Goal: Task Accomplishment & Management: Complete application form

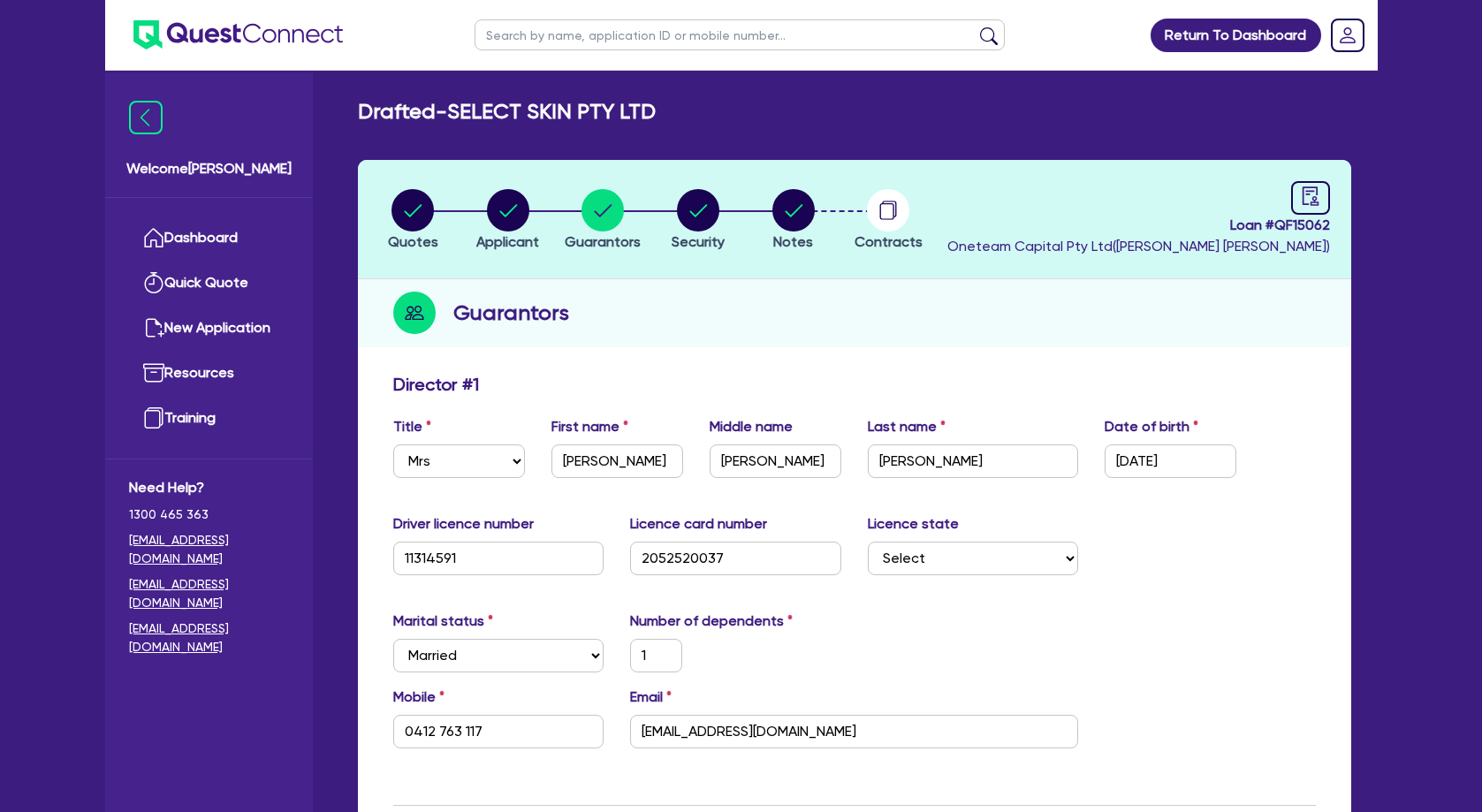
select select "MRS"
select select "[GEOGRAPHIC_DATA]"
select select "MARRIED"
select select "PROPERTY"
select select "CASH"
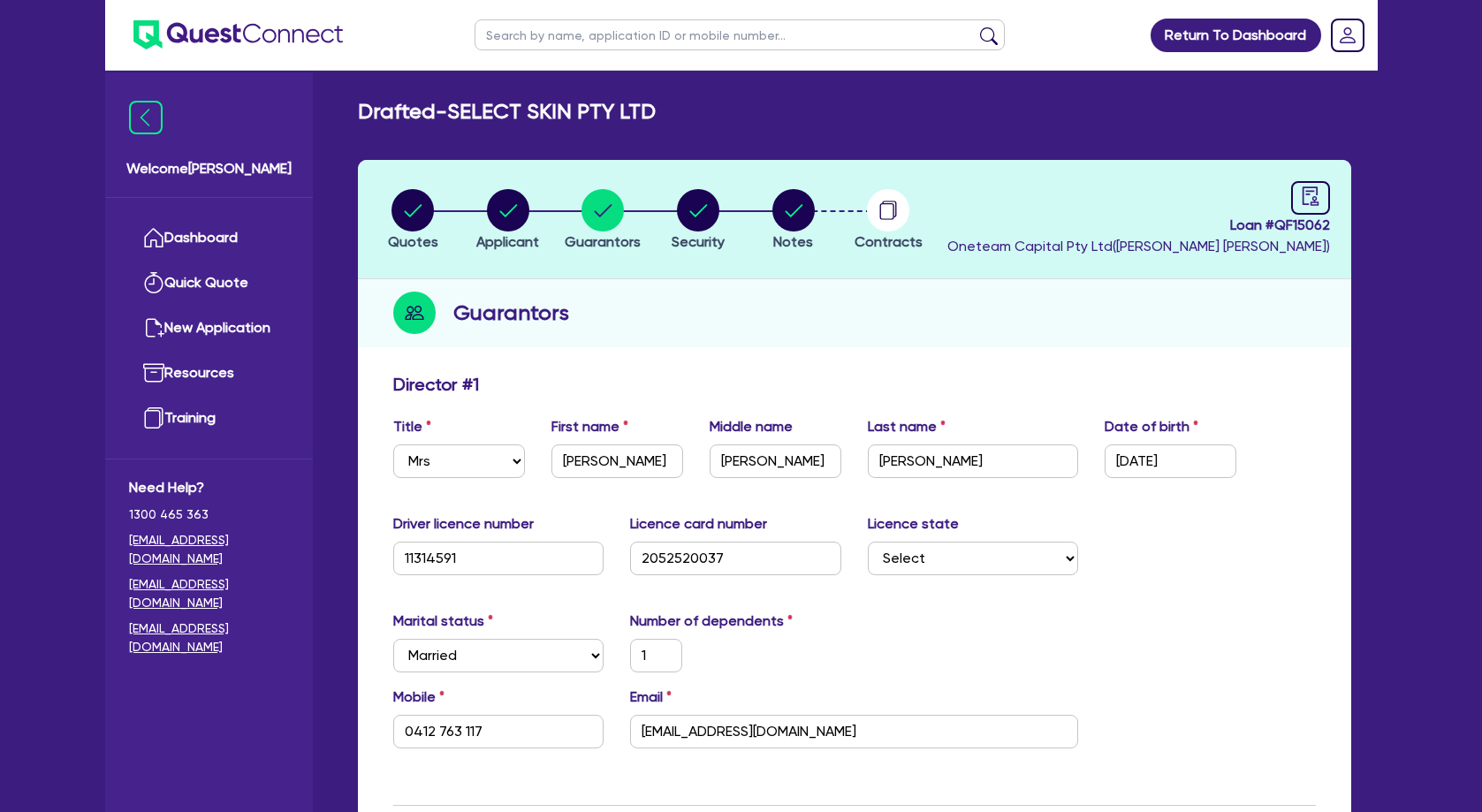
select select "VEHICLE"
select select "HOUSEHOLD_PERSONAL"
select select "OTHER"
select select "MORTGAGE"
select select "EQUIPMENT_LOAN"
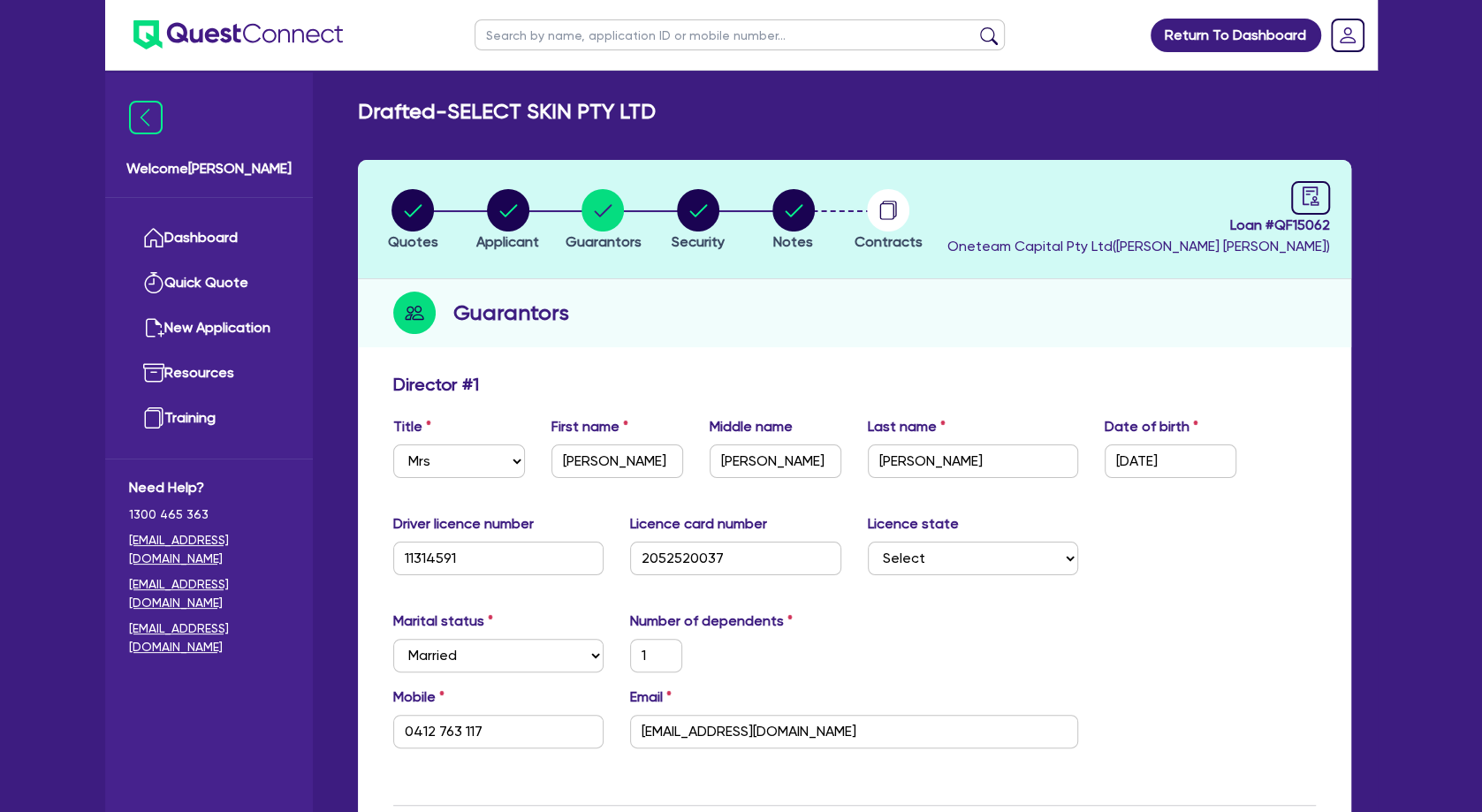
click at [658, 37] on input "text" at bounding box center [740, 35] width 530 height 31
type input "[PERSON_NAME]"
click button "submit" at bounding box center [989, 39] width 28 height 25
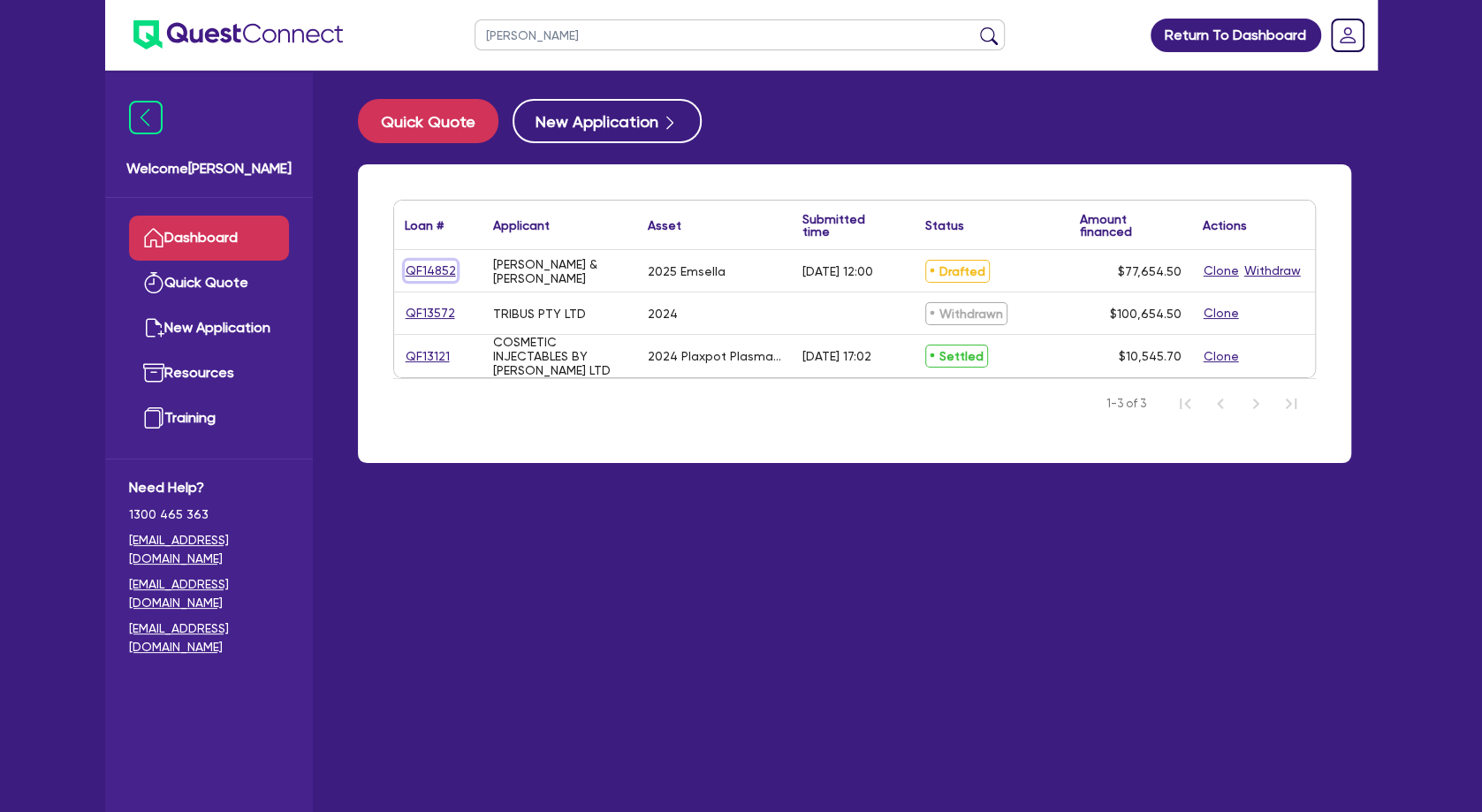
click at [420, 266] on link "QF14852" at bounding box center [431, 271] width 53 height 20
select select "TERTIARY_ASSETS"
select select "BEAUTY_EQUIPMENT"
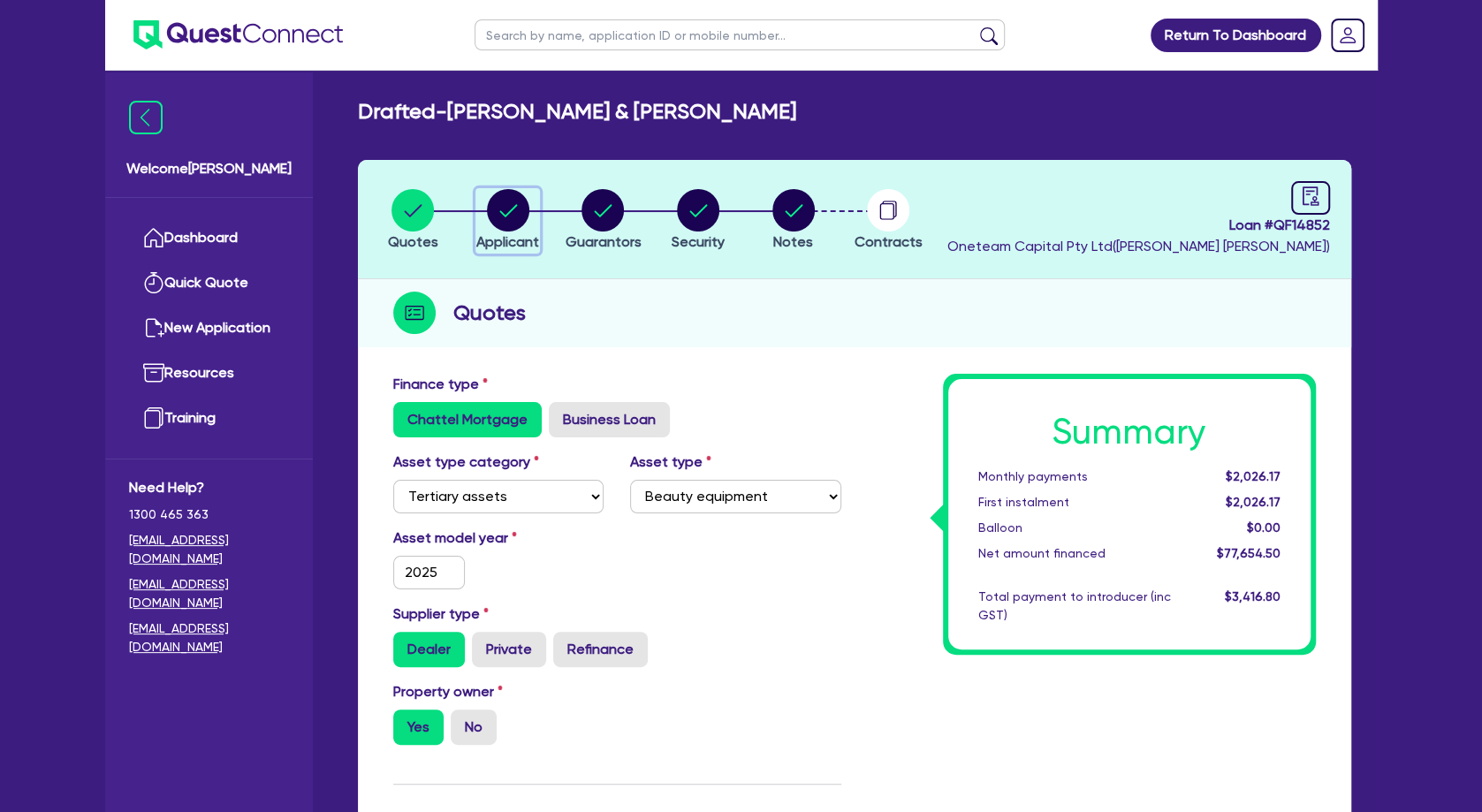
drag, startPoint x: 520, startPoint y: 200, endPoint x: 511, endPoint y: 355, distance: 155.3
click at [520, 201] on circle "button" at bounding box center [508, 210] width 43 height 43
select select "PARTNERSHIP"
select select "HEALTH_BEAUTY"
select select "HAIR_BEAUTY_SALONS"
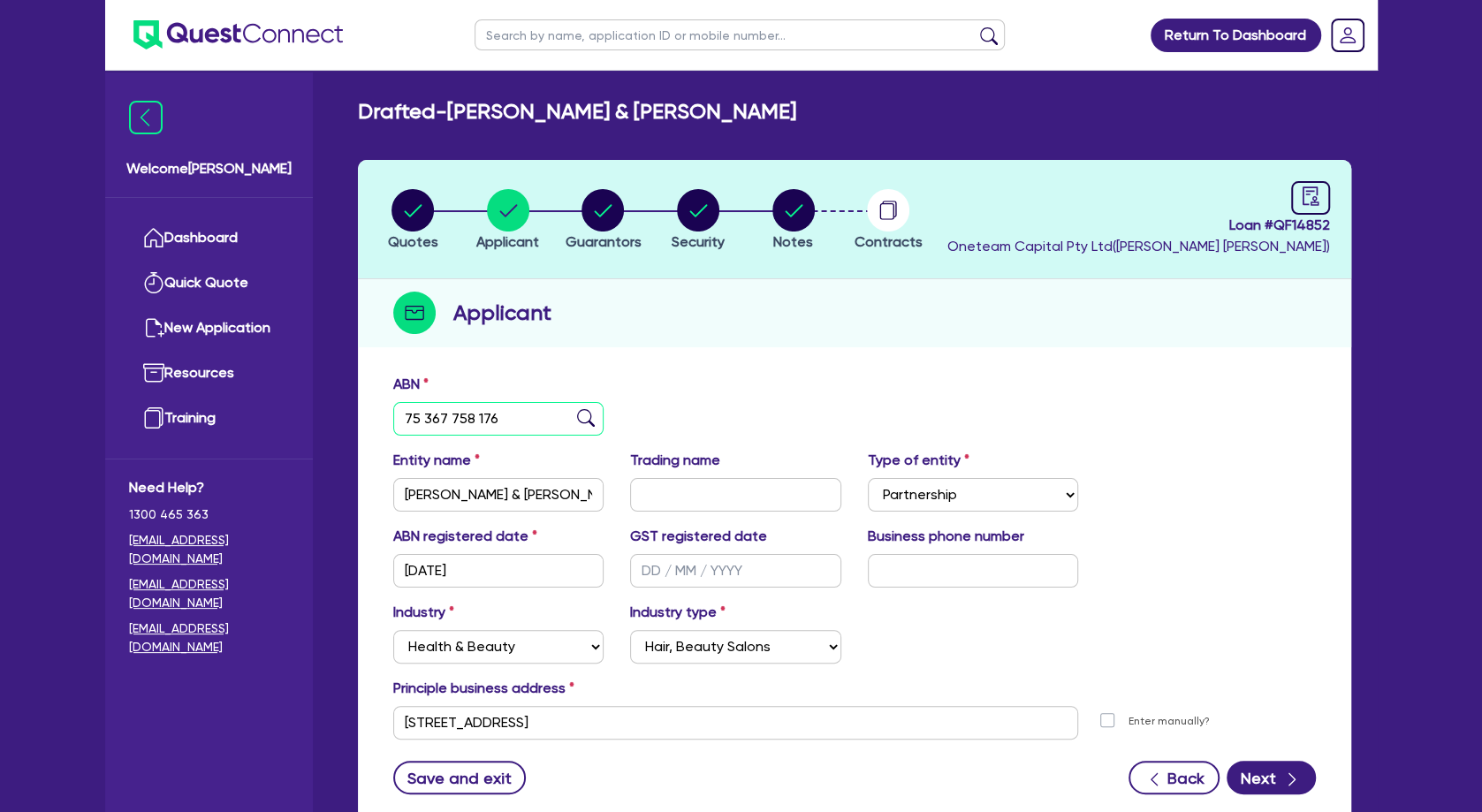
click at [472, 418] on input "75 367 758 176" at bounding box center [498, 419] width 211 height 34
click at [601, 205] on circle "button" at bounding box center [603, 210] width 43 height 43
select select "MRS"
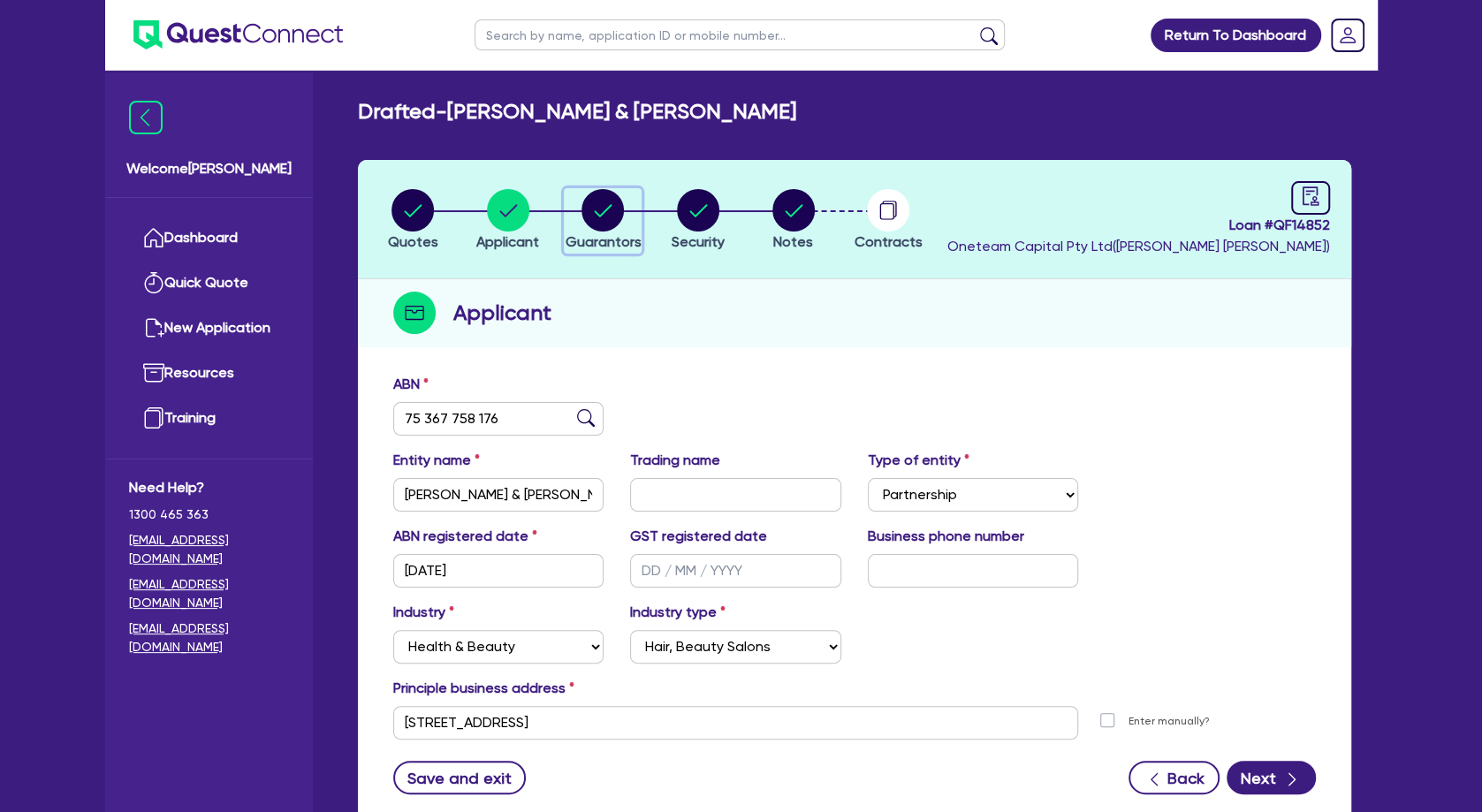
select select "[GEOGRAPHIC_DATA]"
select select "MARRIED"
select select "PROPERTY"
select select "CASH"
select select "VEHICLE"
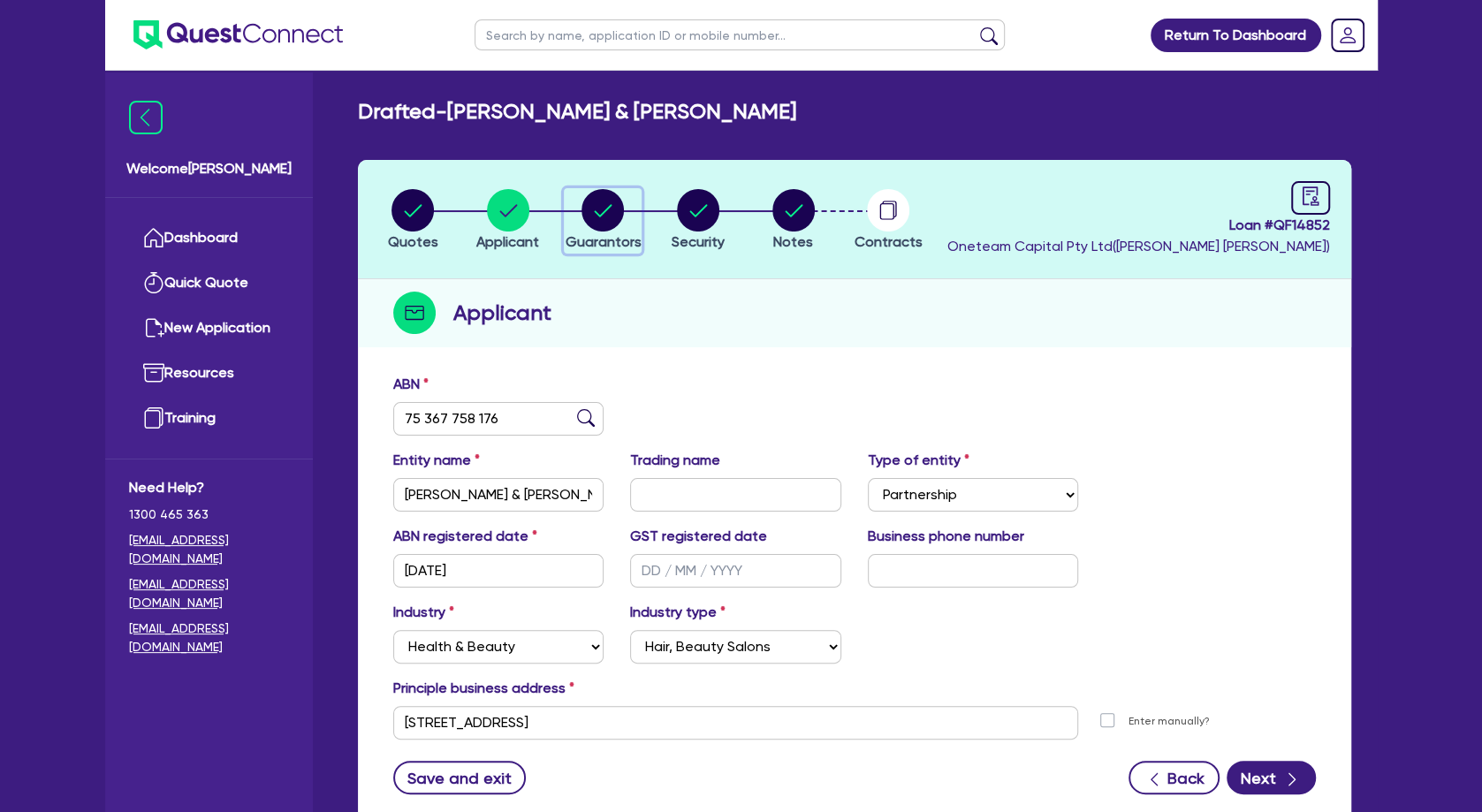
select select "VEHICLE"
select select "OTHER"
select select "MR"
select select "[GEOGRAPHIC_DATA]"
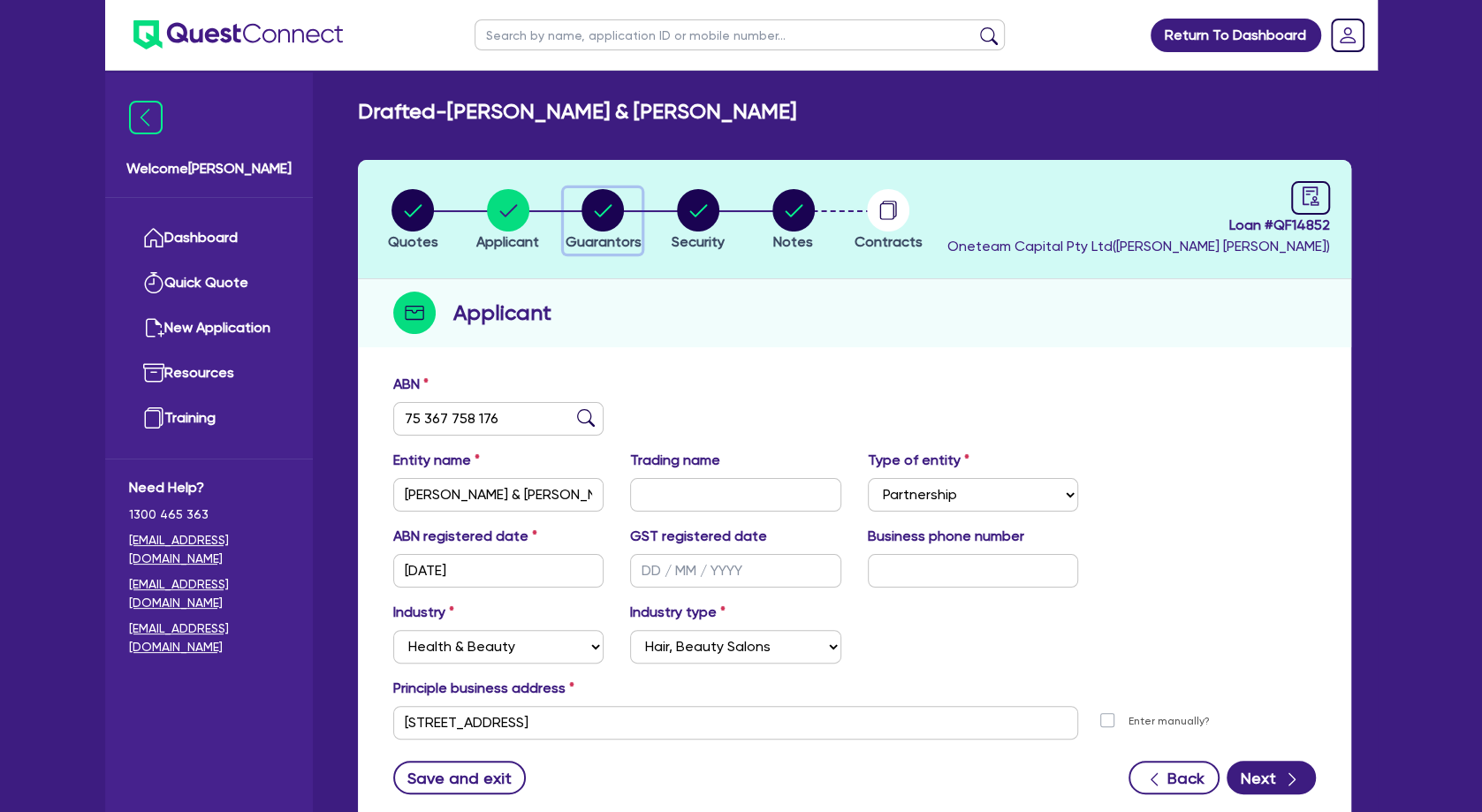
select select "MARRIED"
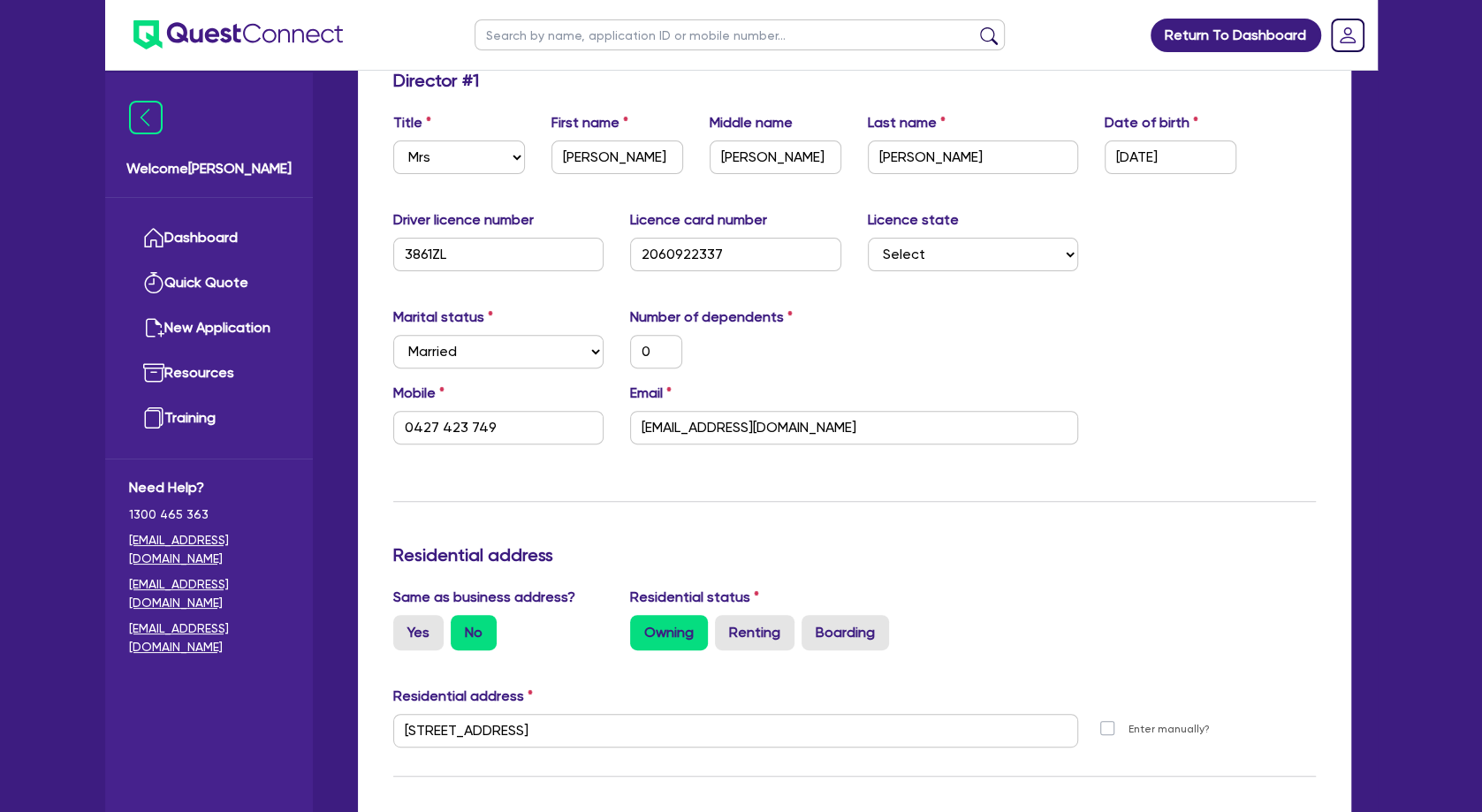
scroll to position [382, 0]
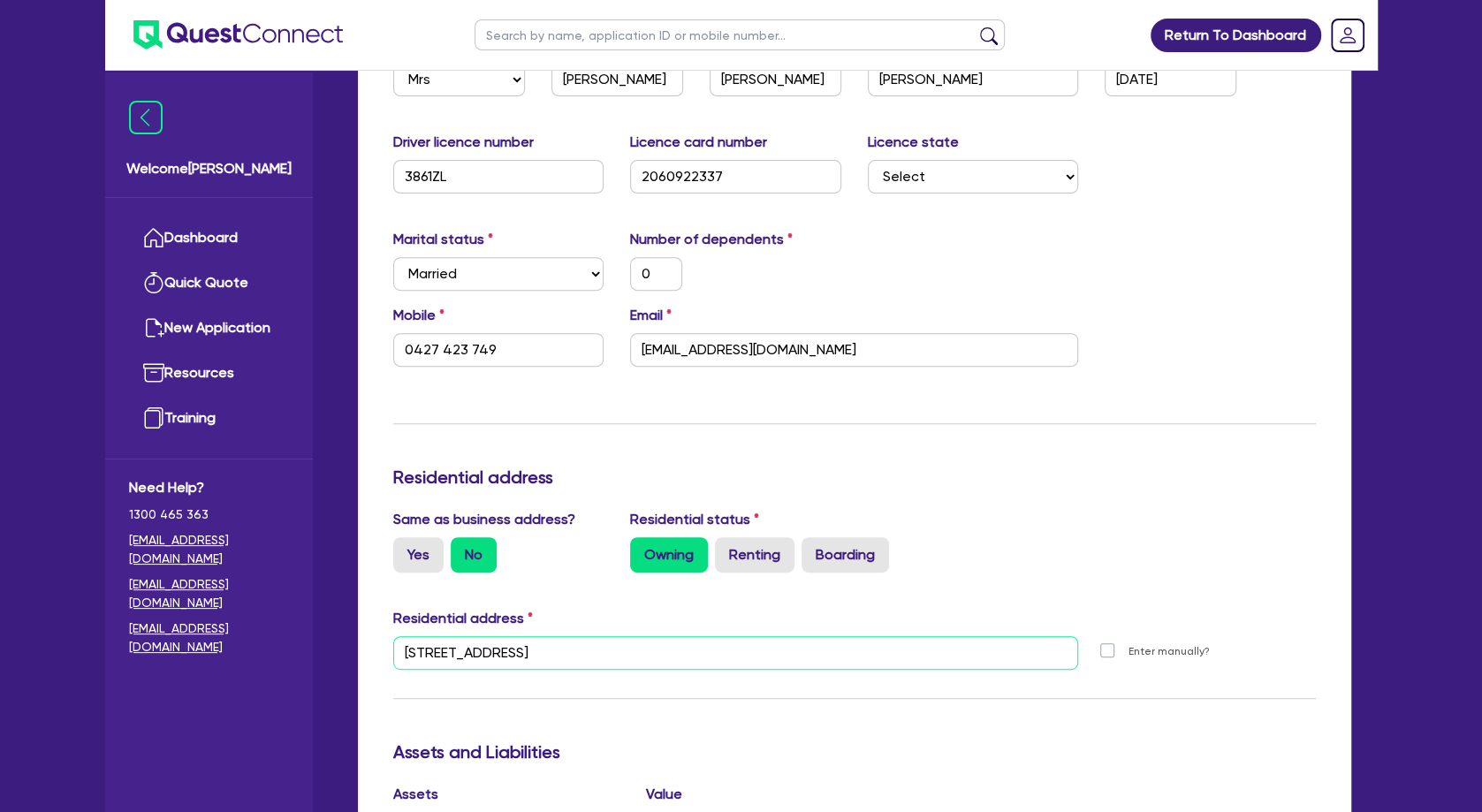
click at [527, 648] on input "[STREET_ADDRESS]" at bounding box center [736, 653] width 686 height 34
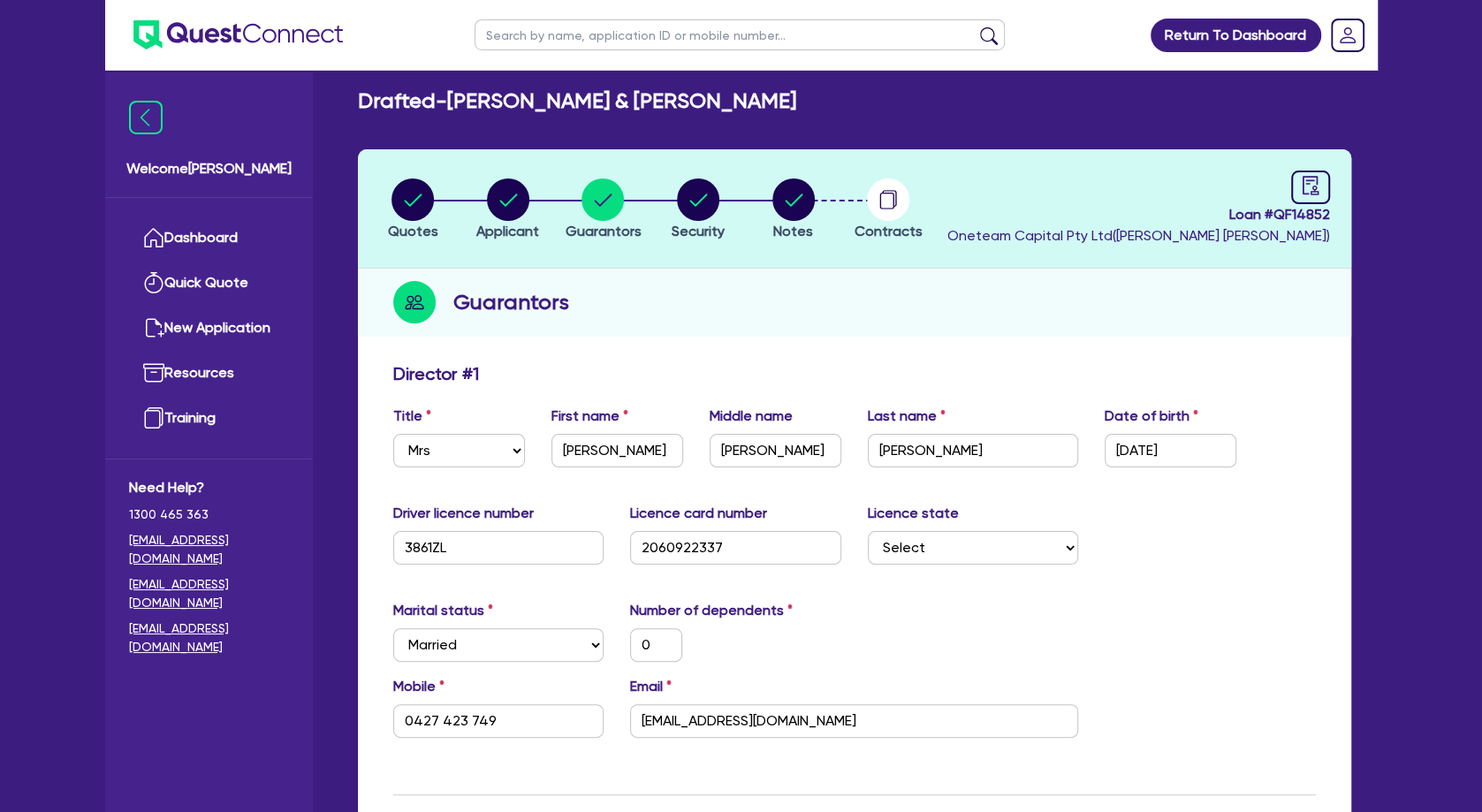
scroll to position [0, 0]
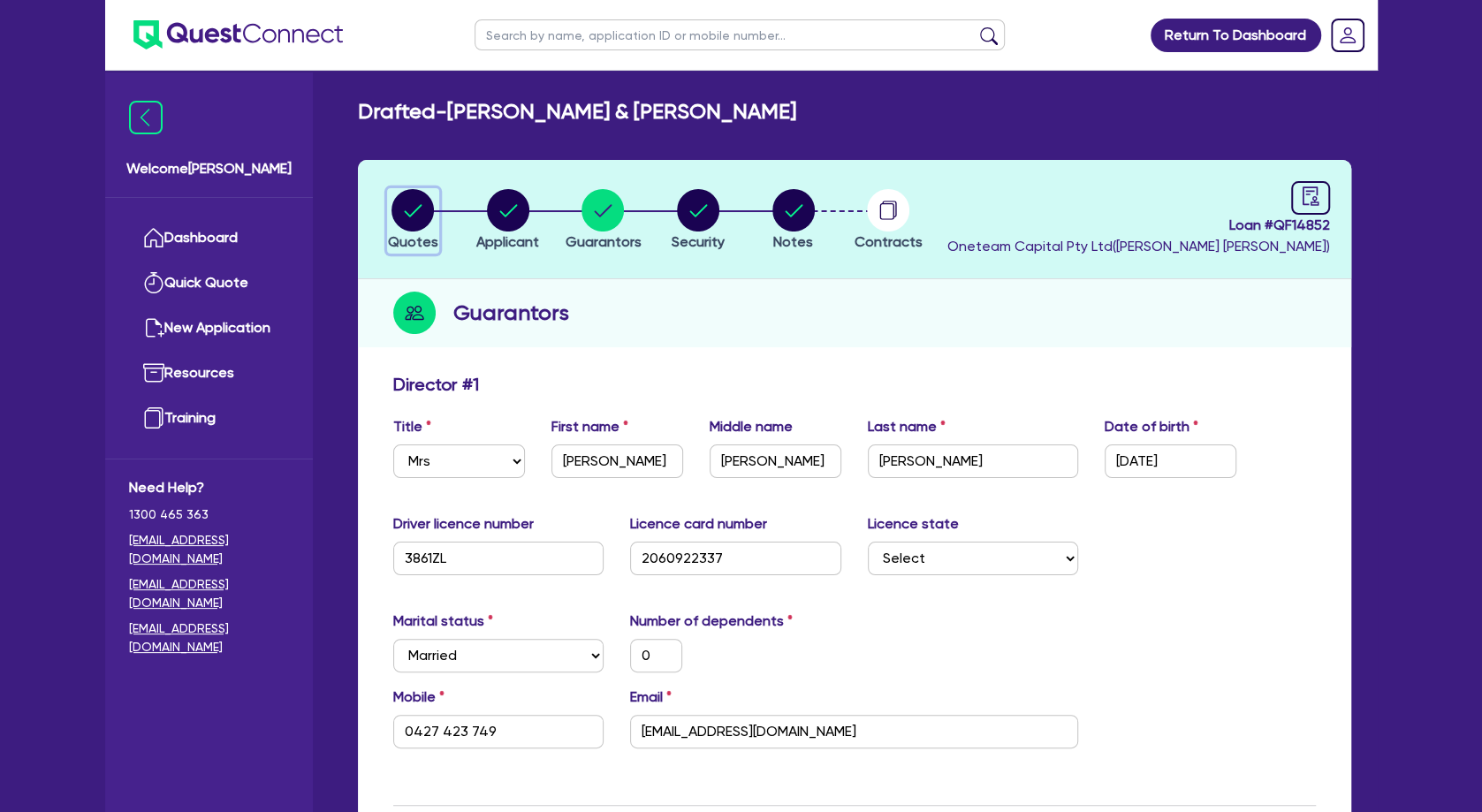
click at [421, 205] on icon "button" at bounding box center [414, 210] width 18 height 12
select select "TERTIARY_ASSETS"
select select "BEAUTY_EQUIPMENT"
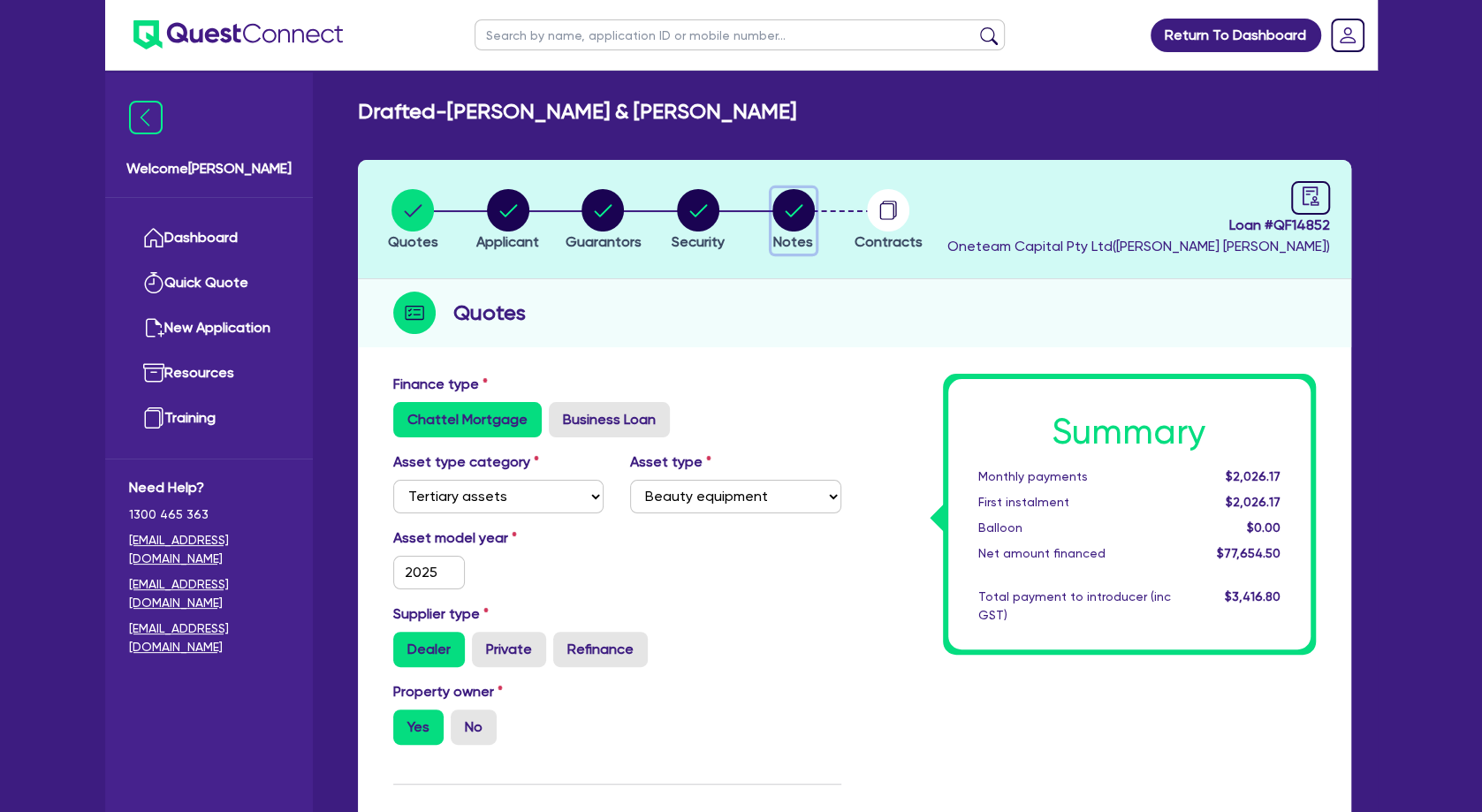
click at [800, 217] on circle "button" at bounding box center [793, 210] width 43 height 43
select select "Other"
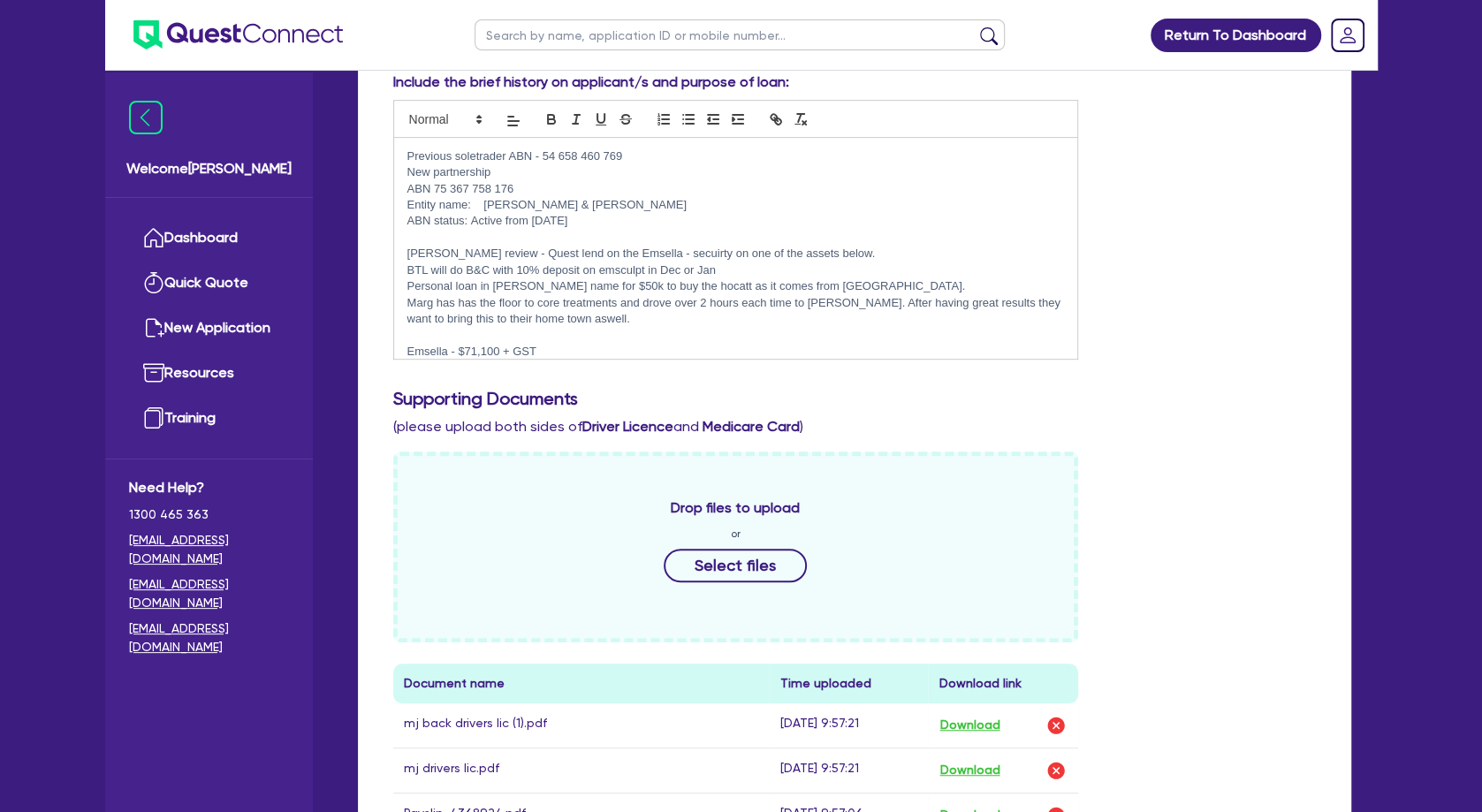
scroll to position [152, 0]
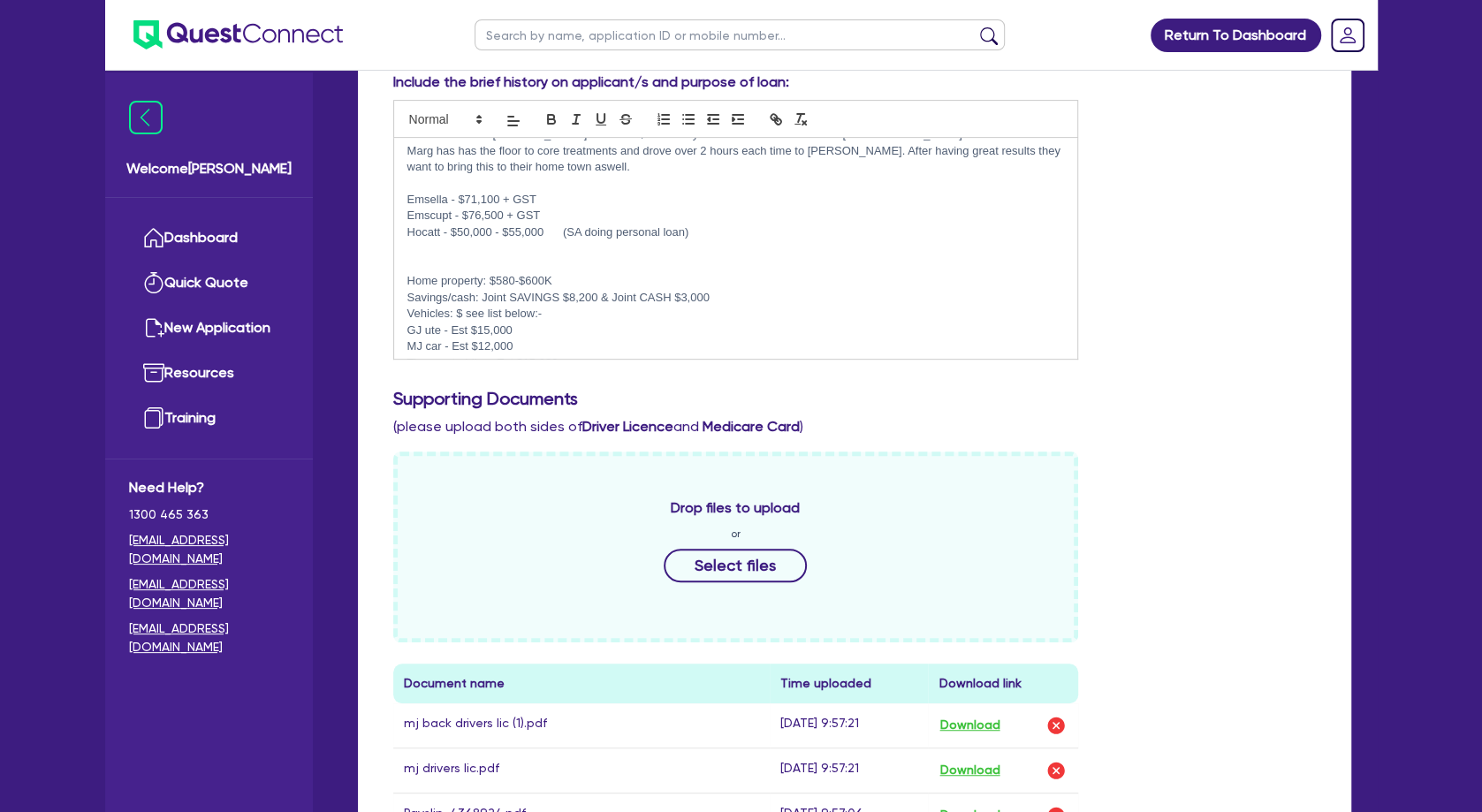
drag, startPoint x: 568, startPoint y: 216, endPoint x: 407, endPoint y: 204, distance: 161.4
click at [407, 204] on div "Previous soletrader ABN - 54 658 460 769 New partnership ABN 75 367 758 176 Ent…" at bounding box center [736, 248] width 684 height 221
click at [451, 224] on p "Hocatt - $50,000 - $55,000 (SA doing personal loan)" at bounding box center [736, 232] width 657 height 16
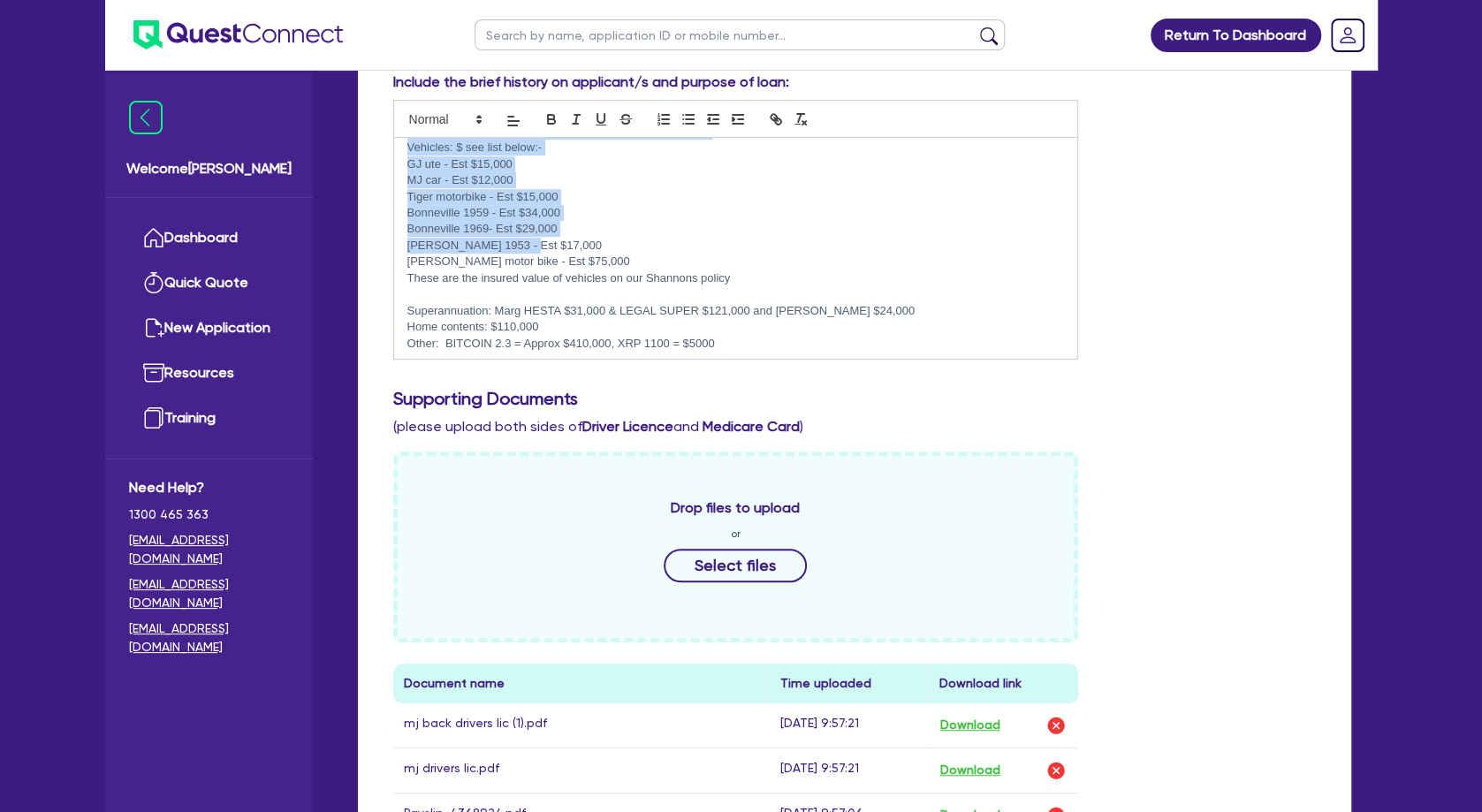
scroll to position [322, 0]
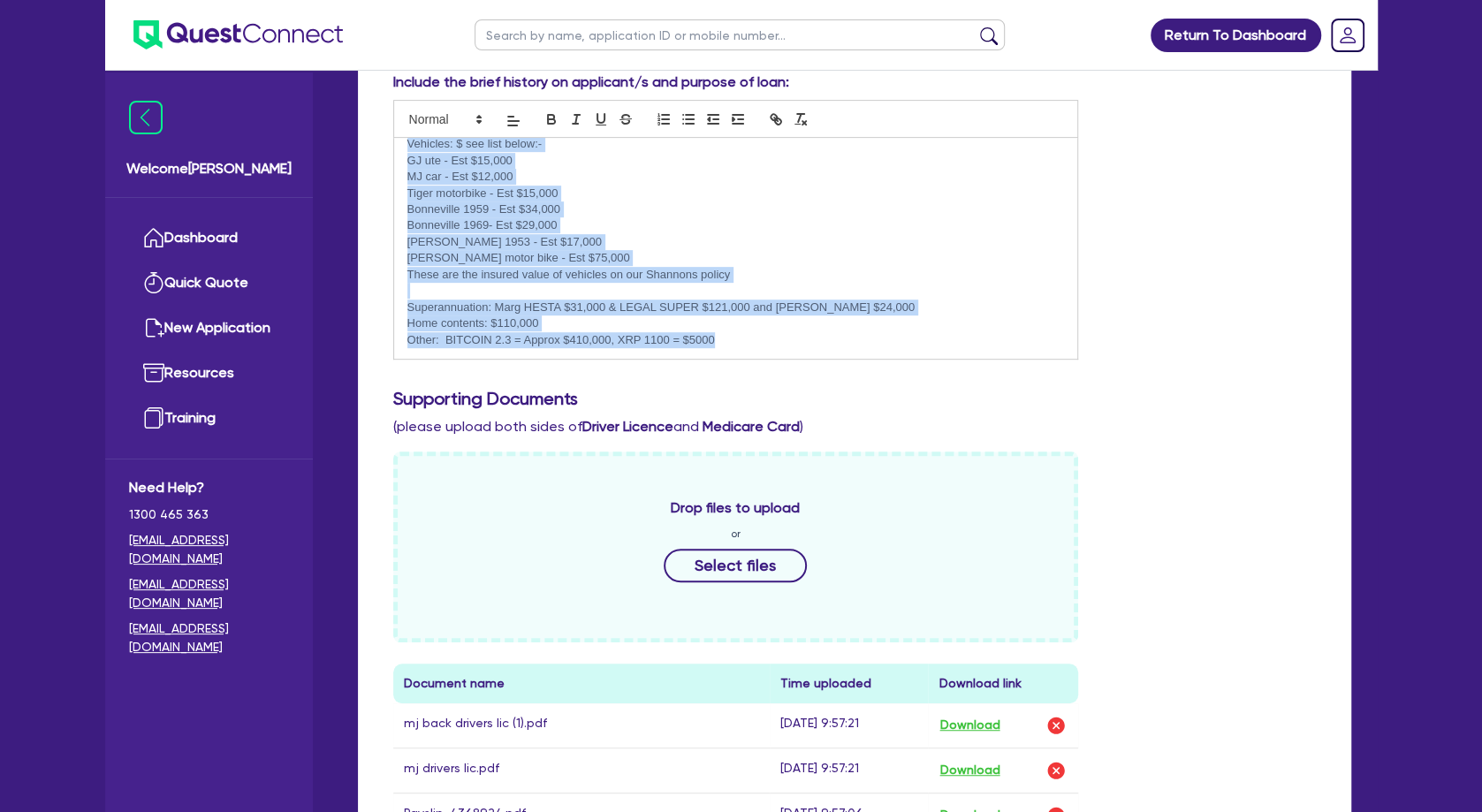
drag, startPoint x: 410, startPoint y: 201, endPoint x: 755, endPoint y: 338, distance: 371.2
click at [755, 338] on div "Previous soletrader ABN - 54 658 460 769 New partnership ABN 75 367 758 176 Ent…" at bounding box center [736, 248] width 684 height 221
copy div "Home property: $580-$600K Savings/cash: Joint SAVINGS $8,200 & Joint CASH $3,00…"
click at [648, 310] on p "Superannuation: Marg HESTA $31,000 & LEGAL SUPER $121,000 and [PERSON_NAME] $24…" at bounding box center [736, 308] width 657 height 16
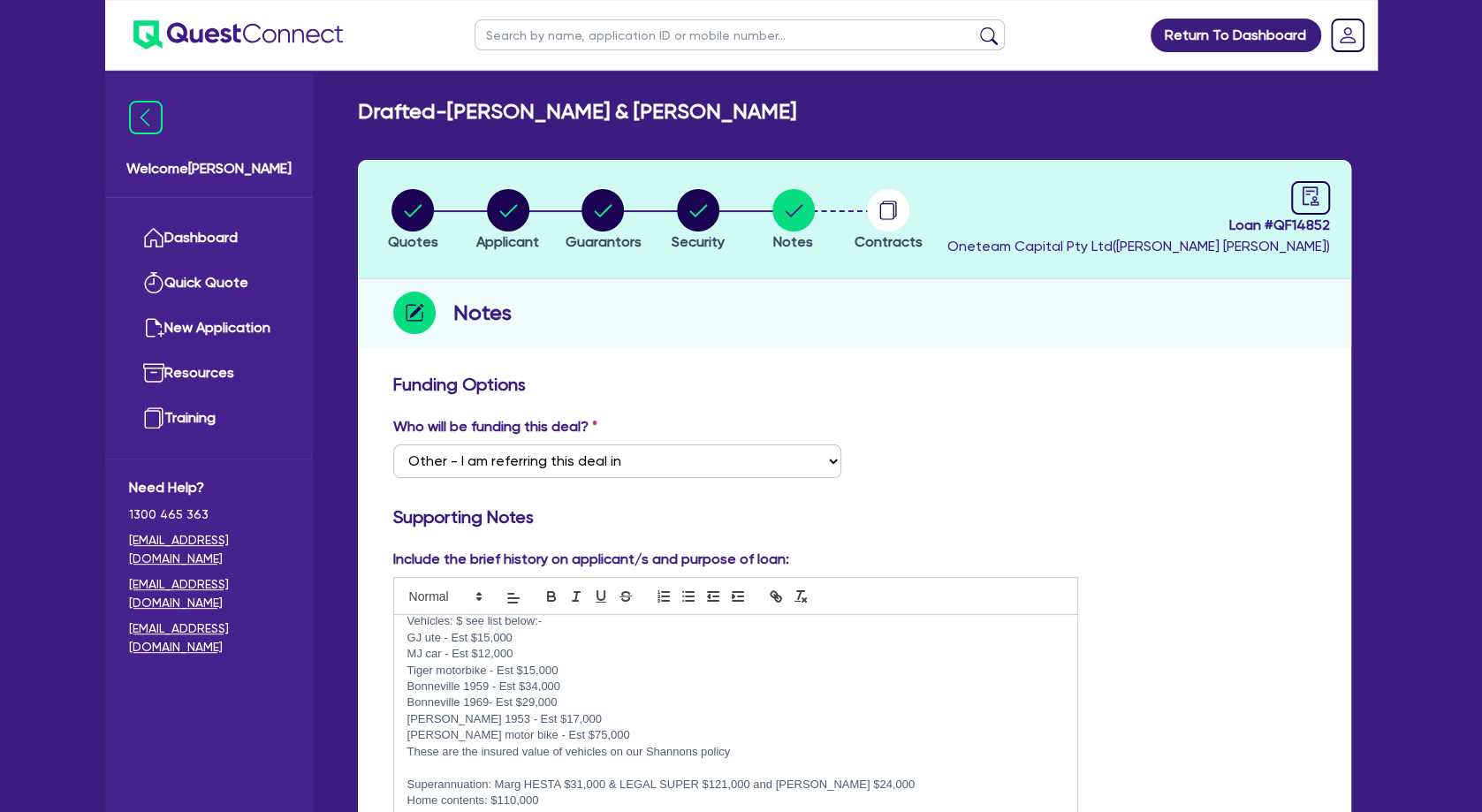
scroll to position [0, 0]
click at [1308, 189] on icon "audit" at bounding box center [1310, 197] width 20 height 20
select select "DRAFTED_AMENDED"
select select "Other"
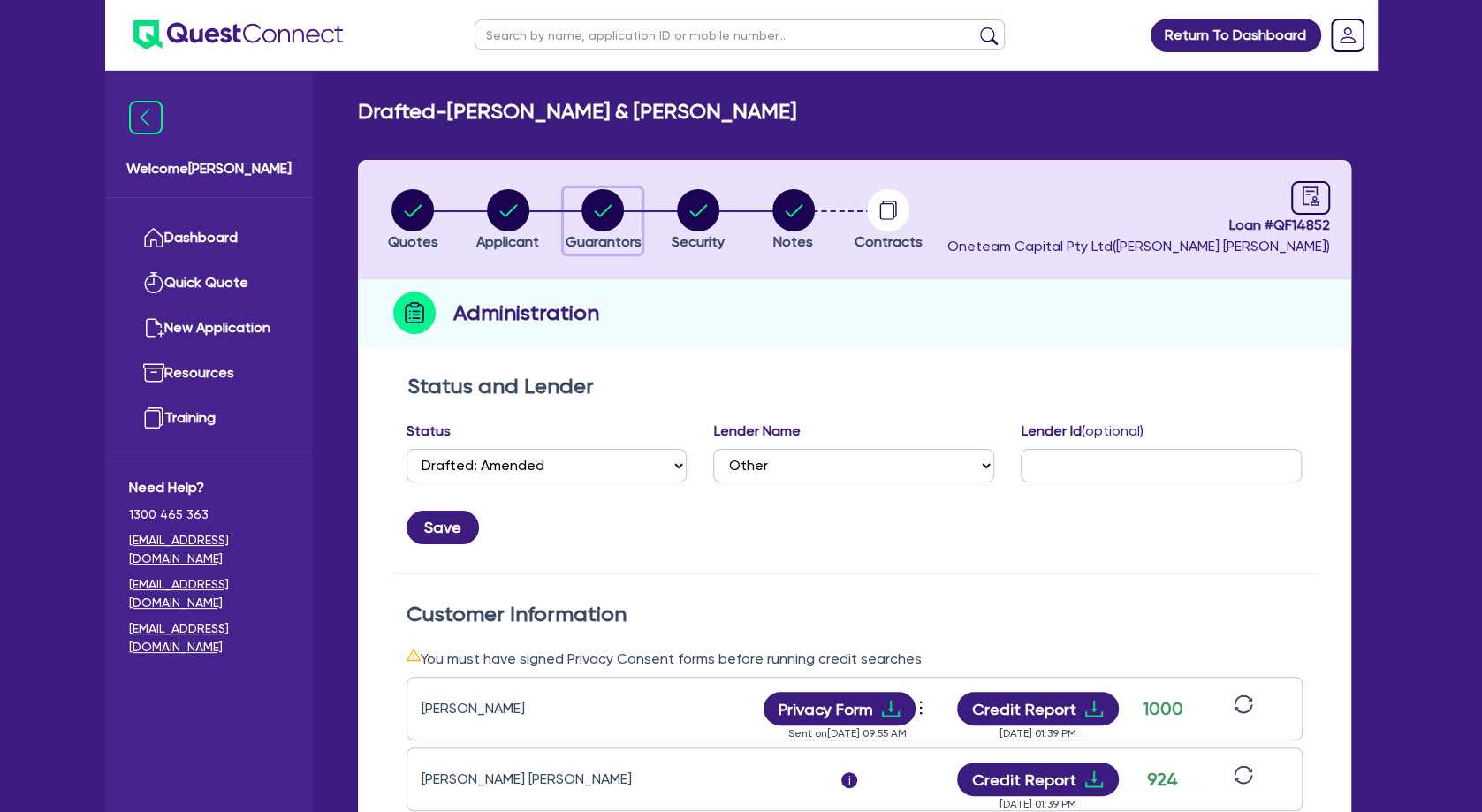
click at [616, 219] on circle "button" at bounding box center [603, 210] width 43 height 43
select select "MRS"
select select "[GEOGRAPHIC_DATA]"
select select "MARRIED"
select select "PROPERTY"
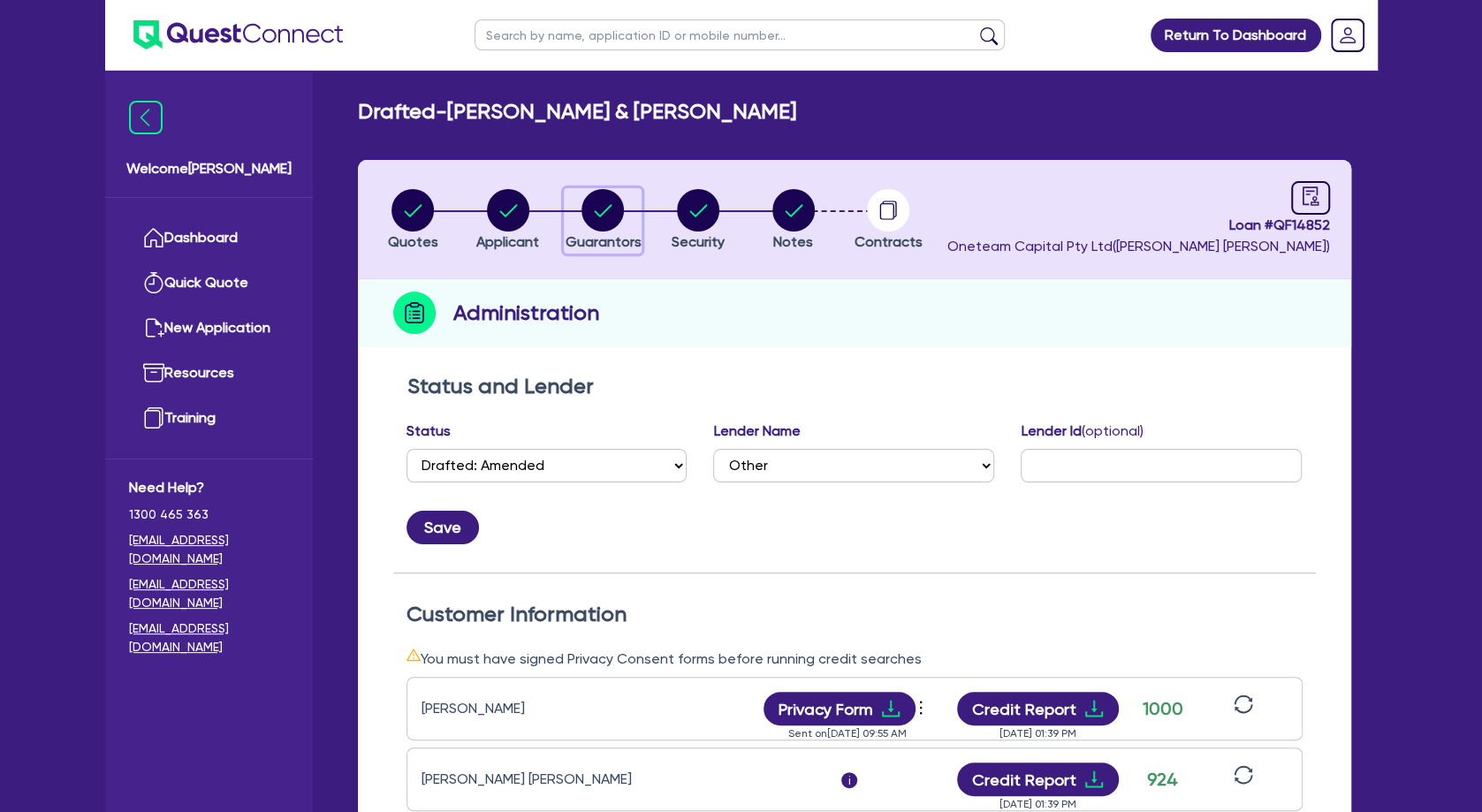
select select "CASH"
select select "VEHICLE"
select select "OTHER"
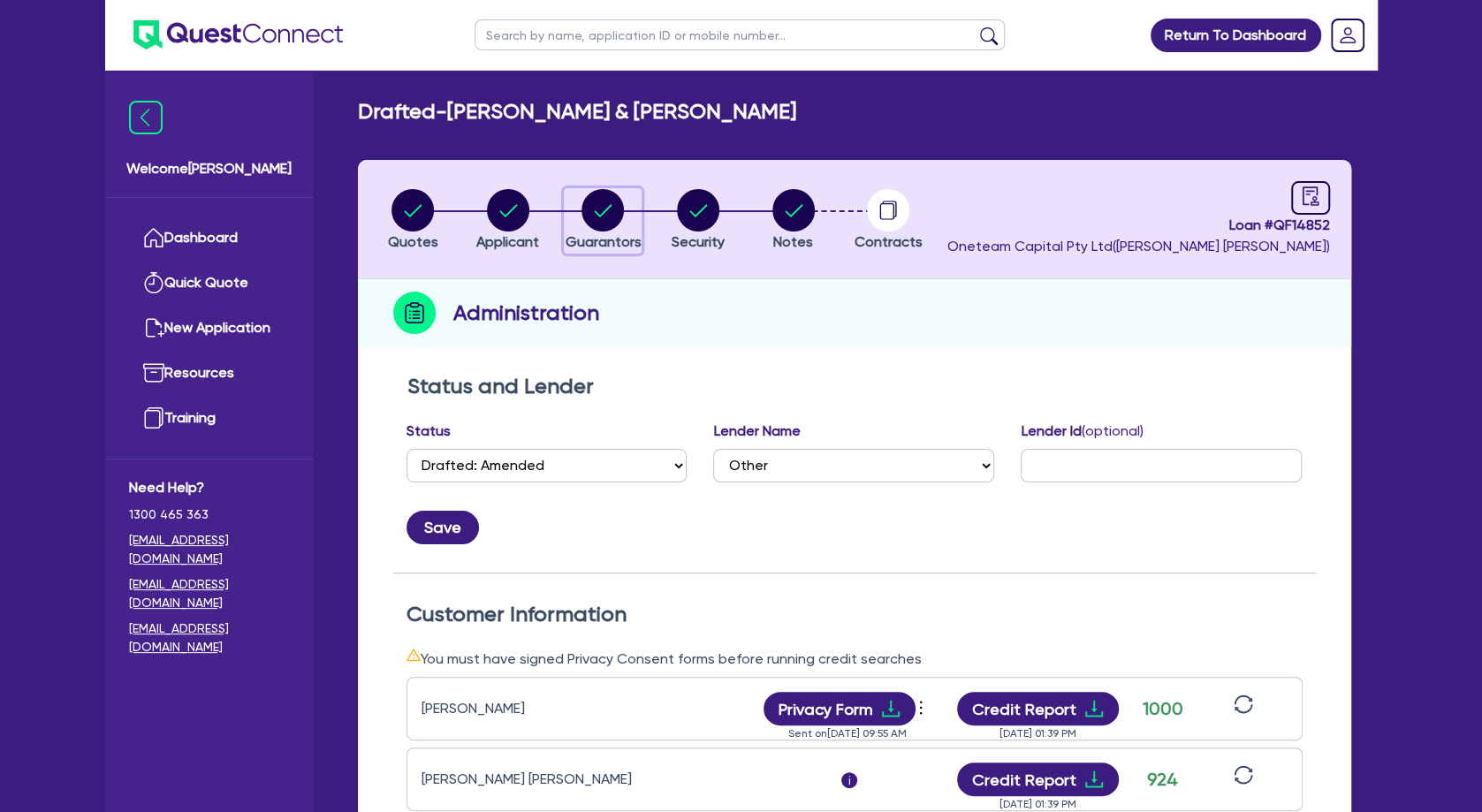
select select "MR"
select select "[GEOGRAPHIC_DATA]"
select select "MARRIED"
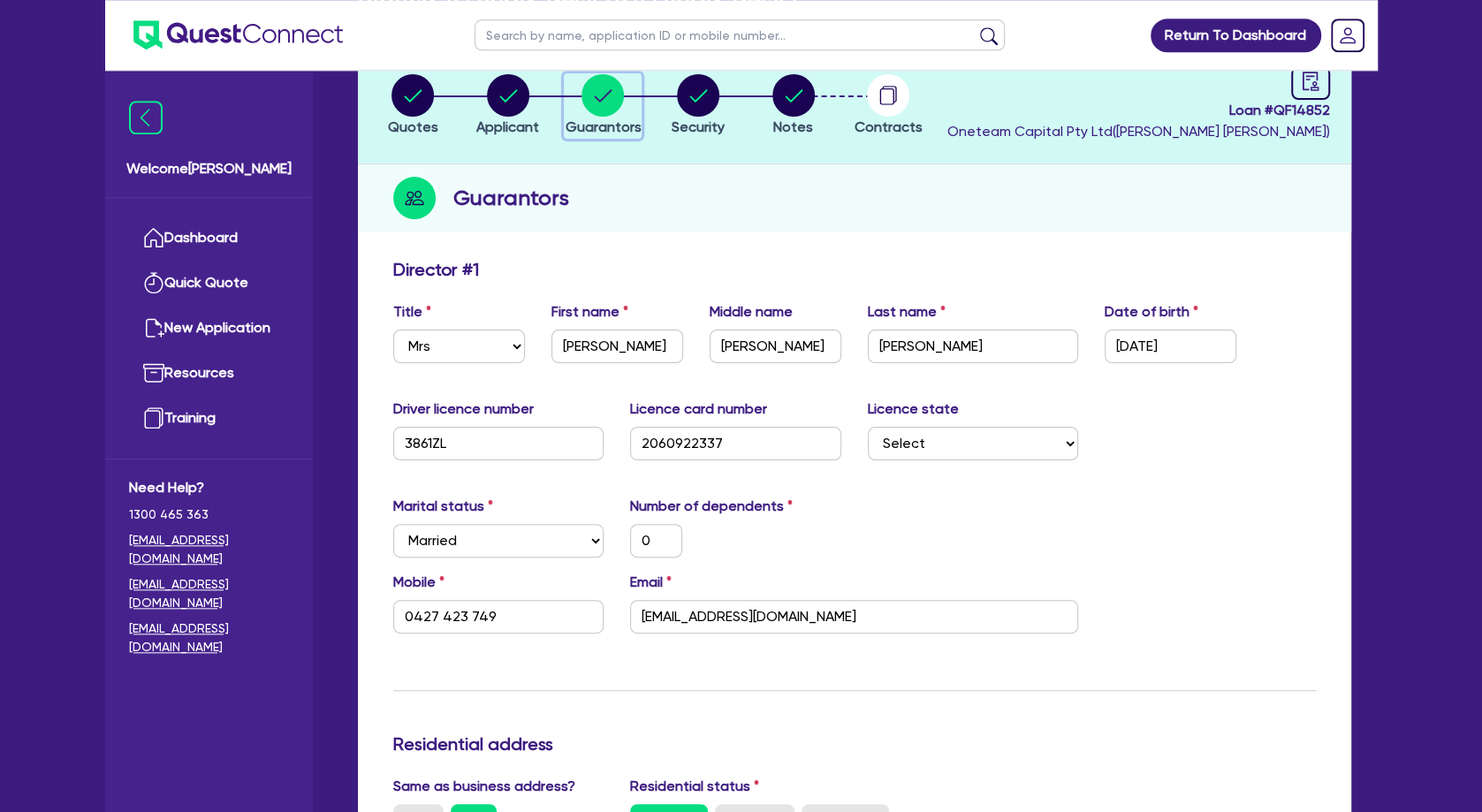
scroll to position [191, 0]
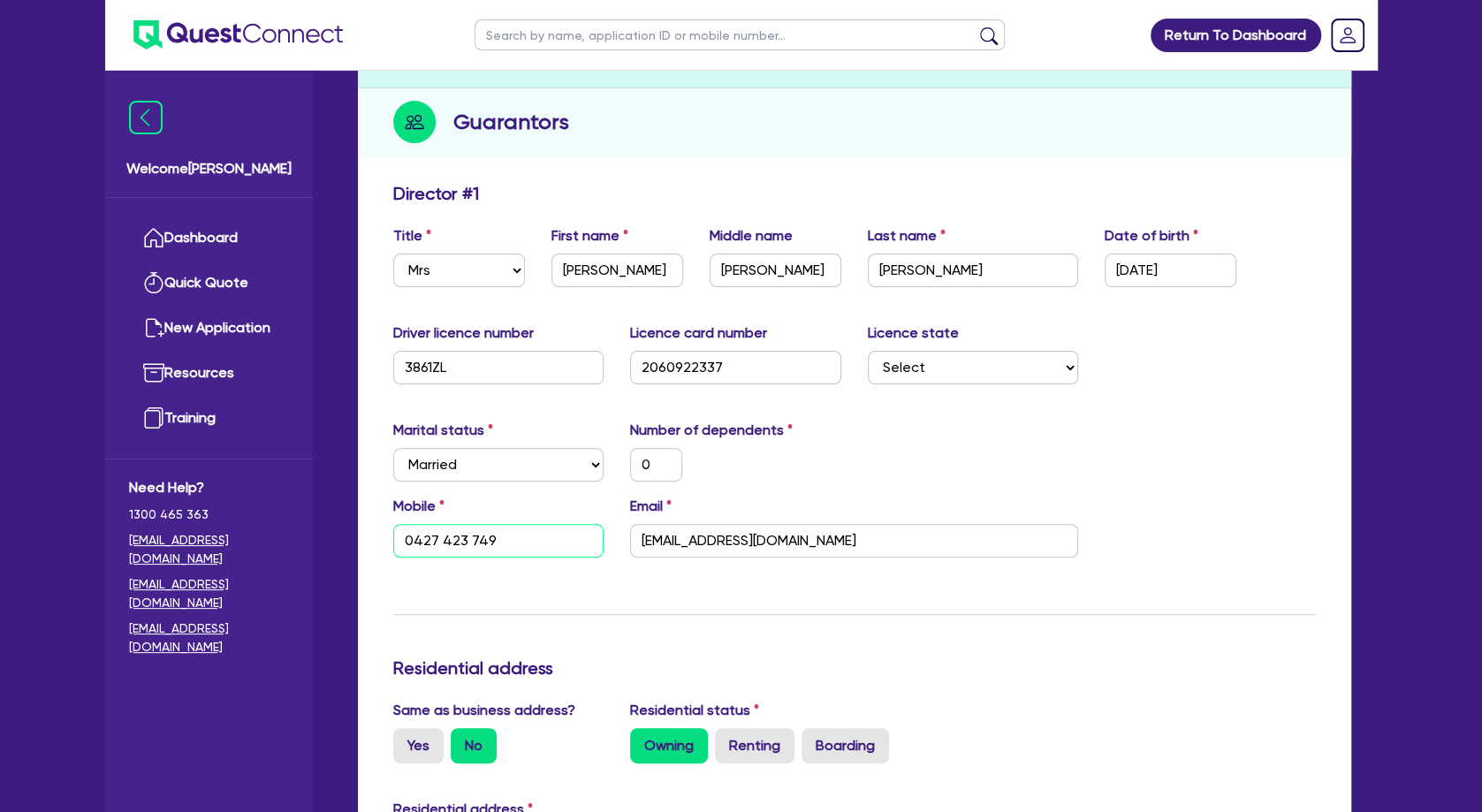
click at [491, 538] on input "0427 423 749" at bounding box center [498, 541] width 211 height 34
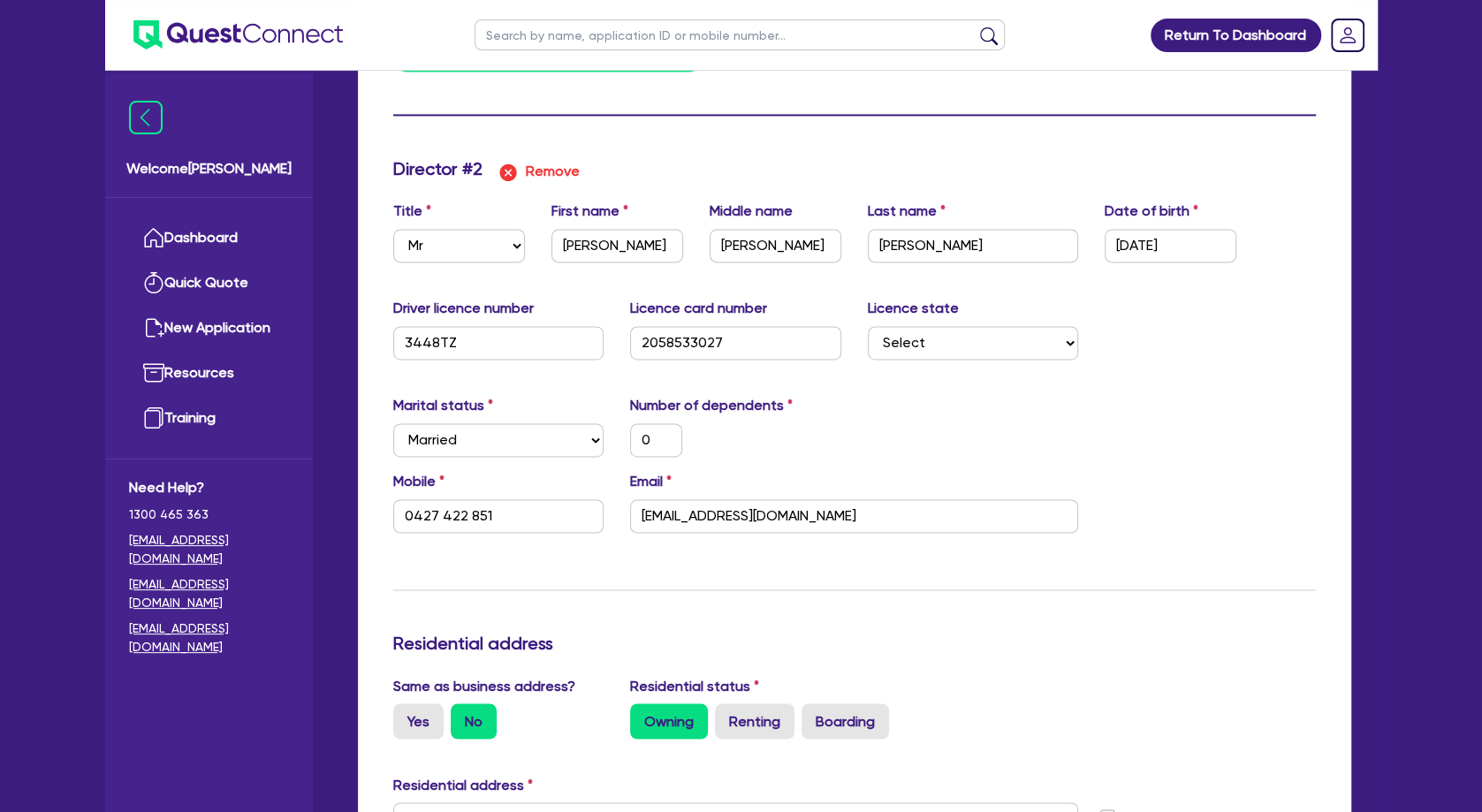
scroll to position [1909, 0]
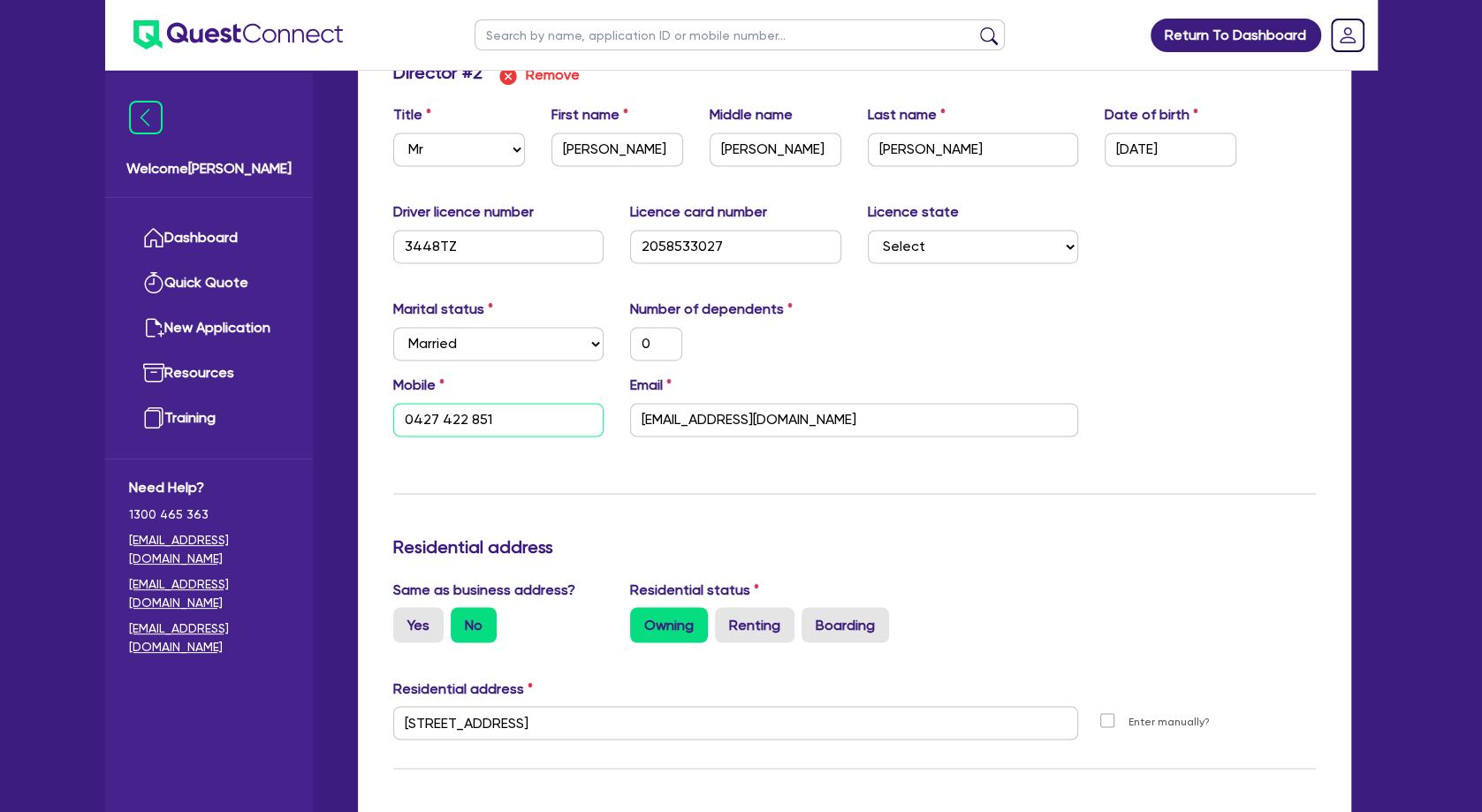
click at [482, 415] on input "0427 422 851" at bounding box center [498, 420] width 211 height 34
click at [1149, 465] on div "Update residential status for Director #2 Boarding is only acceptable when the …" at bounding box center [854, 715] width 922 height 1307
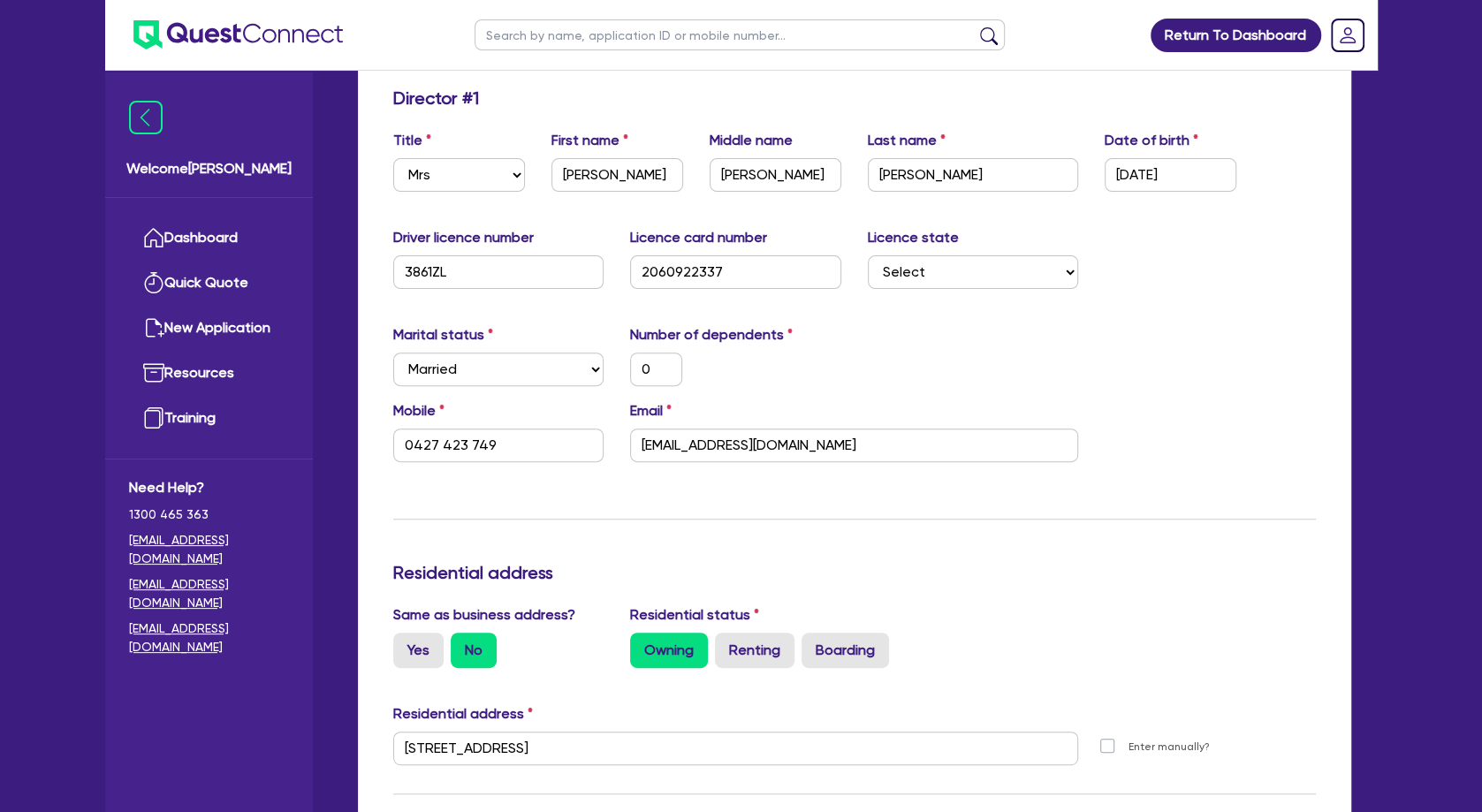
scroll to position [0, 0]
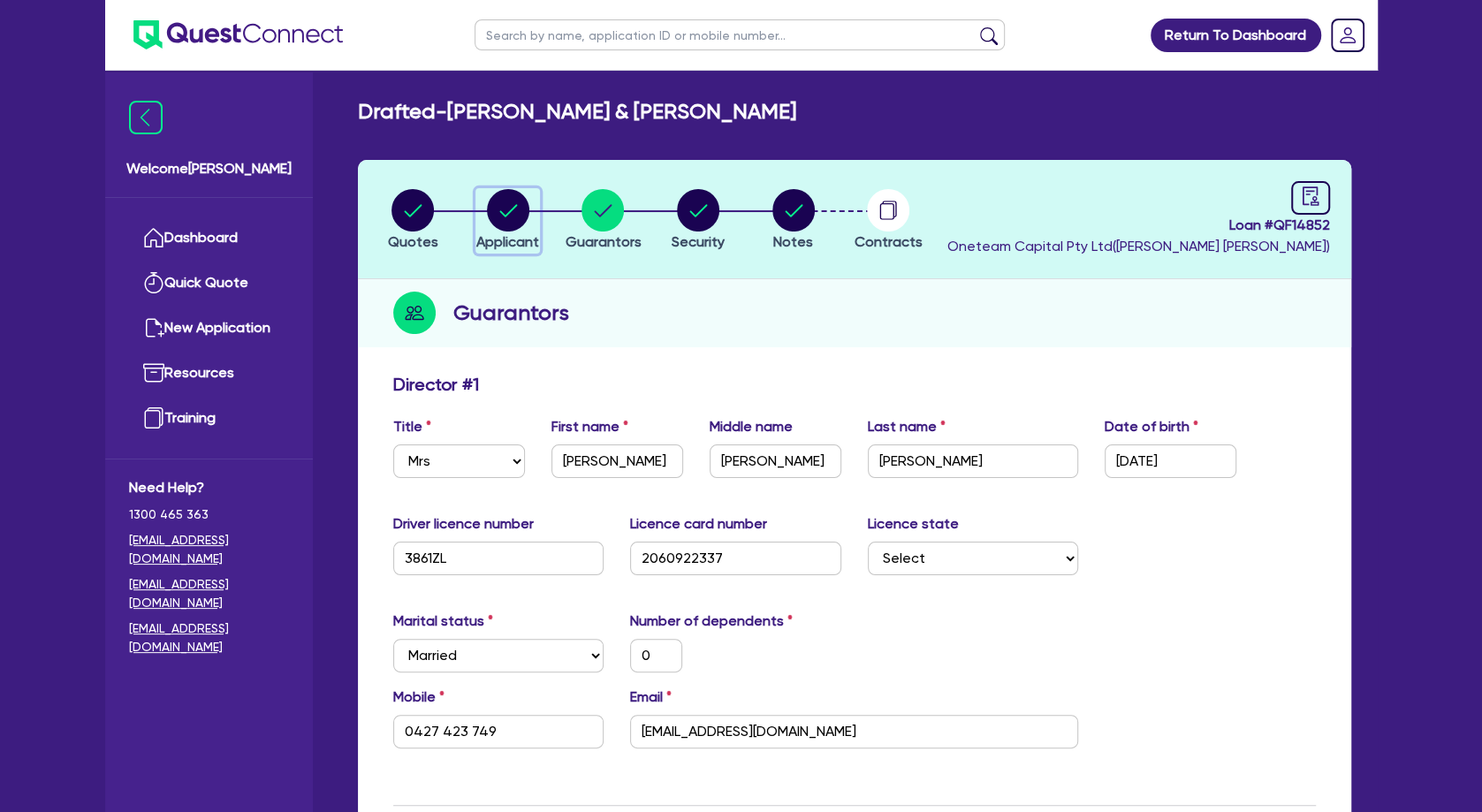
click at [511, 211] on circle "button" at bounding box center [508, 210] width 43 height 43
select select "PARTNERSHIP"
select select "HEALTH_BEAUTY"
select select "HAIR_BEAUTY_SALONS"
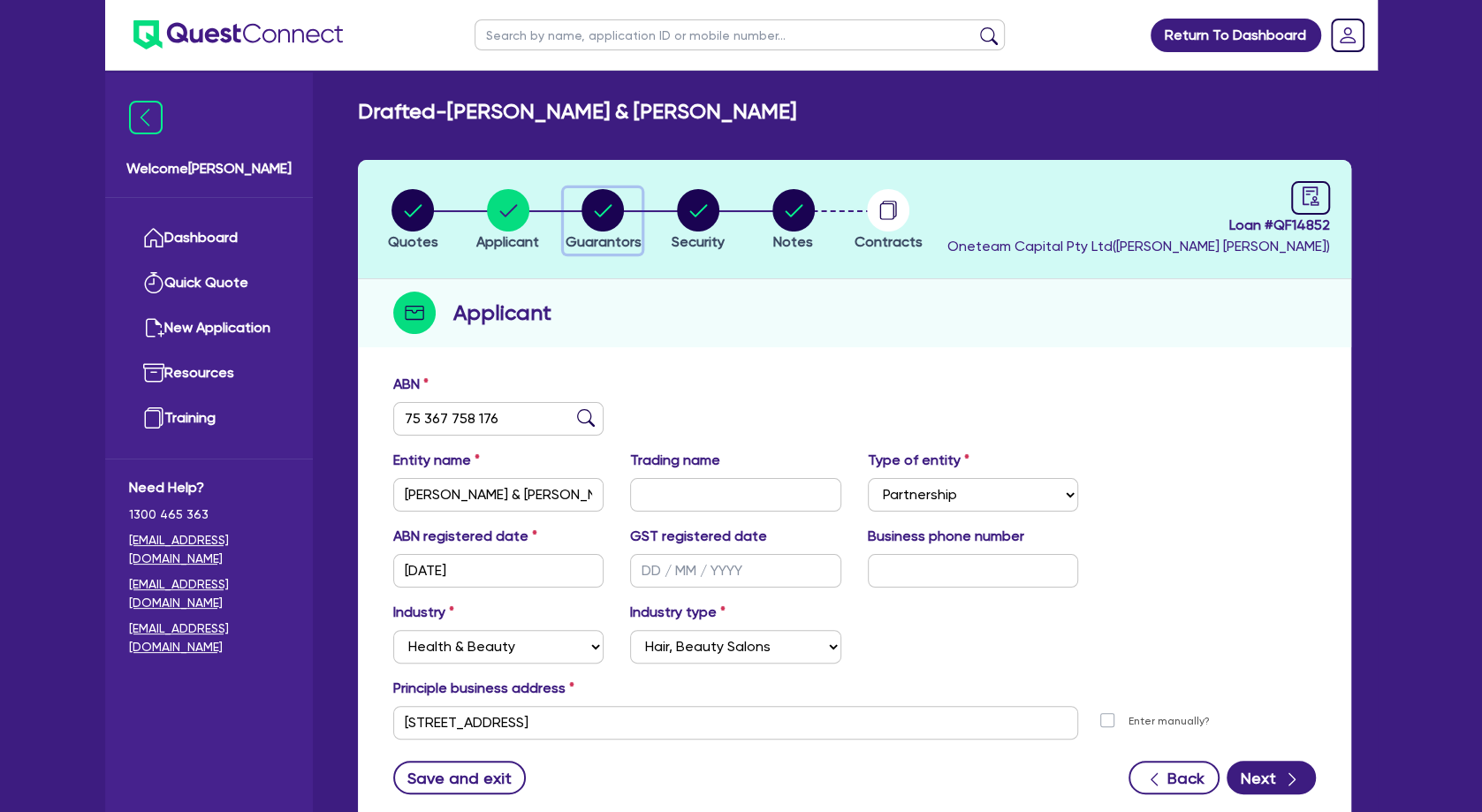
click at [620, 213] on div "button" at bounding box center [603, 210] width 76 height 43
select select "MRS"
select select "[GEOGRAPHIC_DATA]"
select select "MARRIED"
select select "PROPERTY"
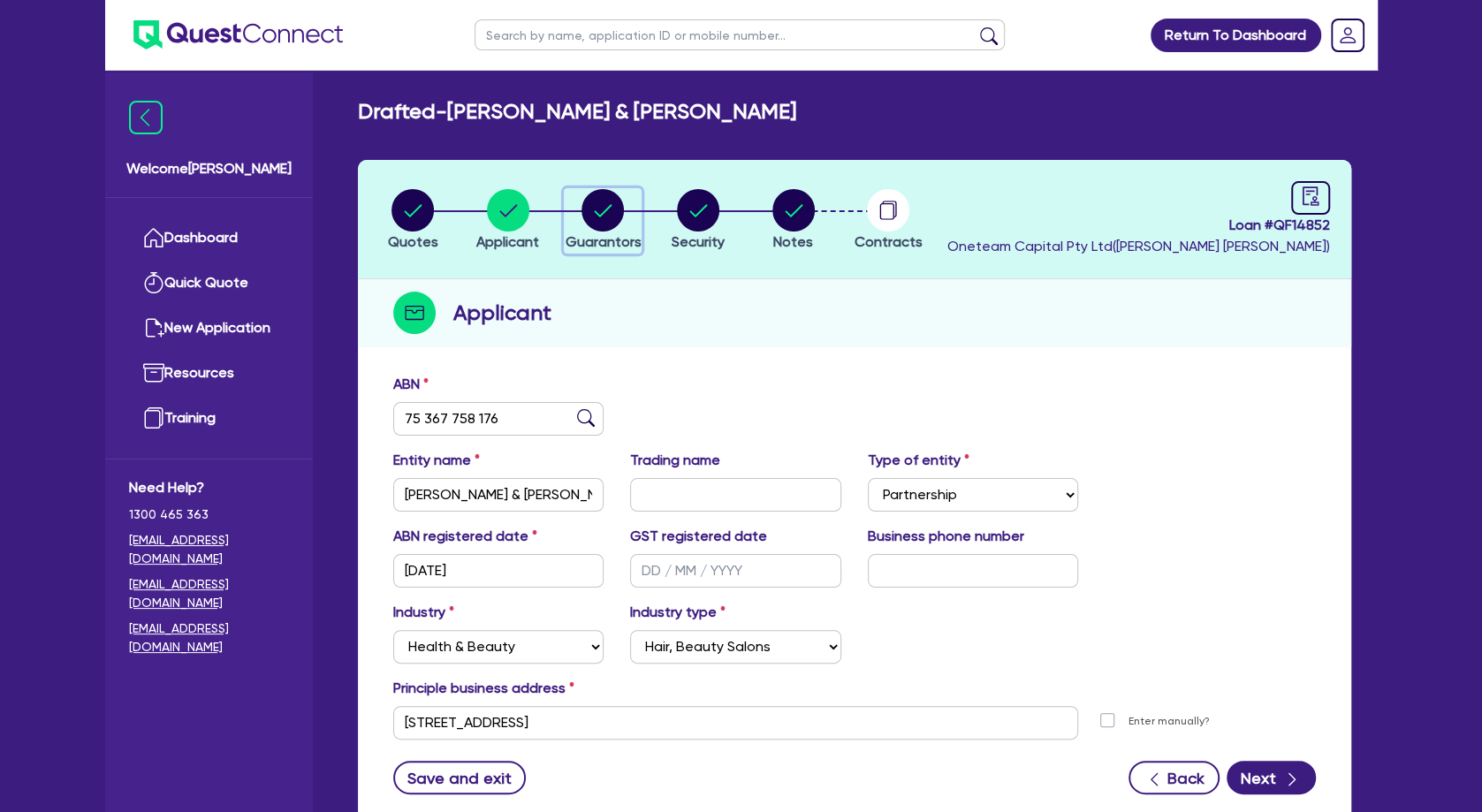
select select "CASH"
select select "VEHICLE"
select select "OTHER"
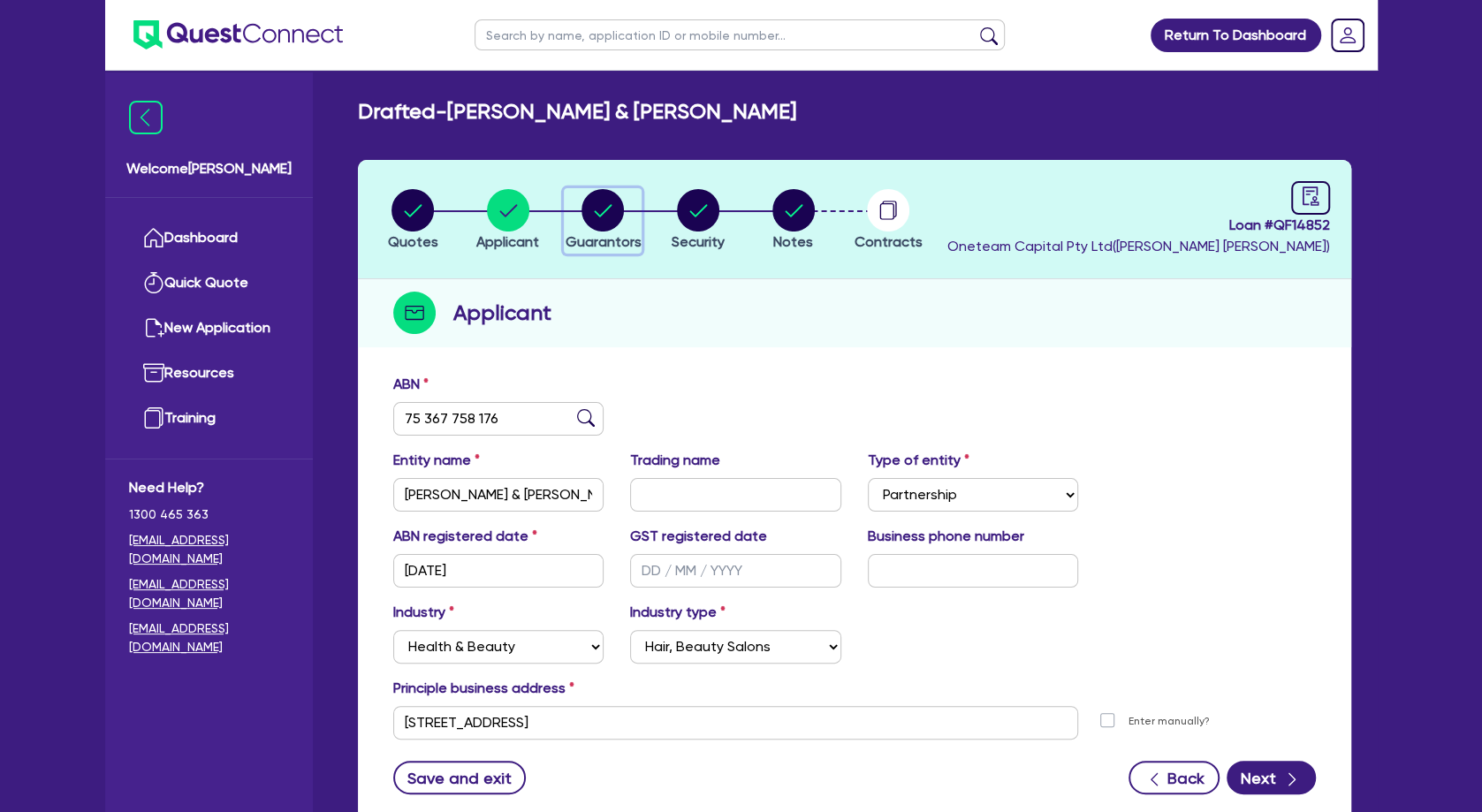
select select "MR"
select select "[GEOGRAPHIC_DATA]"
select select "MARRIED"
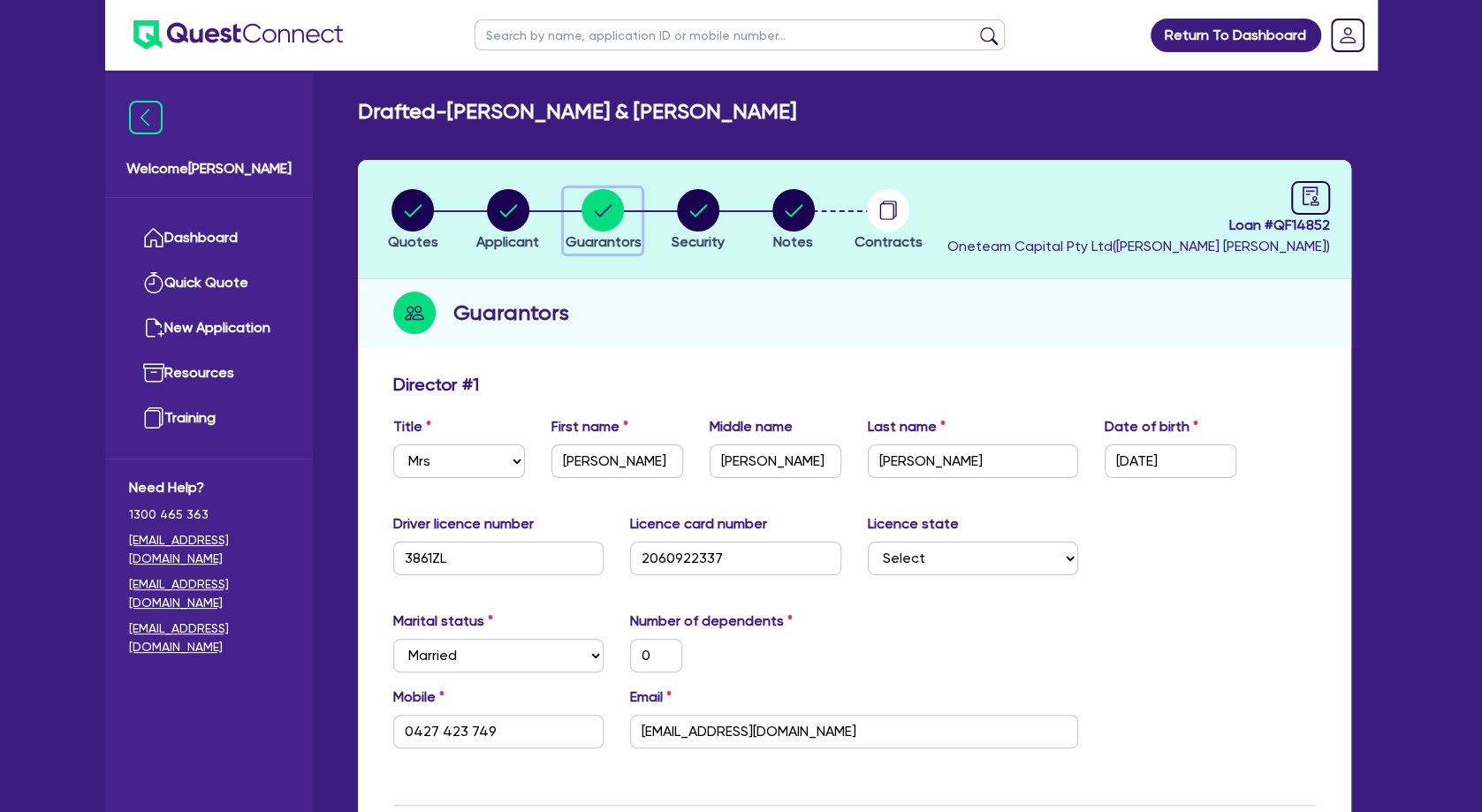
click at [598, 210] on circle "button" at bounding box center [603, 210] width 43 height 43
click at [591, 40] on input "text" at bounding box center [740, 35] width 530 height 31
paste input "QF14812"
type input "QF14812"
click button "submit" at bounding box center [989, 39] width 28 height 25
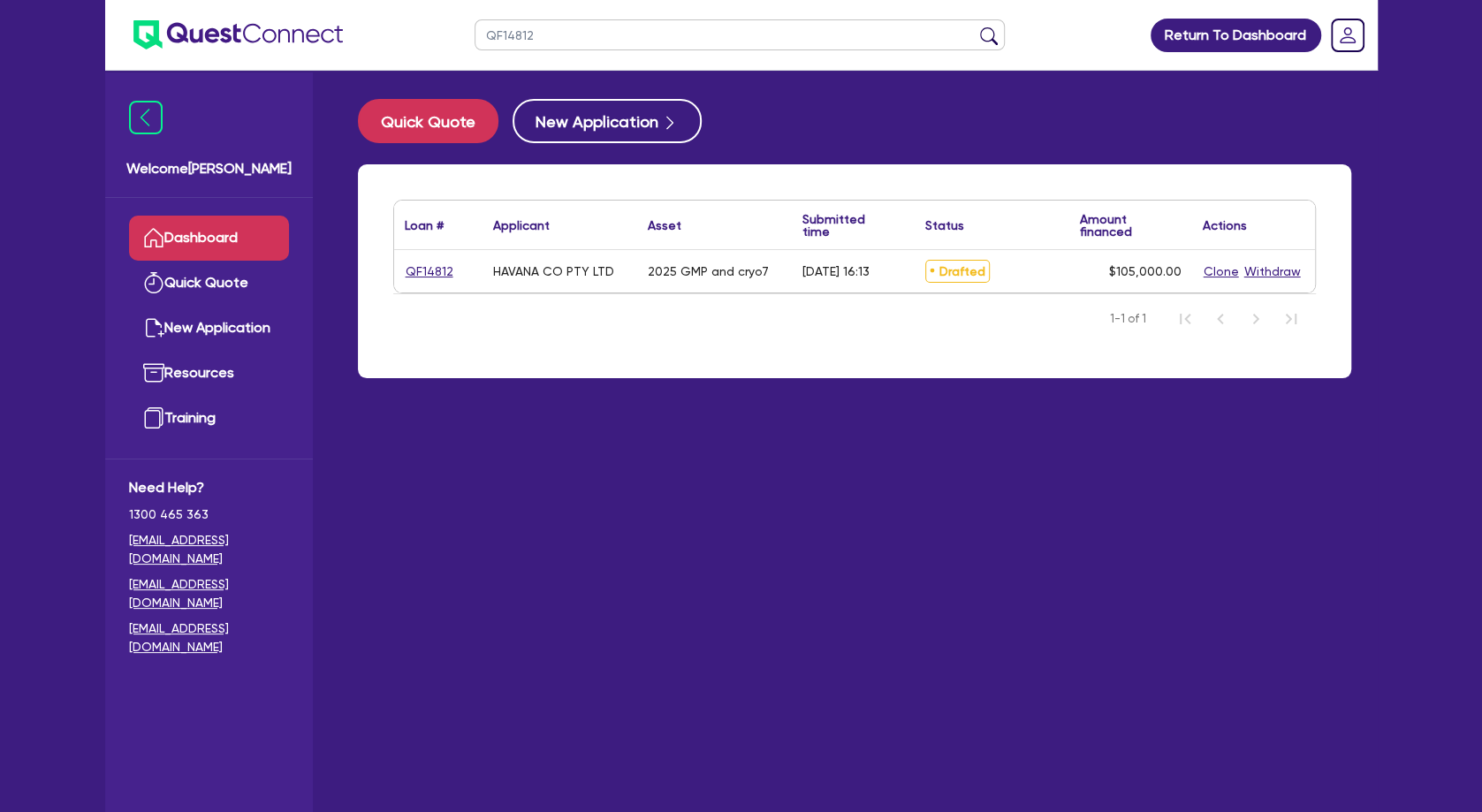
click at [453, 268] on div "QF14812" at bounding box center [438, 272] width 67 height 20
click at [440, 269] on link "QF14812" at bounding box center [430, 272] width 50 height 20
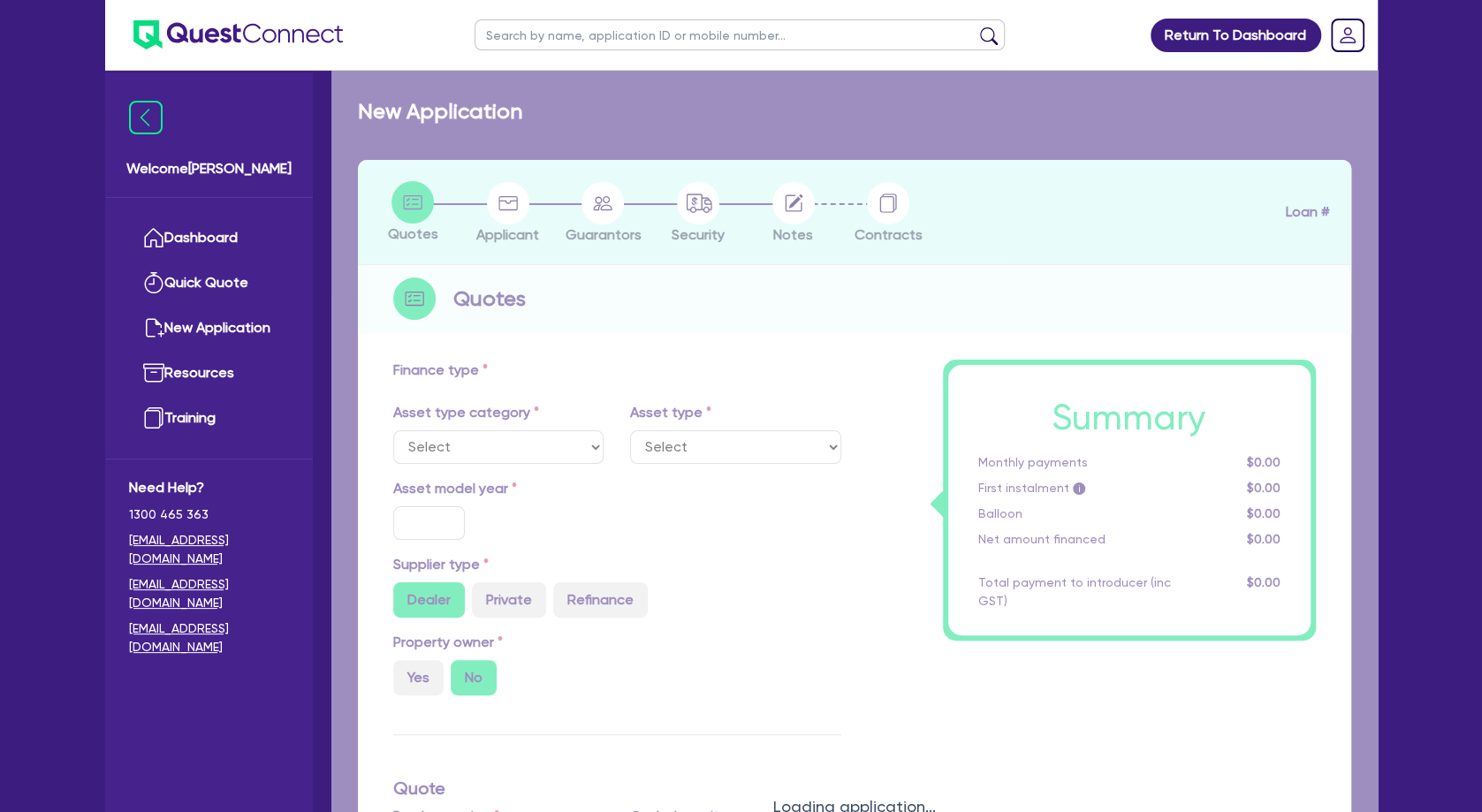
select select "TERTIARY_ASSETS"
type input "2025"
radio input "true"
type input "125,000"
type input "20,000"
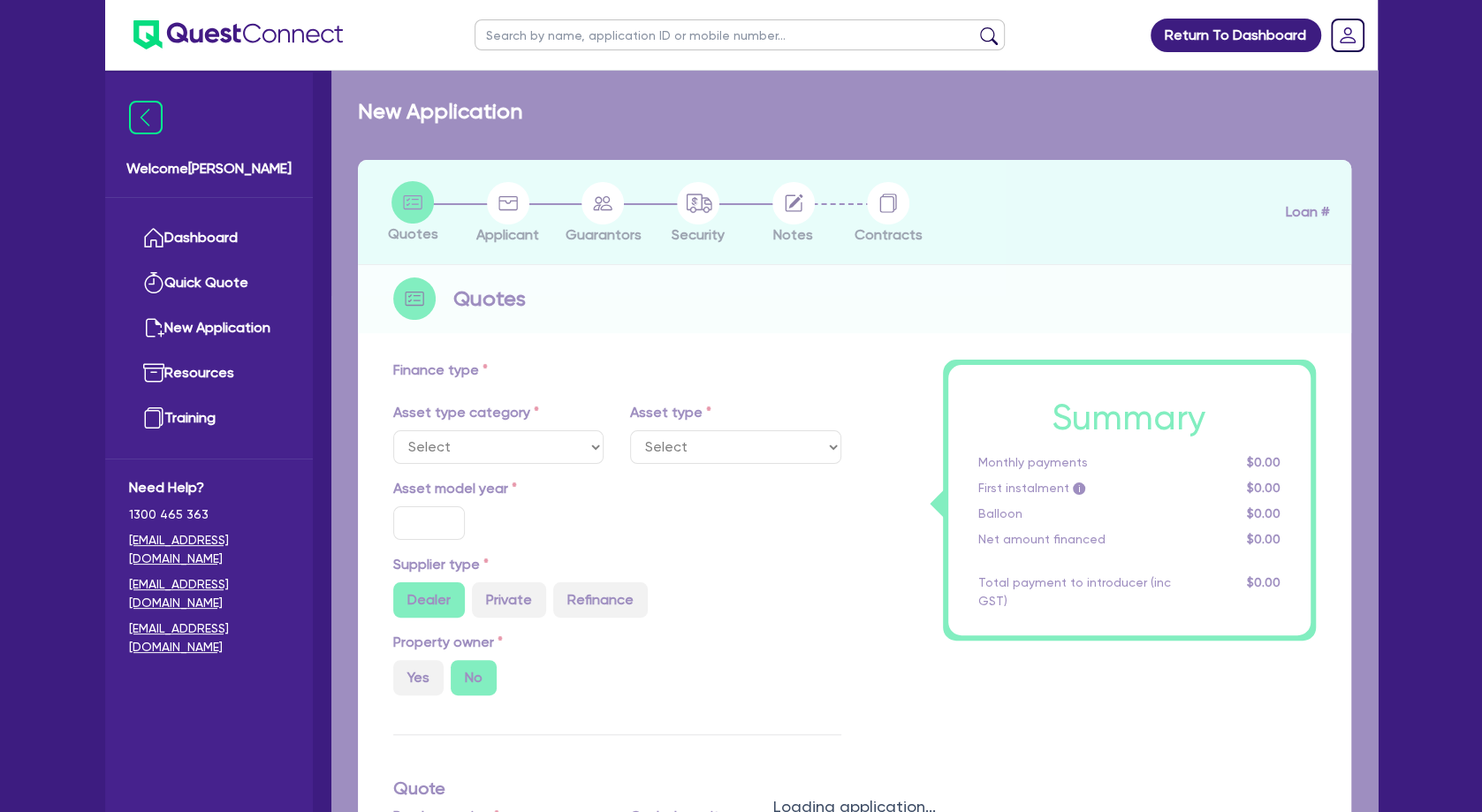
type input "30"
select select "BEAUTY_EQUIPMENT"
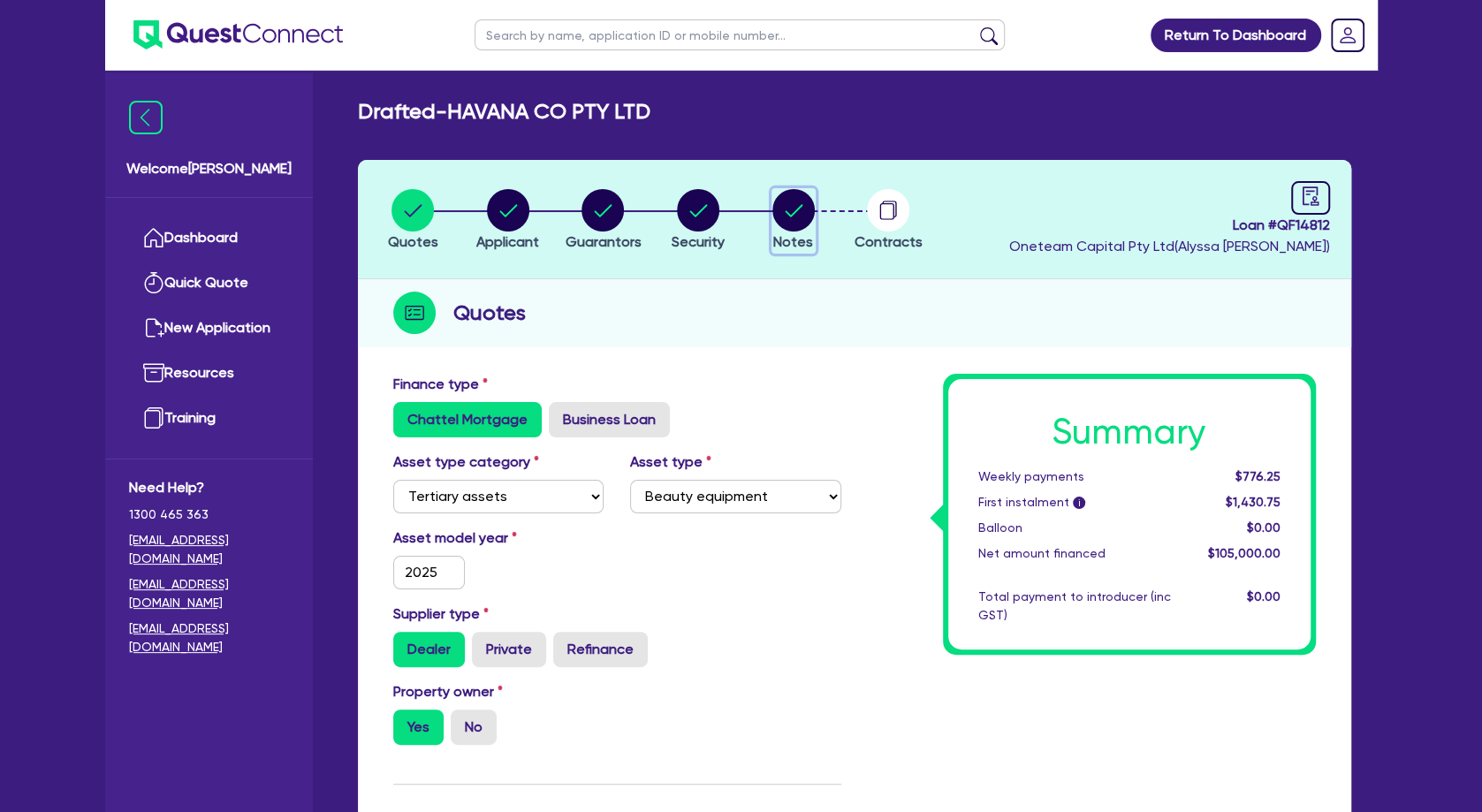
click at [787, 210] on circle "button" at bounding box center [793, 210] width 43 height 43
select select "Other"
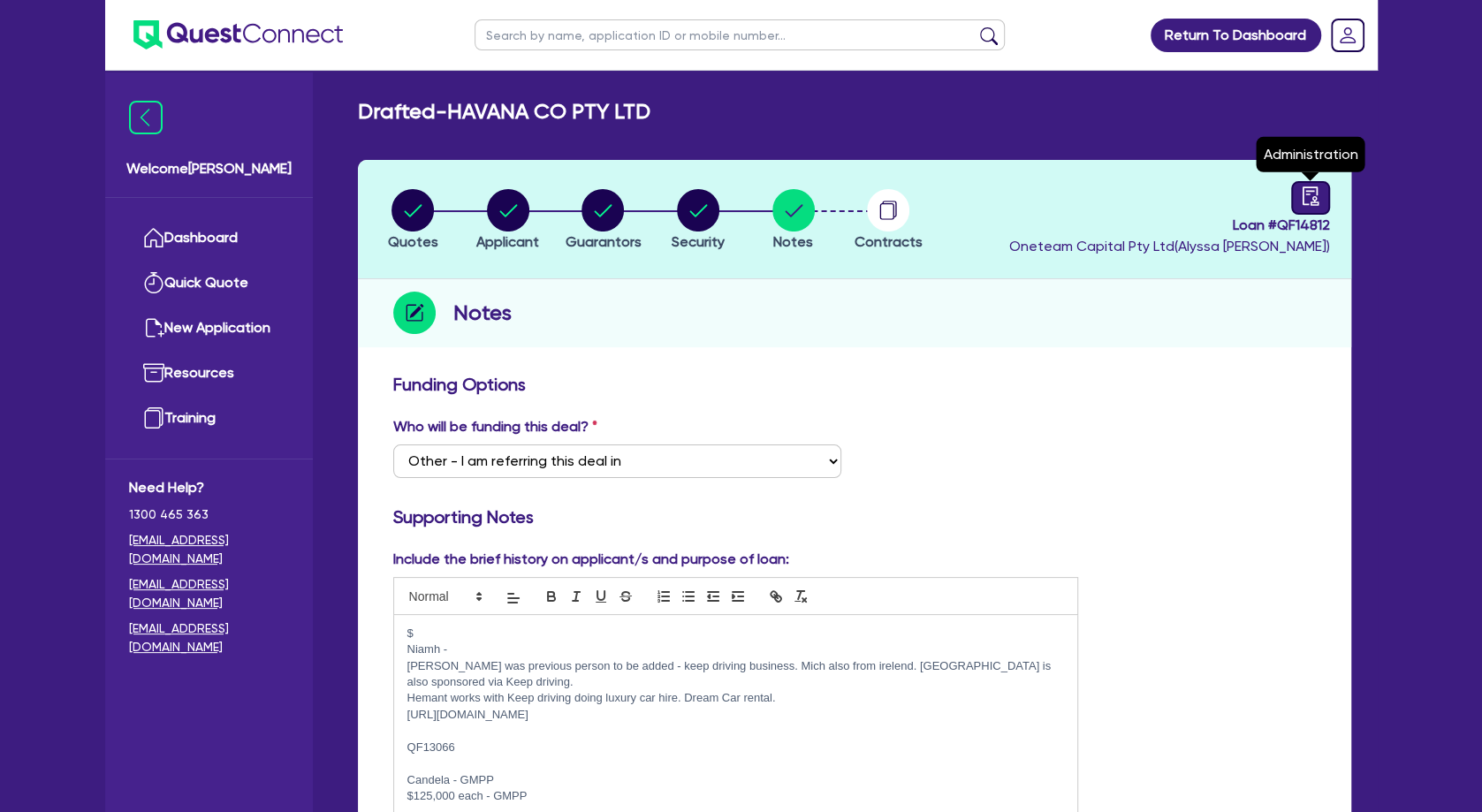
click at [1307, 204] on icon "audit" at bounding box center [1309, 196] width 16 height 19
select select "DRAFTED_AMENDED"
select select "Other"
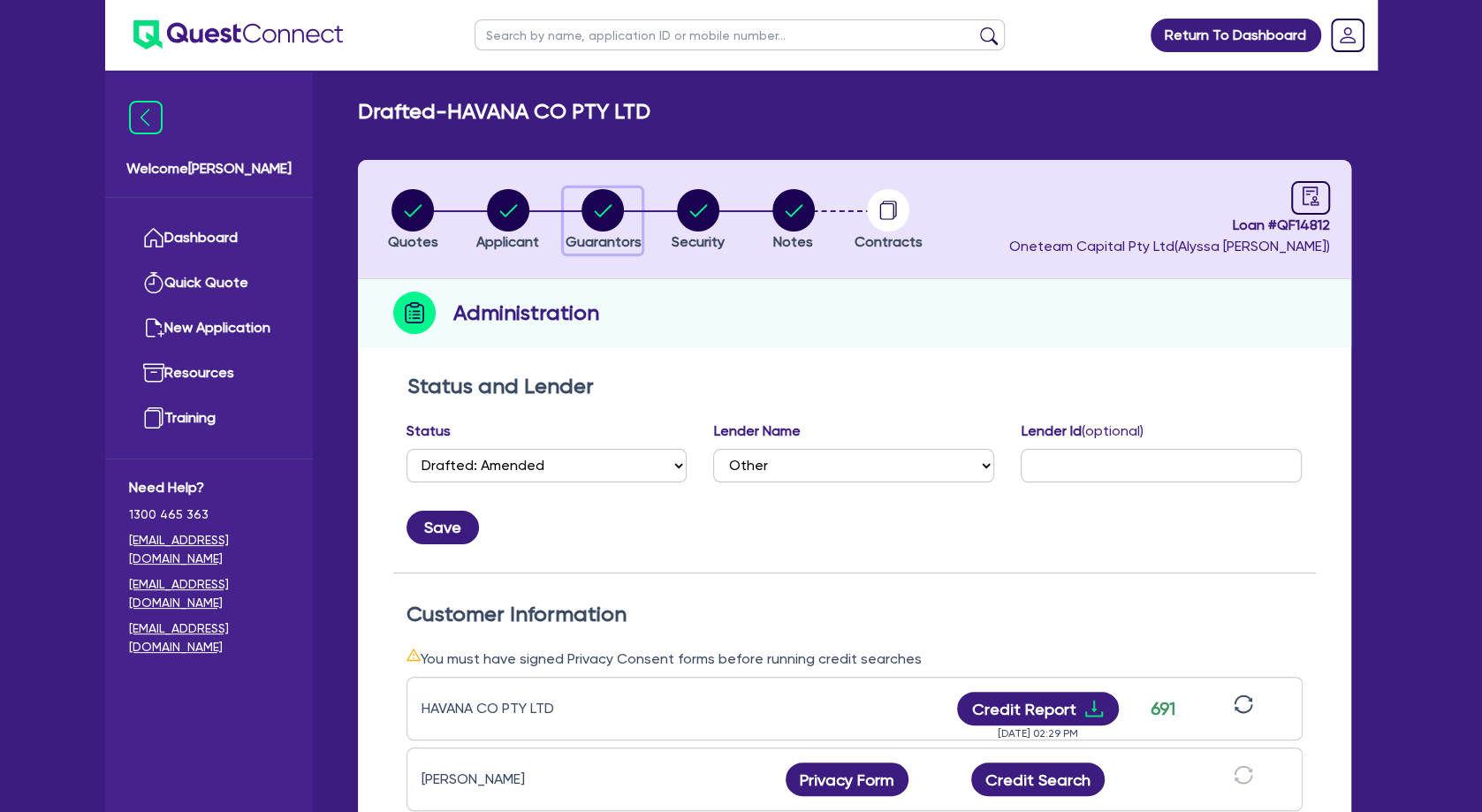
click at [606, 209] on icon "button" at bounding box center [604, 210] width 18 height 12
select select "MISS"
select select "WA"
select select "SINGLE"
select select "VEHICLE"
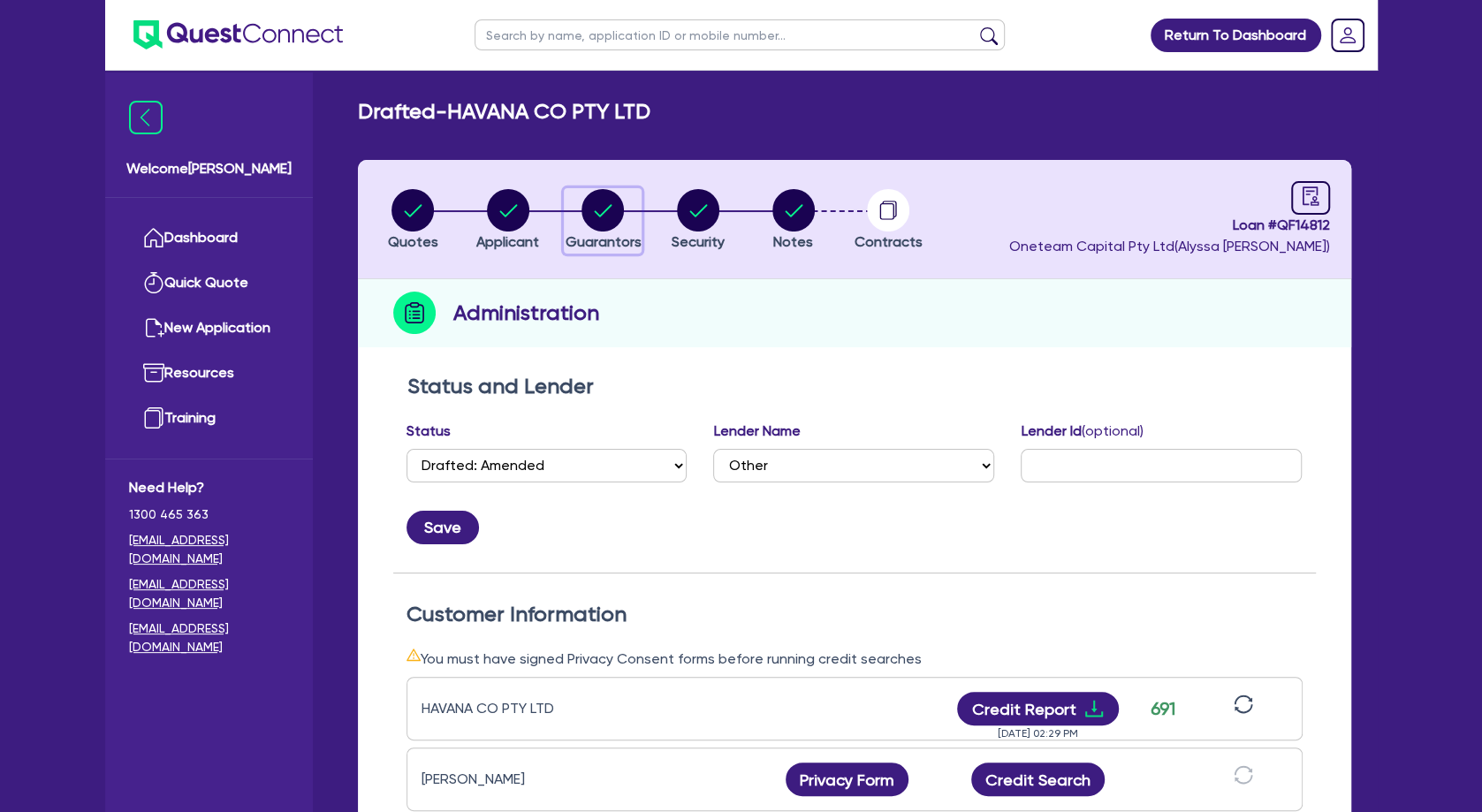
select select "MR"
select select "WA"
select select "MARRIED"
select select "PROPERTY"
select select "INVESTMENT_PROPERTY"
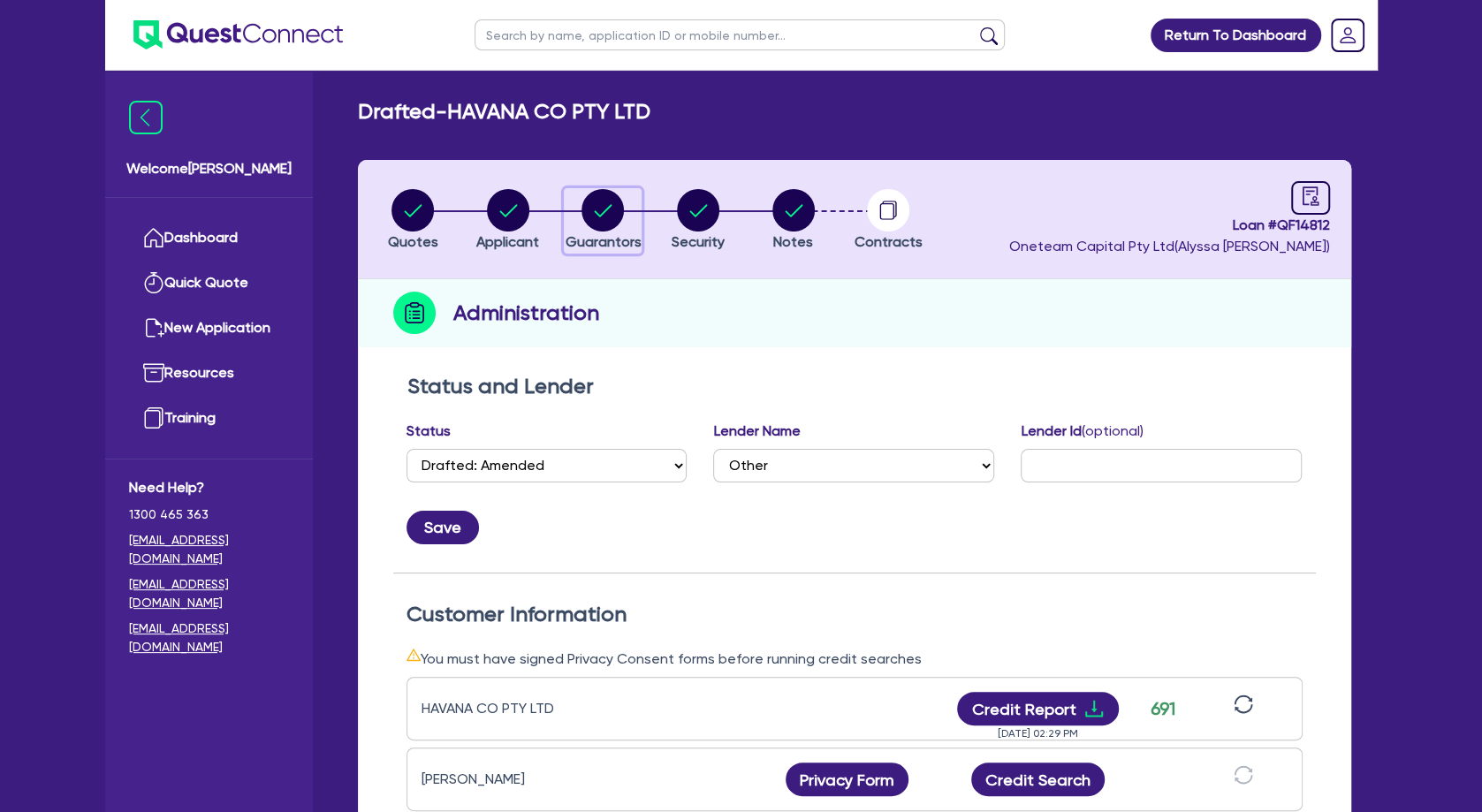
select select "CASH"
select select "VEHICLE"
select select "MORTGAGE"
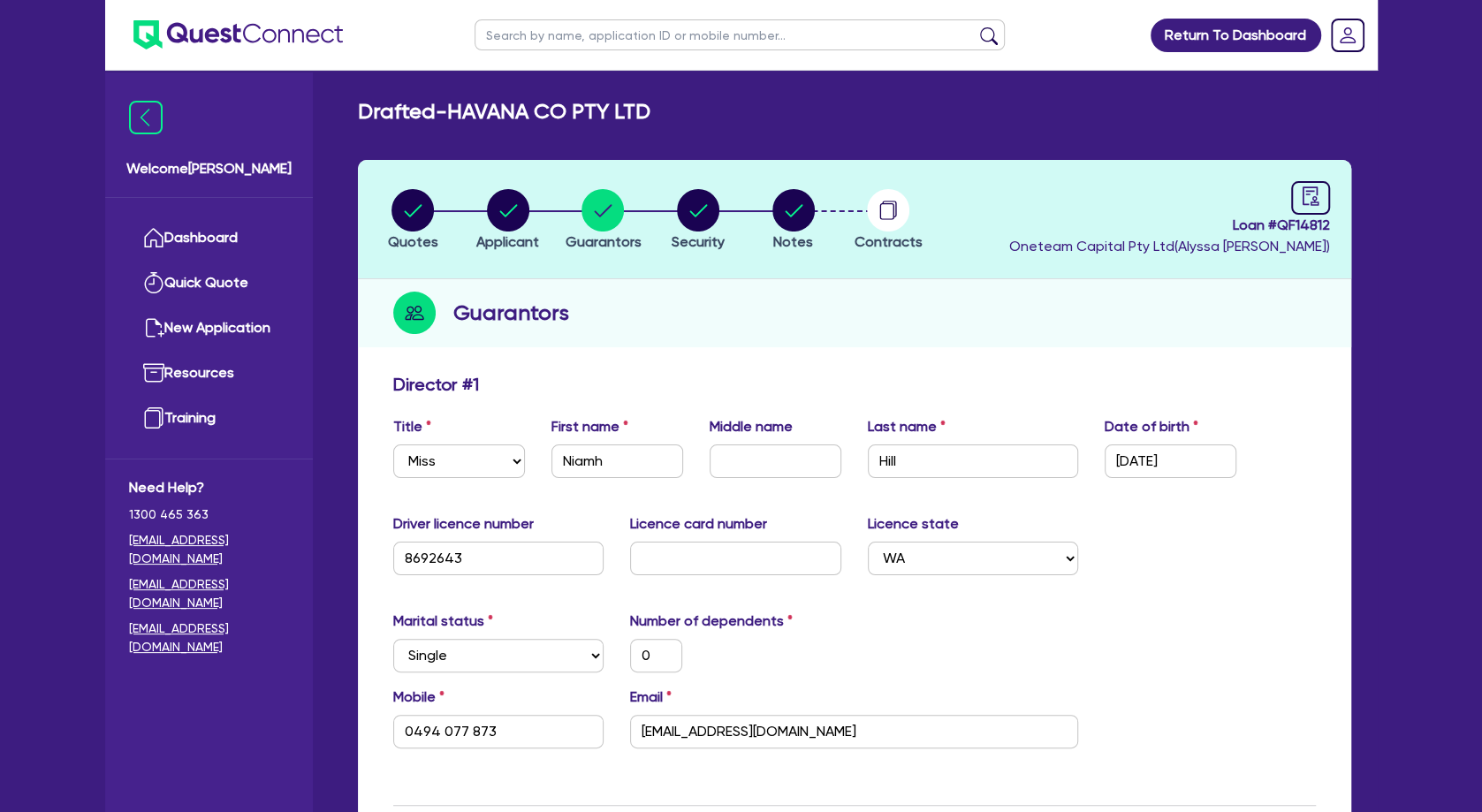
click at [810, 212] on li "Notes" at bounding box center [793, 219] width 95 height 62
click at [793, 213] on icon "button" at bounding box center [794, 210] width 18 height 12
select select "Other"
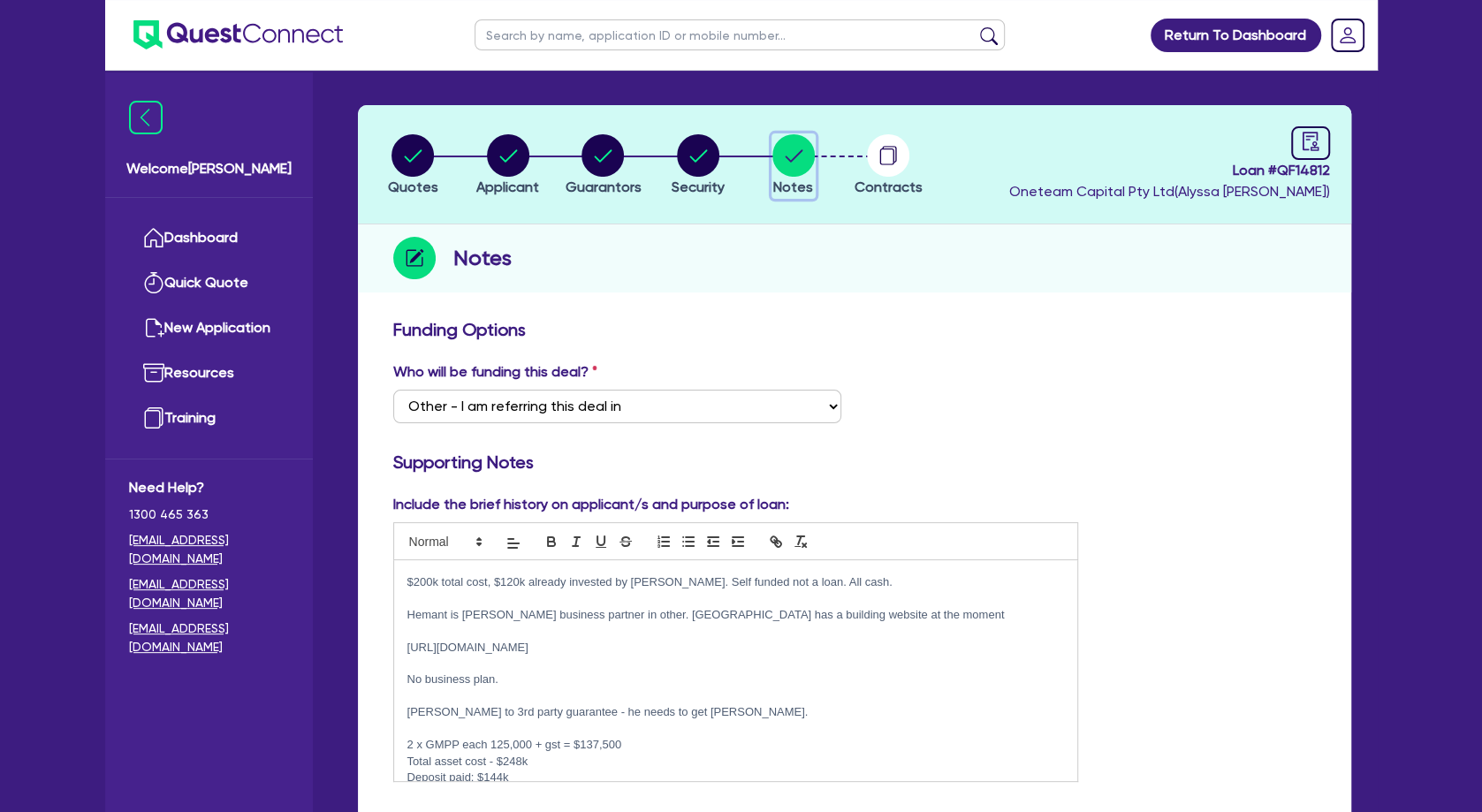
scroll to position [95, 0]
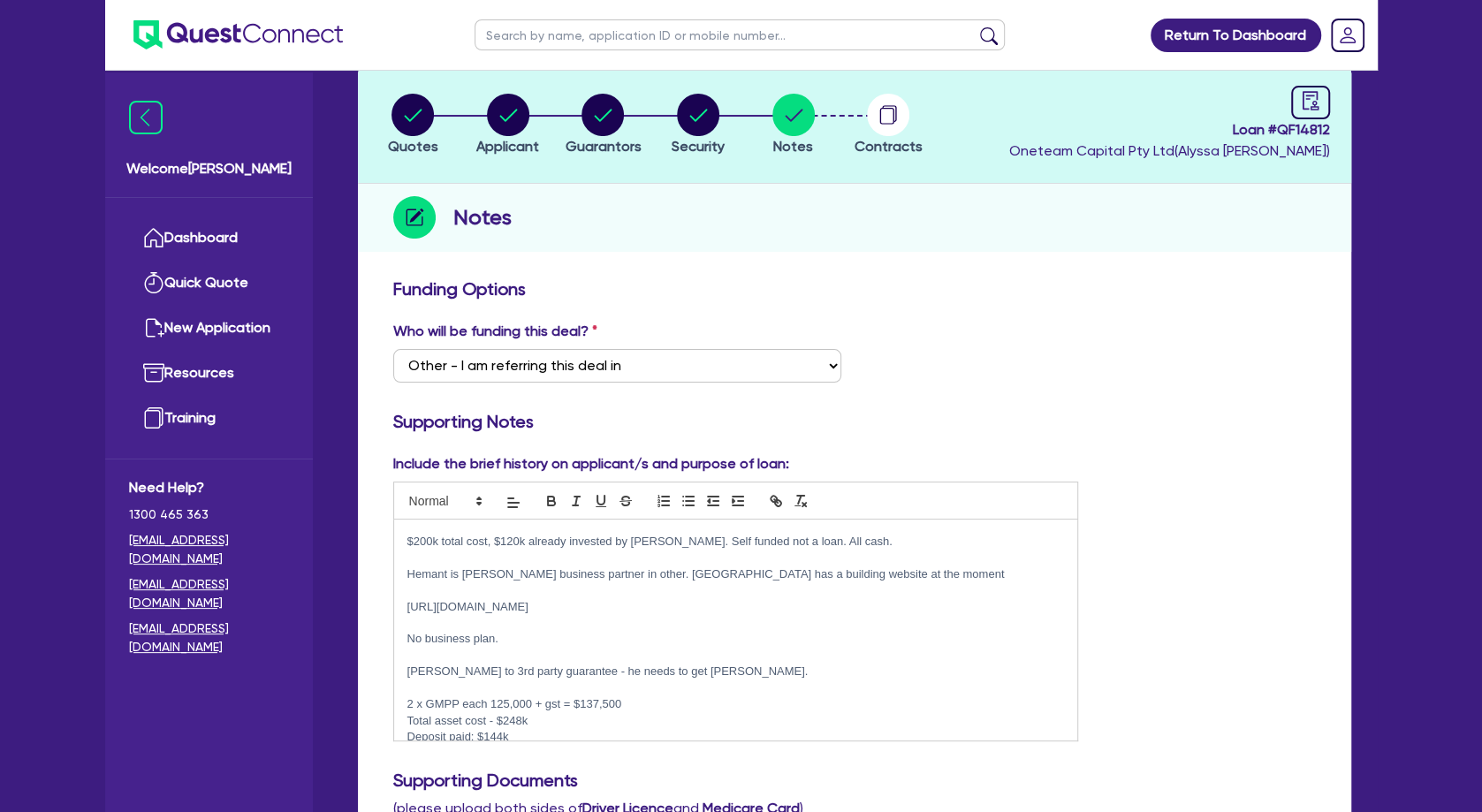
click at [566, 745] on p "Balance: $104k" at bounding box center [736, 753] width 657 height 16
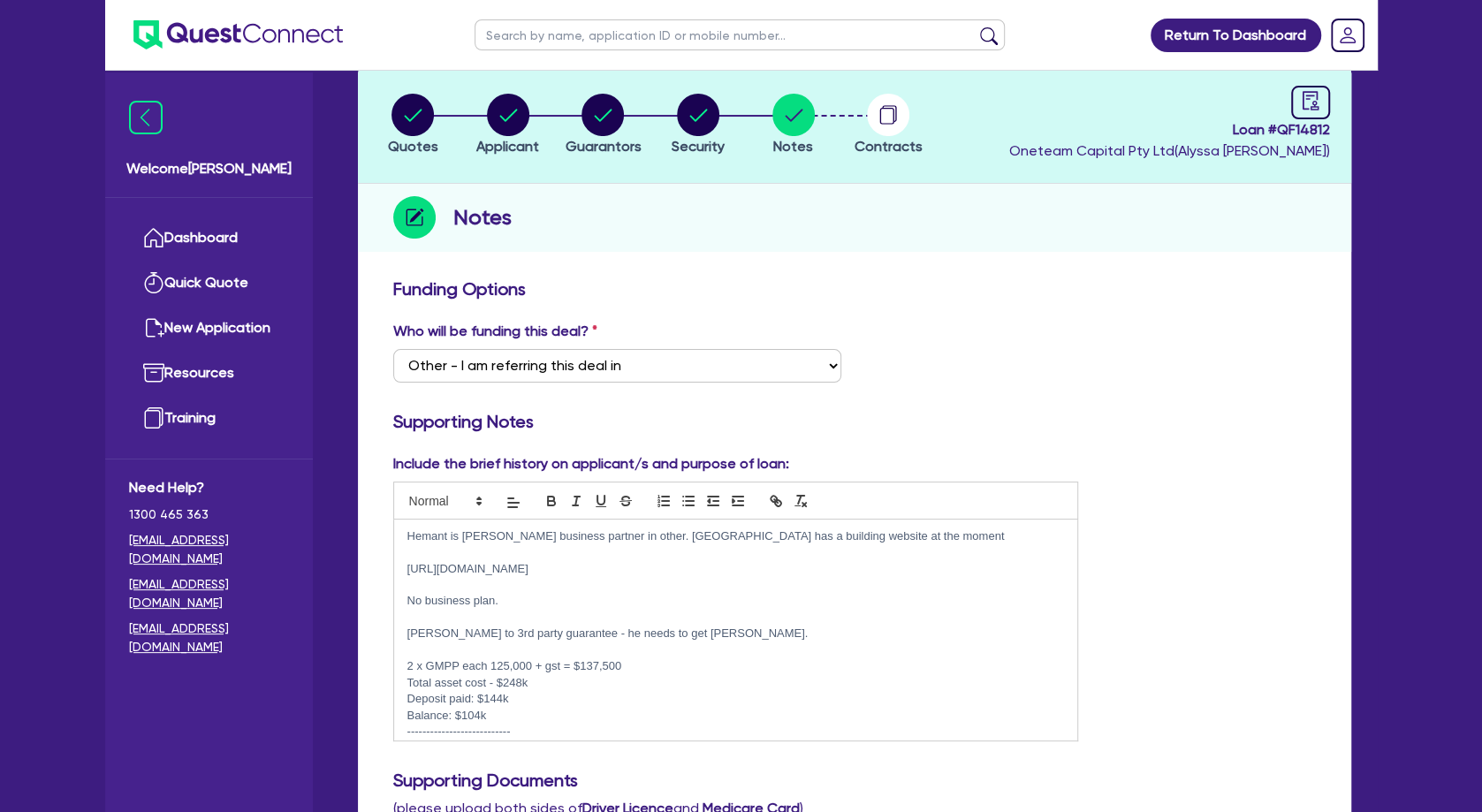
scroll to position [524, 0]
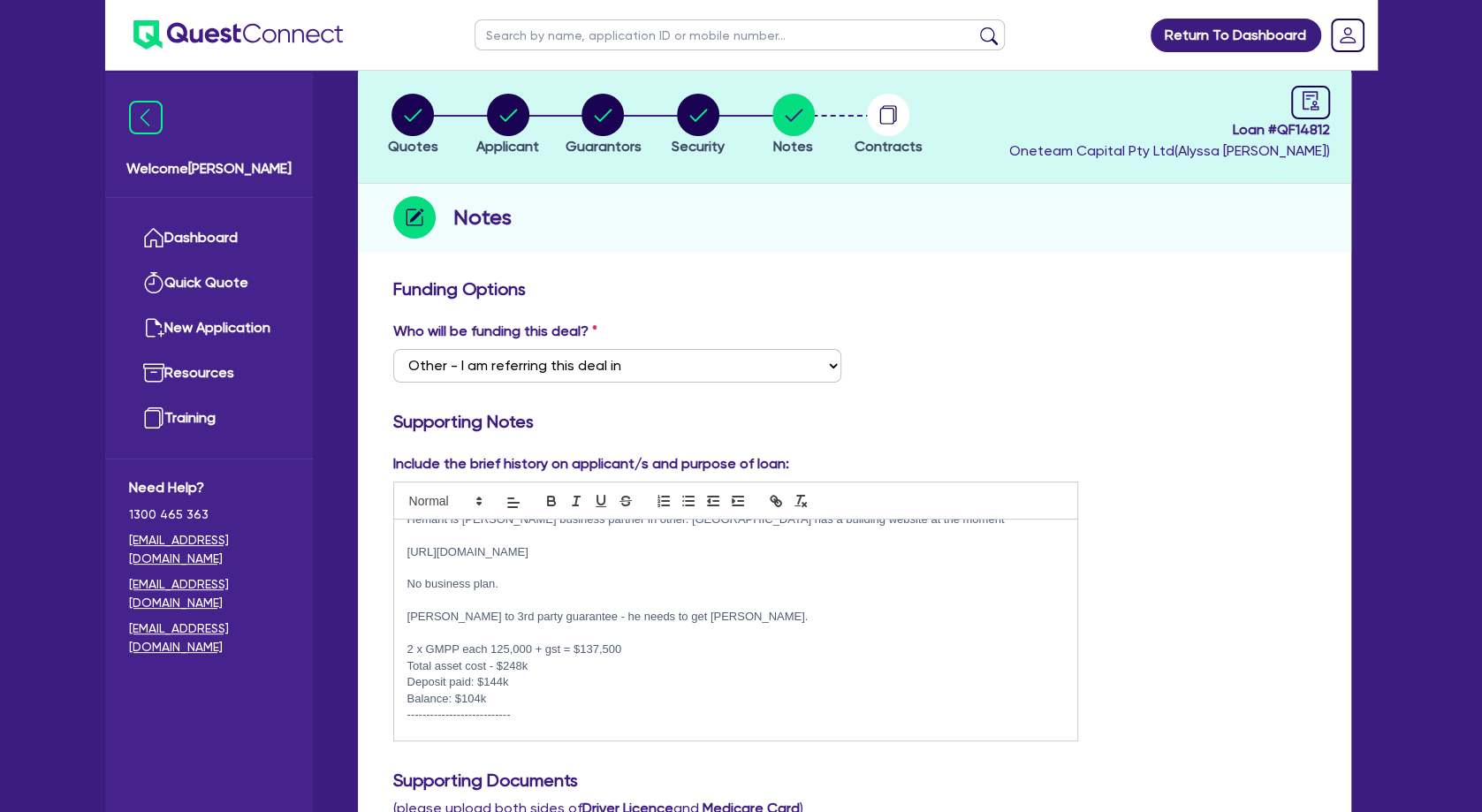
click at [472, 625] on p at bounding box center [736, 633] width 657 height 16
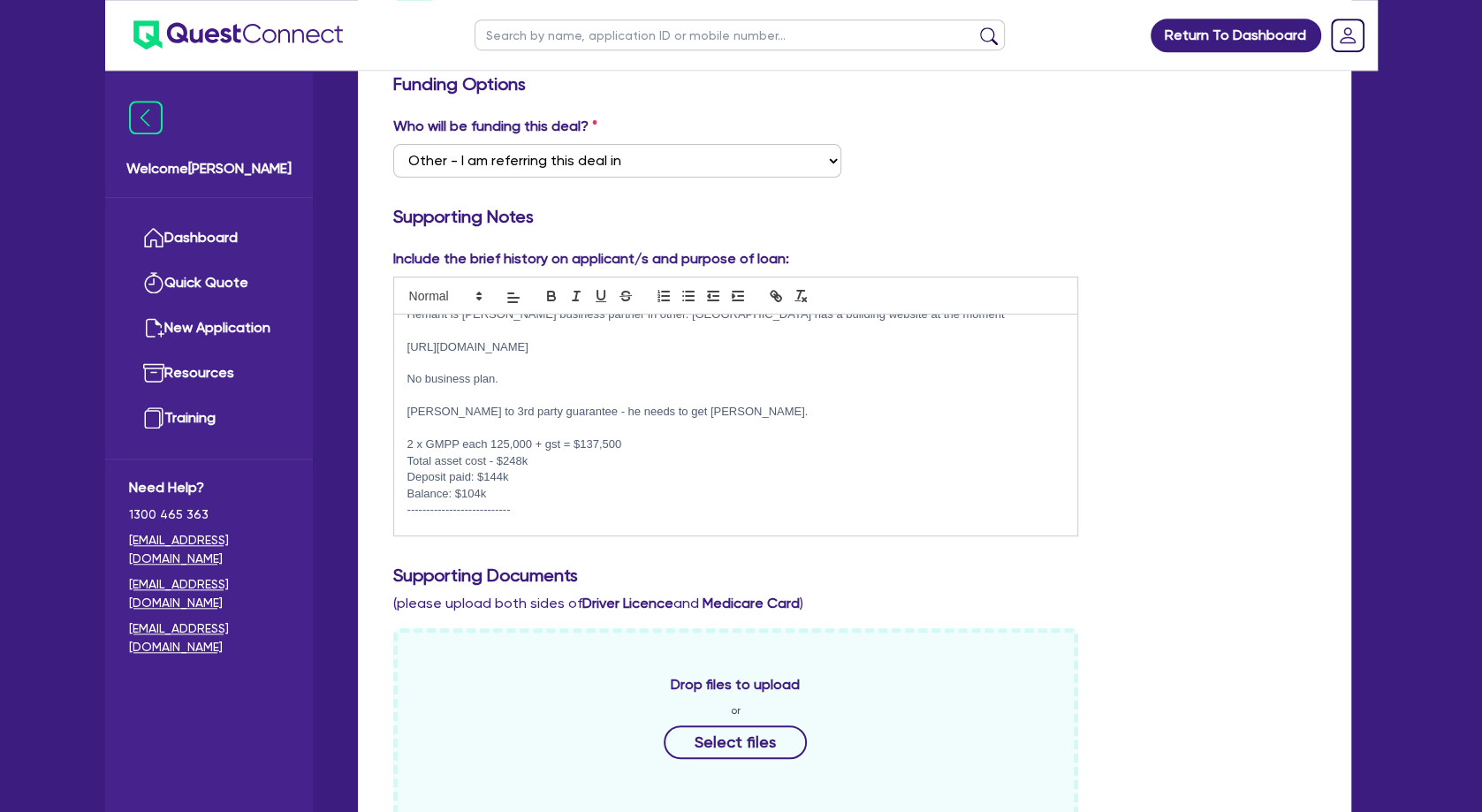
scroll to position [298, 0]
click at [565, 456] on p "Total asset cost - $248k" at bounding box center [736, 464] width 657 height 16
click at [521, 488] on p "Balance: $104k" at bounding box center [736, 496] width 657 height 16
click at [439, 390] on p at bounding box center [736, 398] width 657 height 16
click at [517, 537] on p at bounding box center [736, 545] width 657 height 16
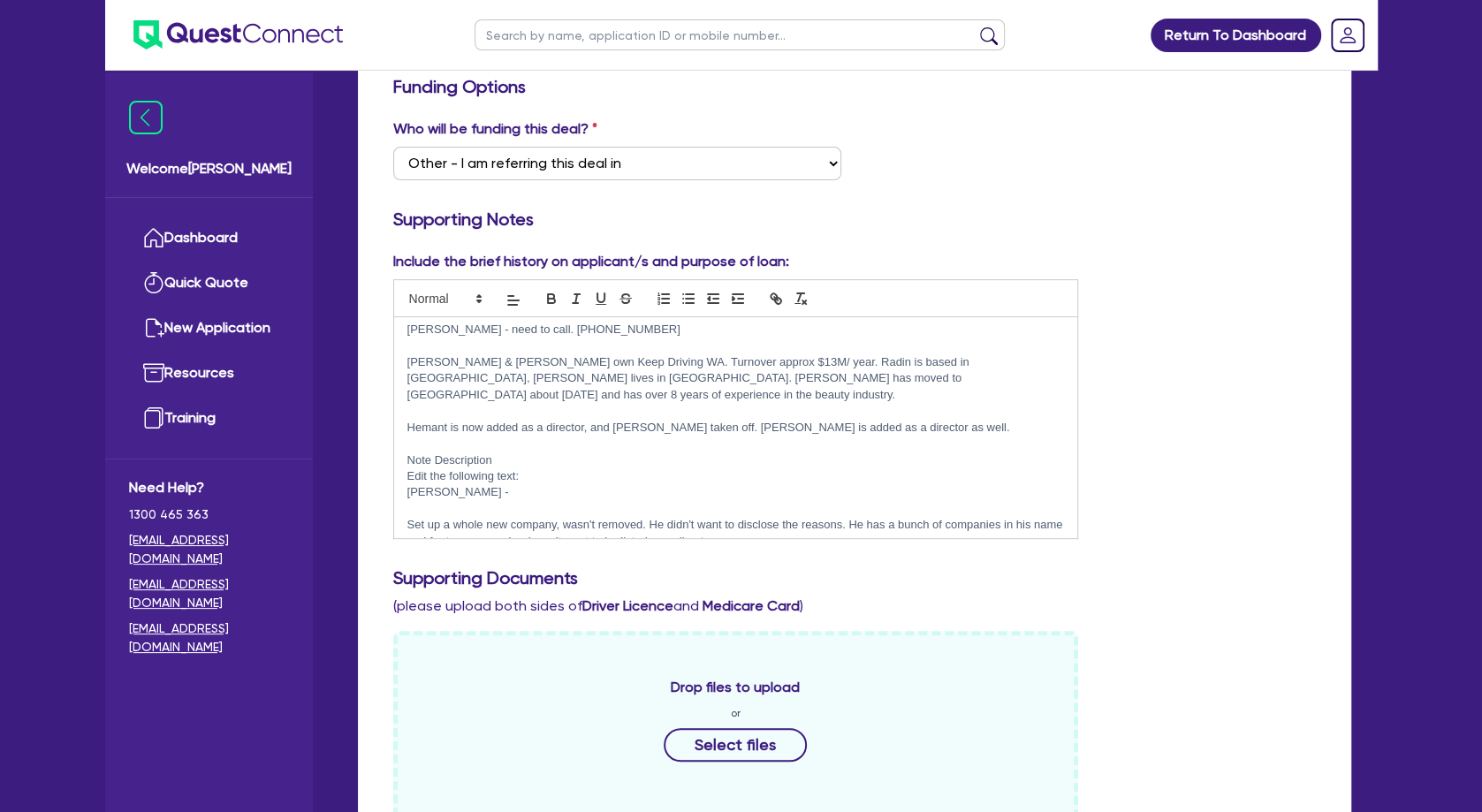
scroll to position [0, 0]
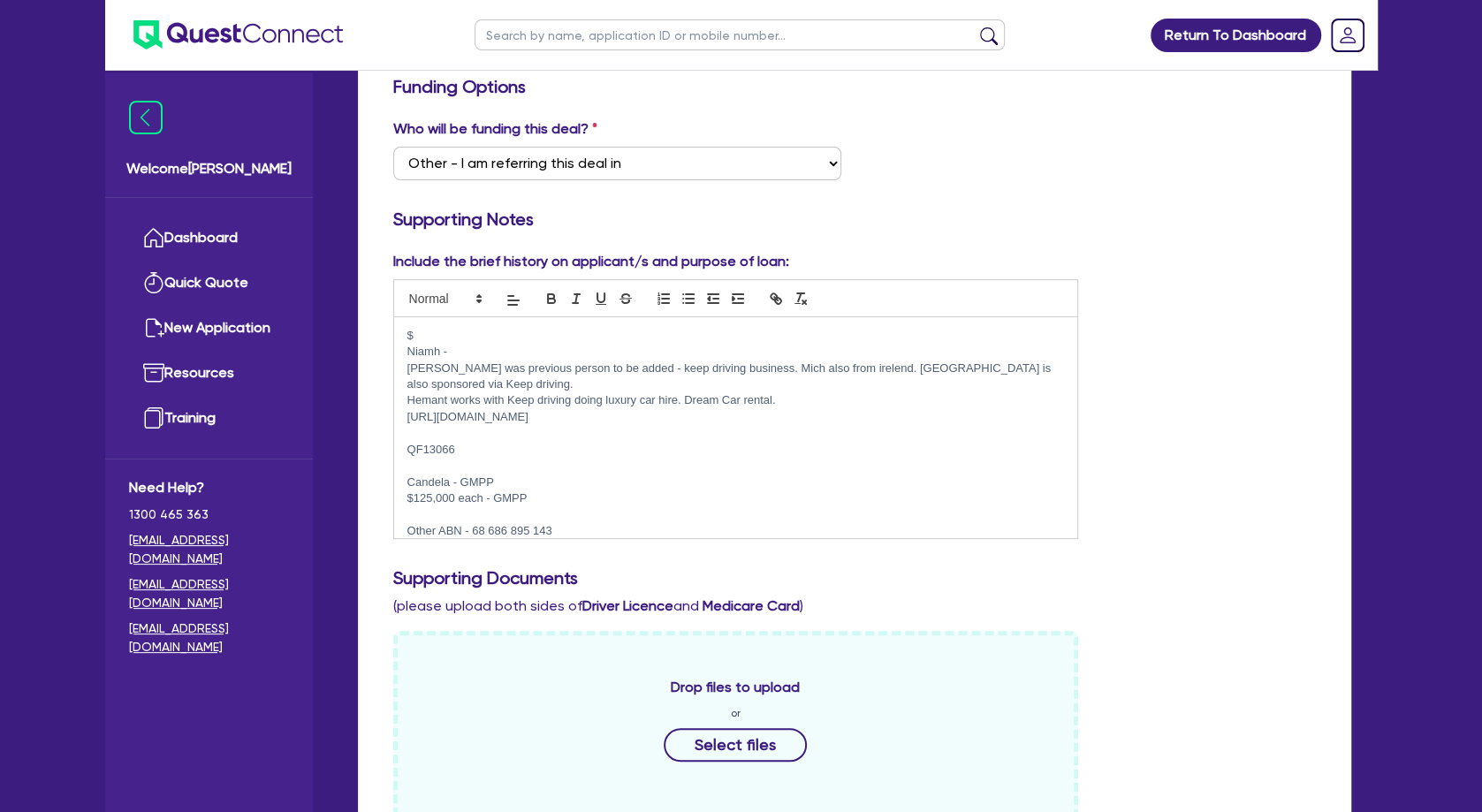
click at [616, 351] on p "Niamh -" at bounding box center [736, 351] width 657 height 16
click at [618, 332] on p "$" at bounding box center [736, 336] width 657 height 16
click at [622, 353] on p "Niamh -" at bounding box center [736, 351] width 657 height 16
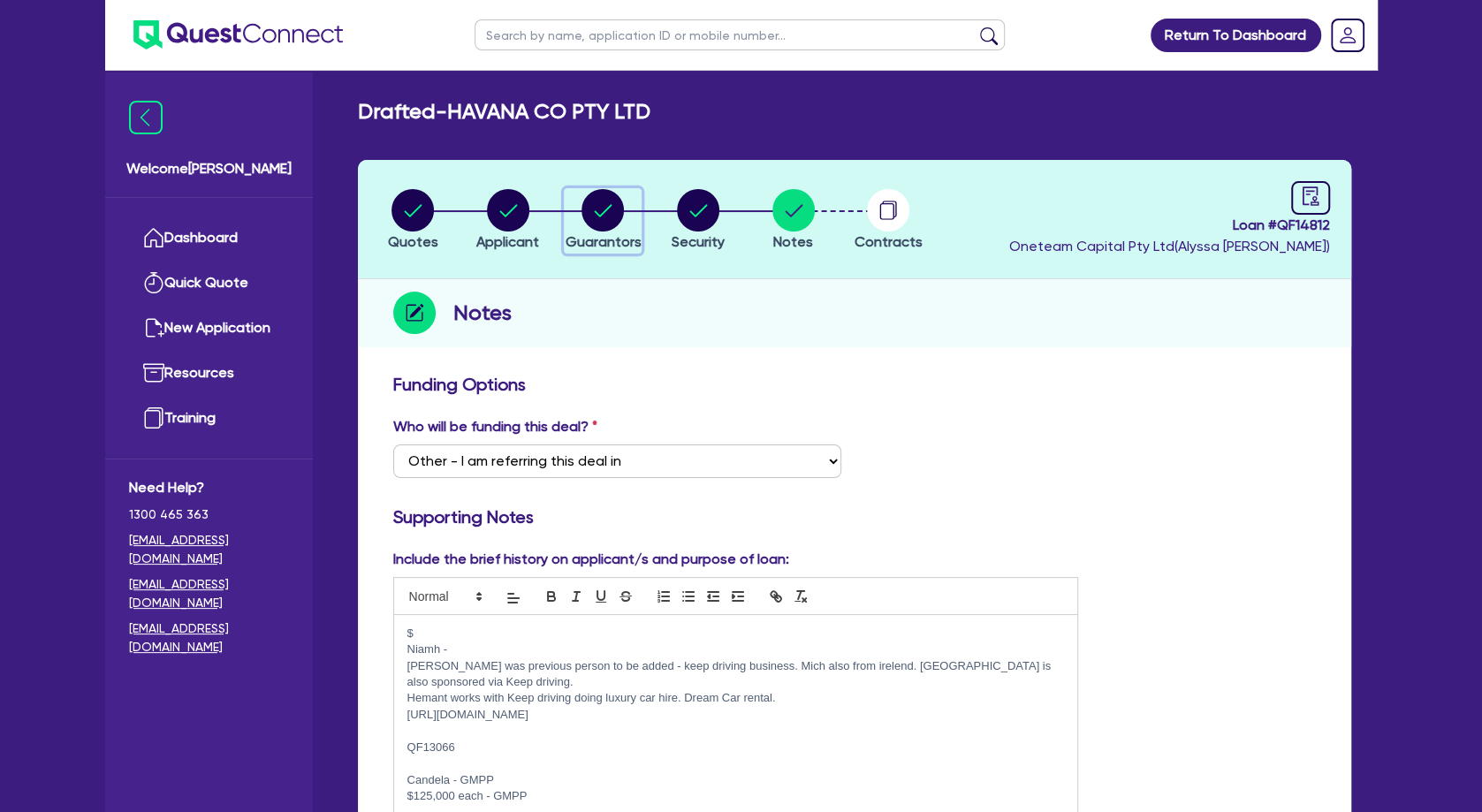
click at [612, 204] on circle "button" at bounding box center [603, 210] width 43 height 43
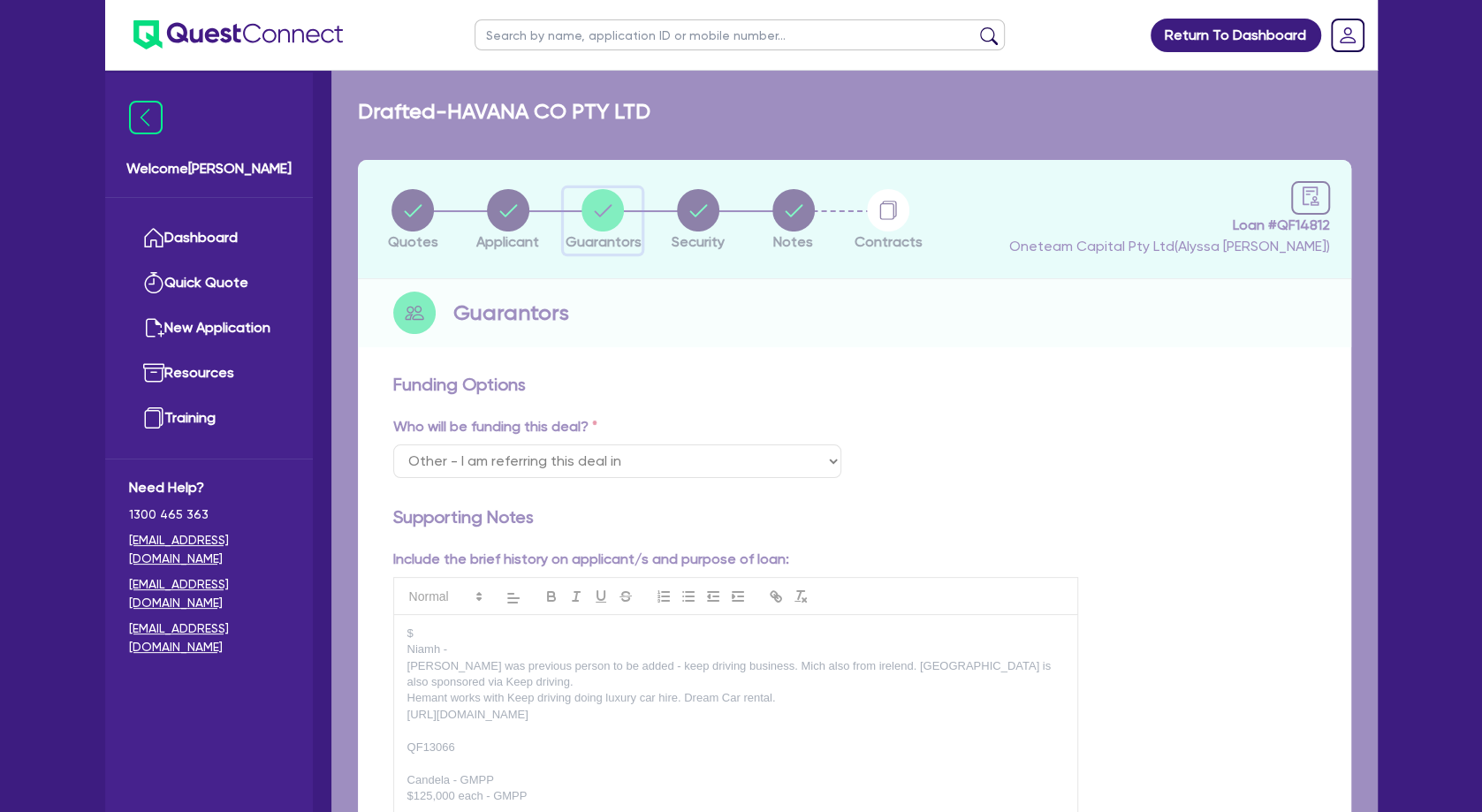
select select "MISS"
select select "WA"
select select "SINGLE"
select select "VEHICLE"
select select "MR"
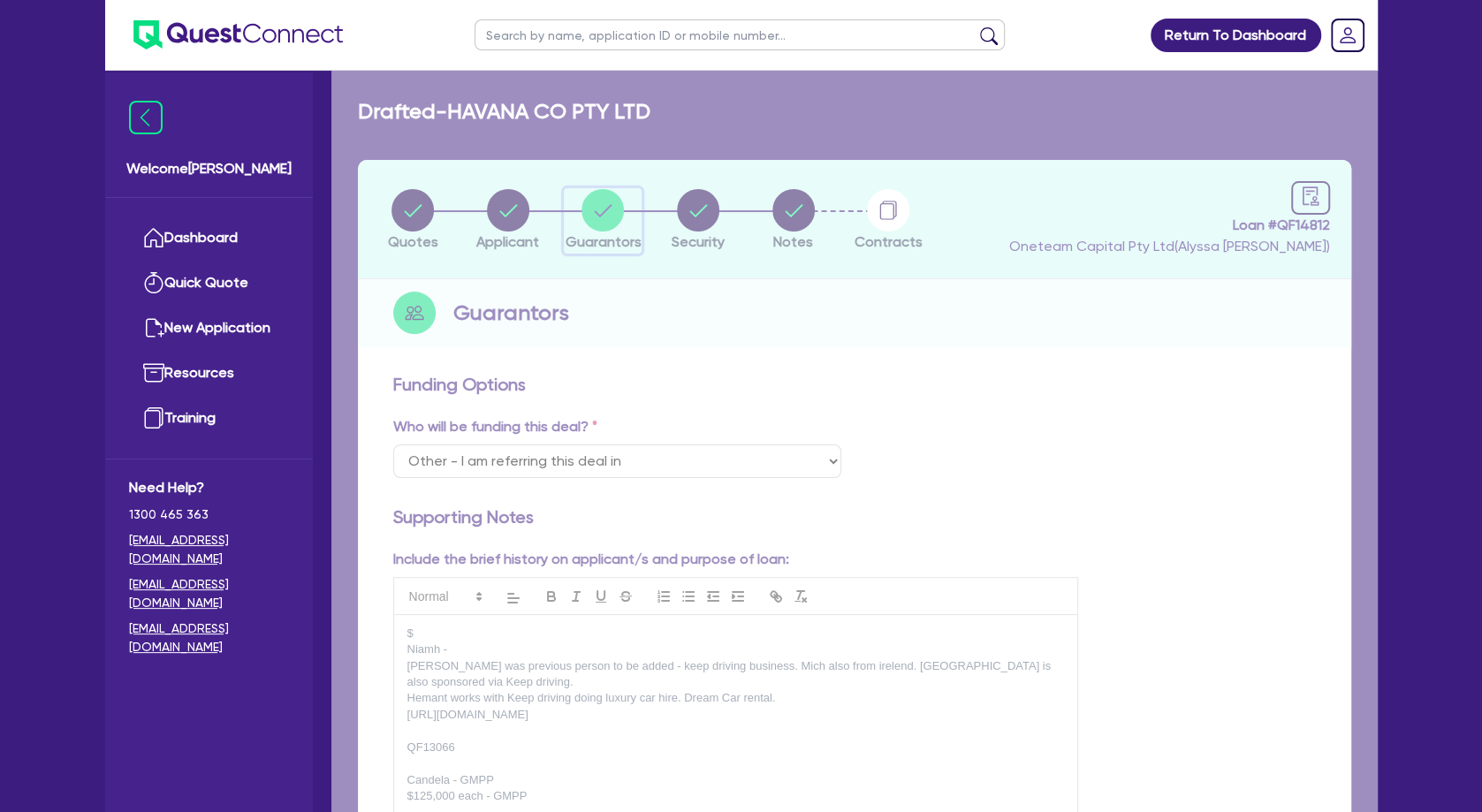
select select "WA"
select select "MARRIED"
select select "PROPERTY"
select select "INVESTMENT_PROPERTY"
select select "CASH"
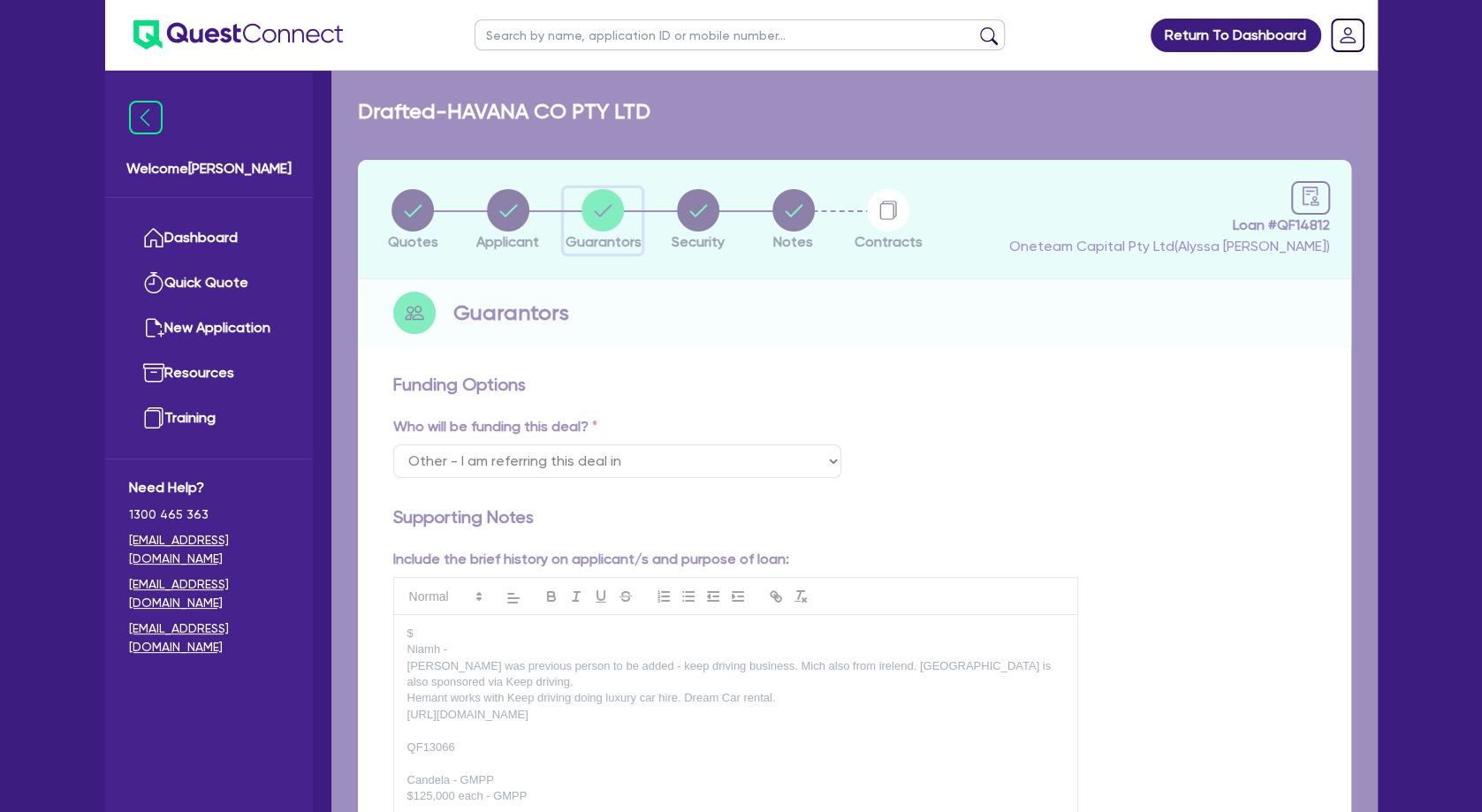
select select "VEHICLE"
select select "MORTGAGE"
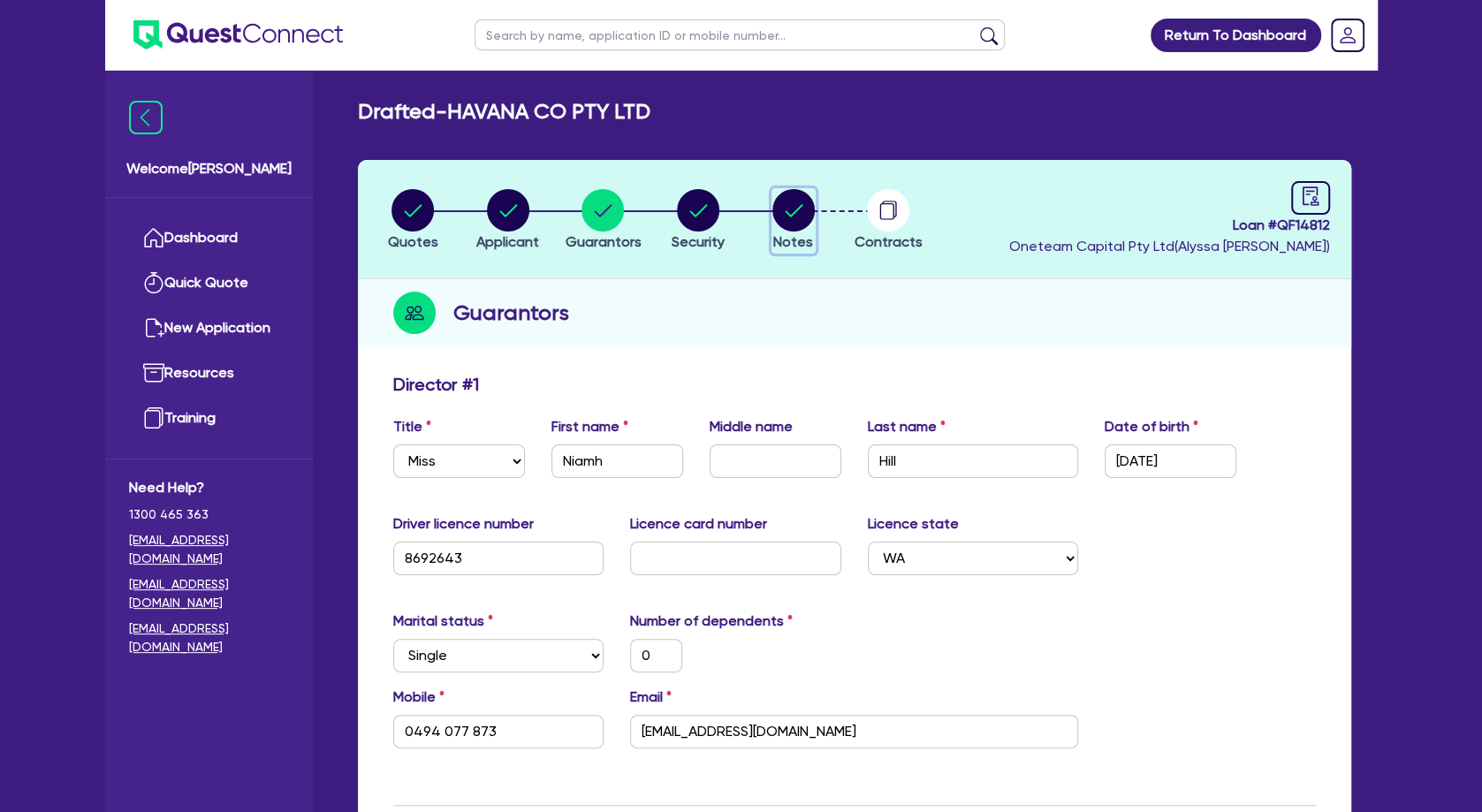
click at [811, 204] on circle "button" at bounding box center [793, 210] width 43 height 43
select select "Other"
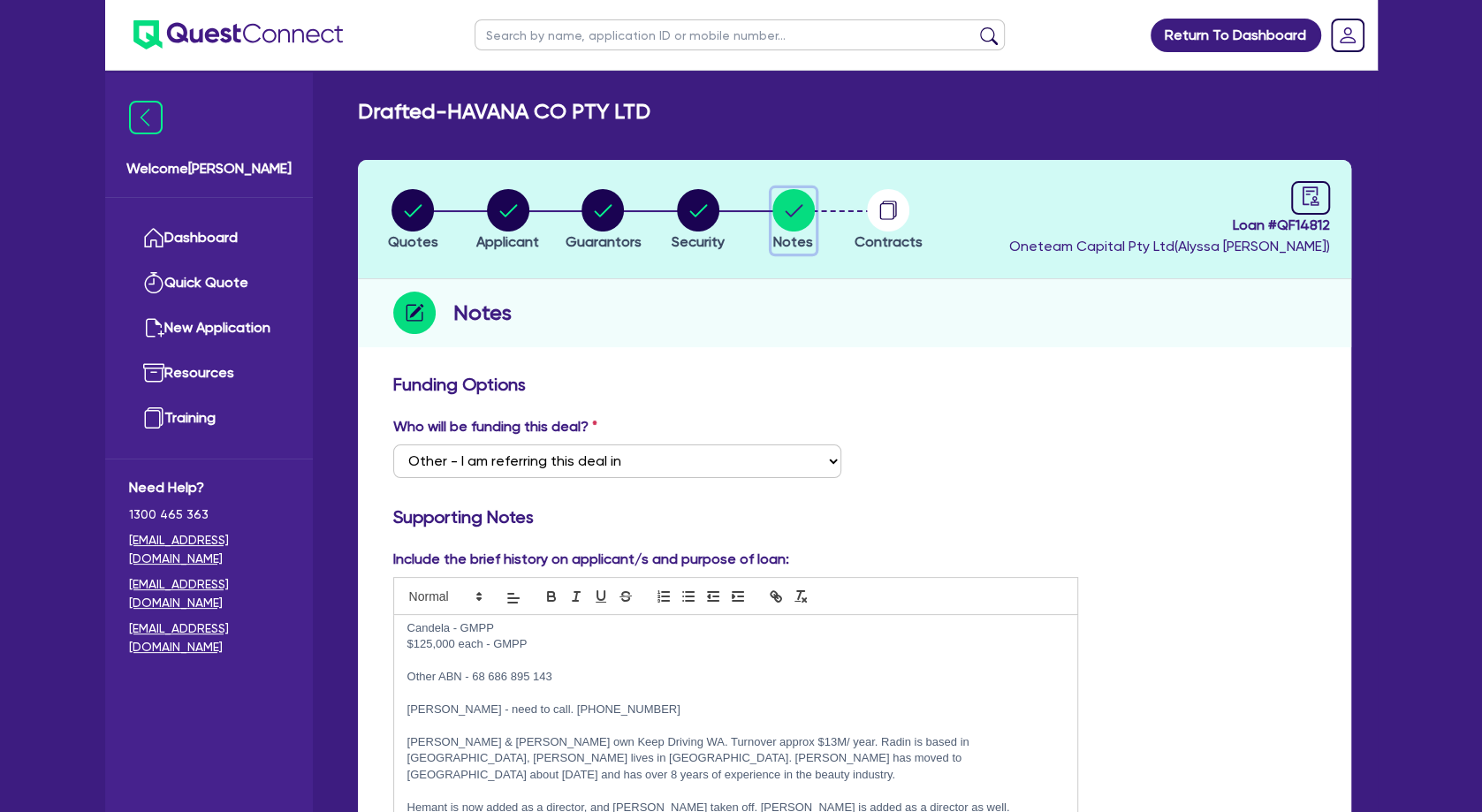
scroll to position [305, 0]
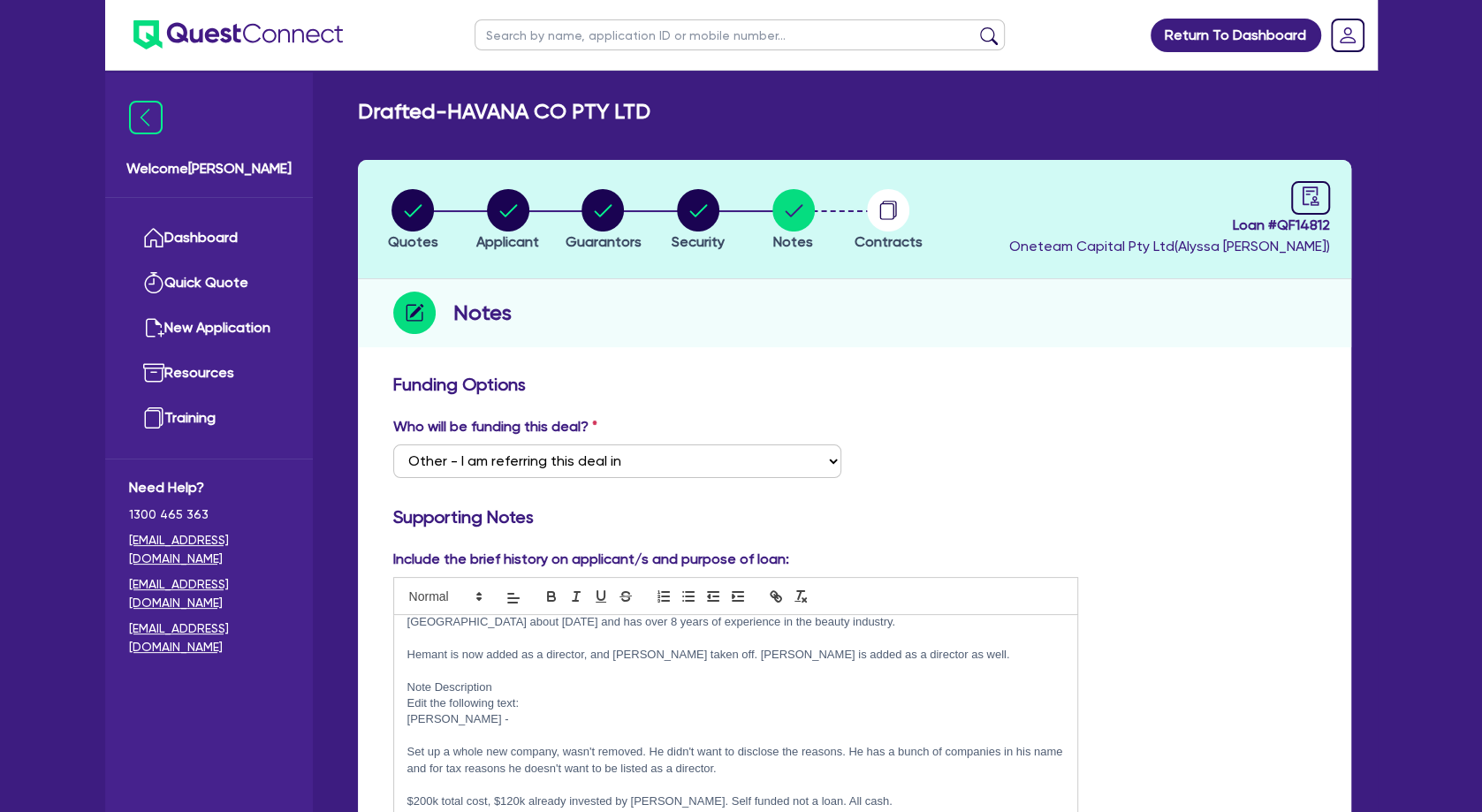
click at [672, 712] on p "[PERSON_NAME] -" at bounding box center [736, 720] width 657 height 16
click at [664, 712] on p "[PERSON_NAME] -" at bounding box center [736, 720] width 657 height 16
click at [660, 696] on p "Edit the following text:" at bounding box center [736, 704] width 657 height 16
click at [663, 680] on p "Note Description" at bounding box center [736, 688] width 657 height 16
click at [574, 729] on p at bounding box center [736, 737] width 657 height 16
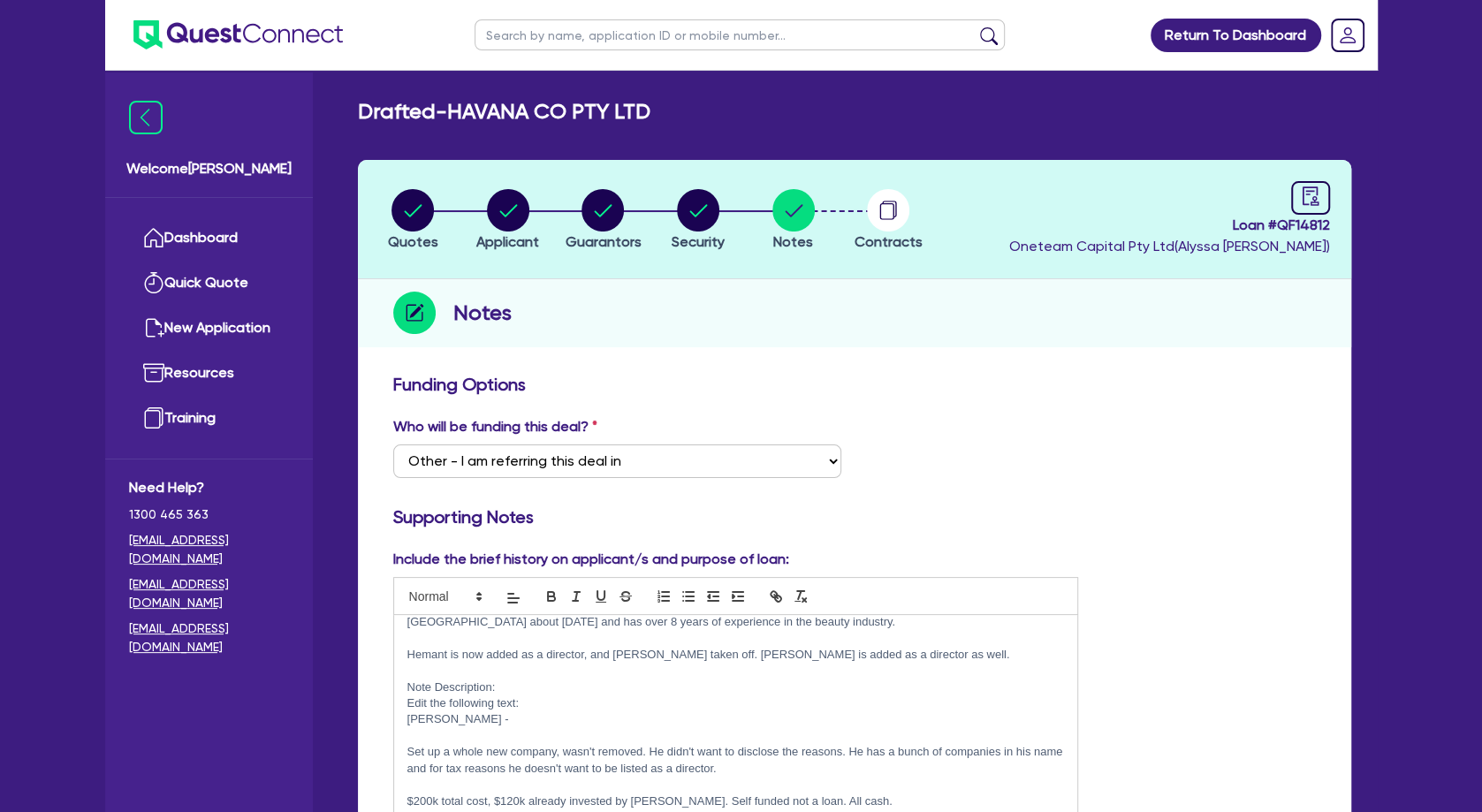
click at [588, 696] on p "Edit the following text:" at bounding box center [736, 704] width 657 height 16
click at [597, 680] on p "Note Description:" at bounding box center [736, 688] width 657 height 16
click at [579, 729] on p at bounding box center [736, 737] width 657 height 16
click at [588, 712] on p "[PERSON_NAME] -" at bounding box center [736, 720] width 657 height 16
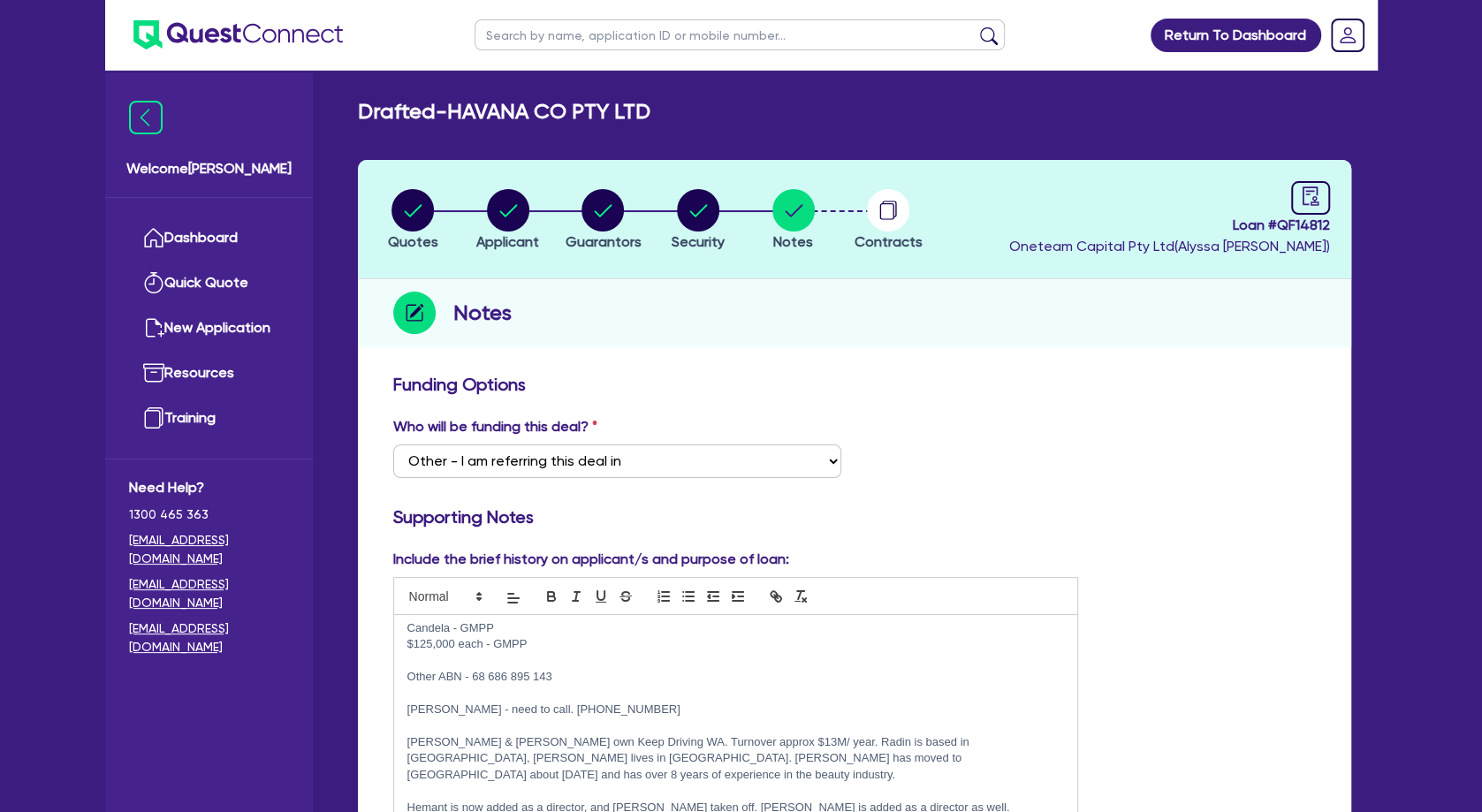
scroll to position [0, 0]
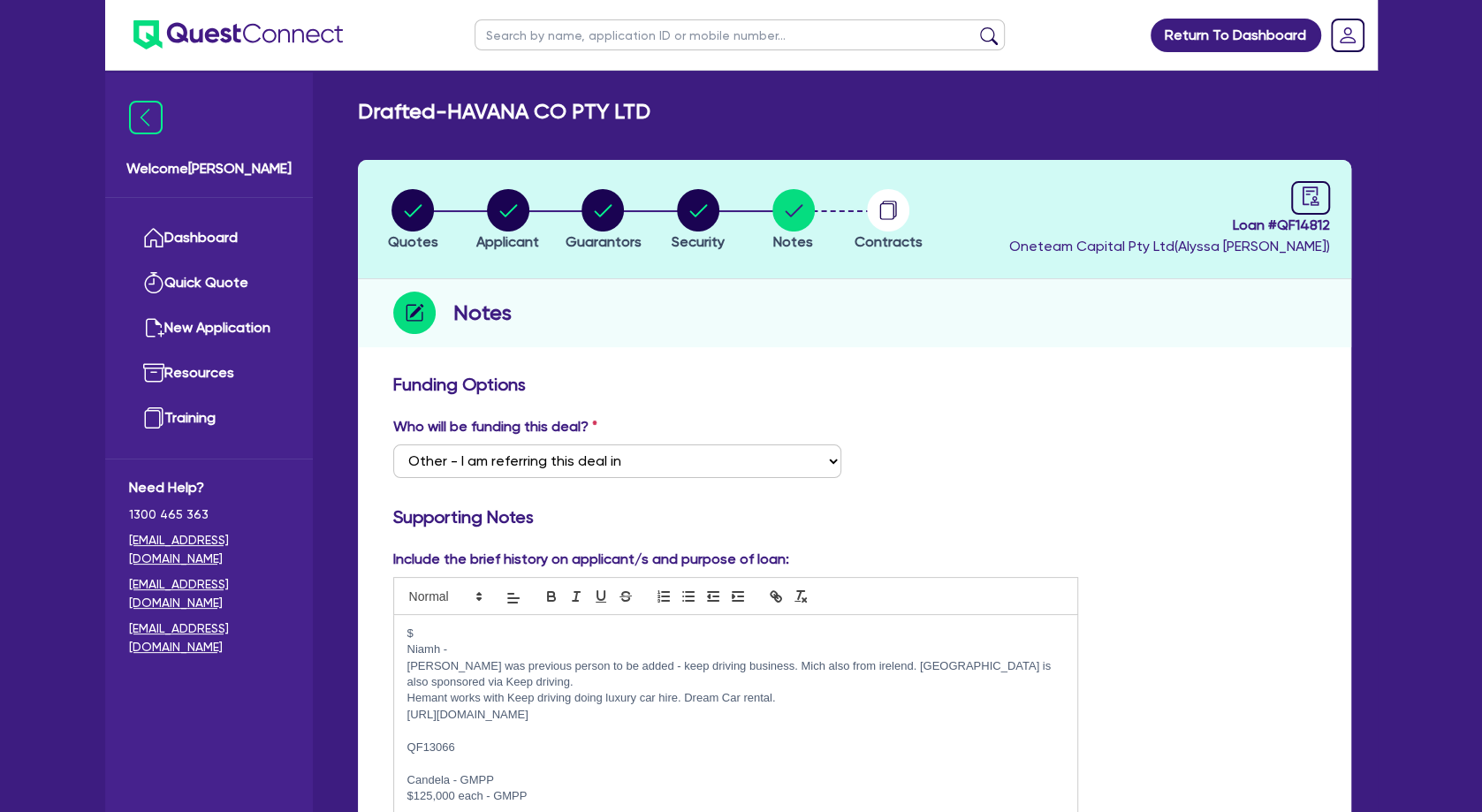
click at [618, 645] on p "Niamh -" at bounding box center [736, 649] width 657 height 16
click at [624, 641] on p "Niamh -" at bounding box center [736, 649] width 657 height 16
click at [628, 634] on p "$" at bounding box center [736, 633] width 657 height 16
click at [712, 202] on circle "button" at bounding box center [698, 210] width 43 height 43
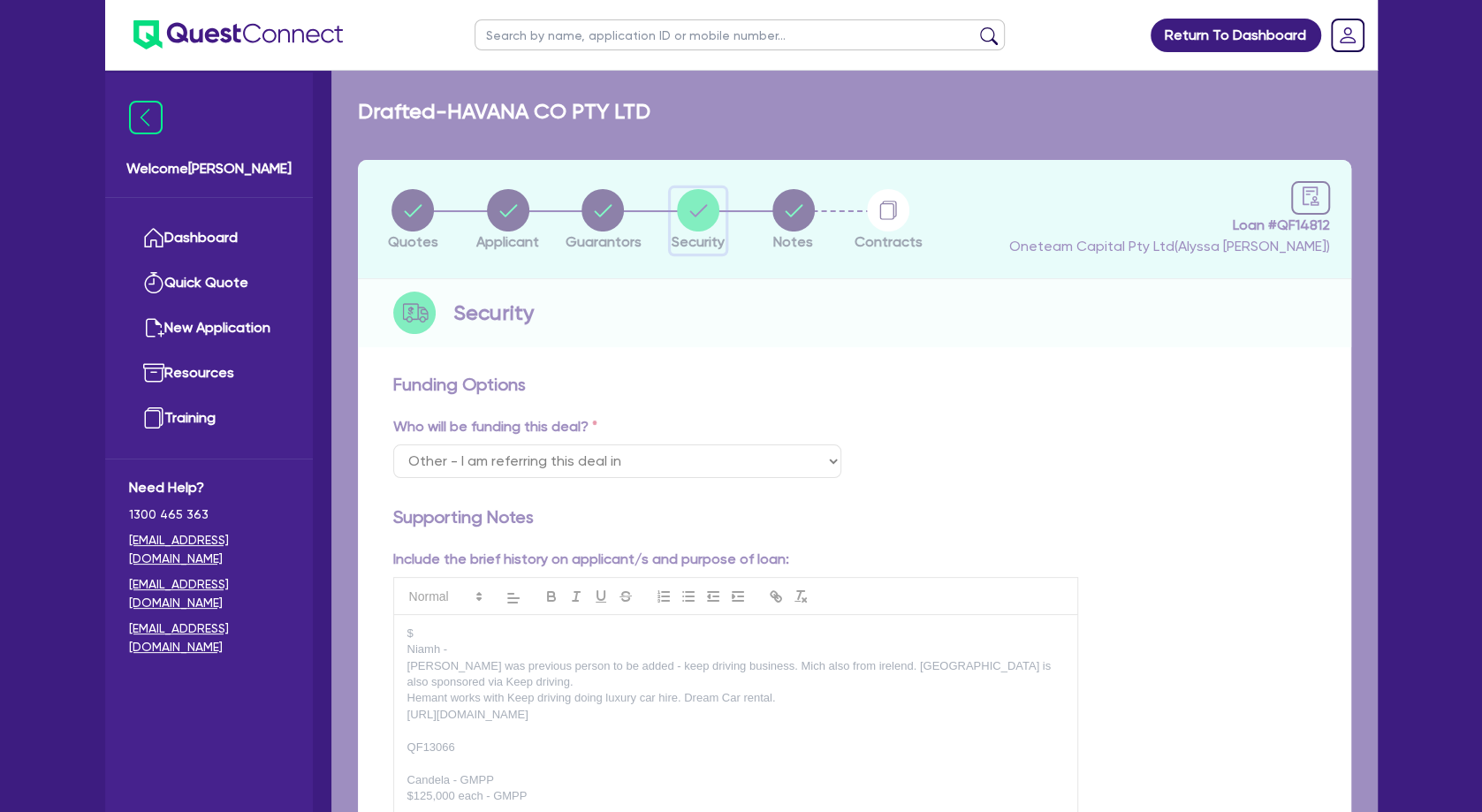
select select "TERTIARY_ASSETS"
select select "BEAUTY_EQUIPMENT"
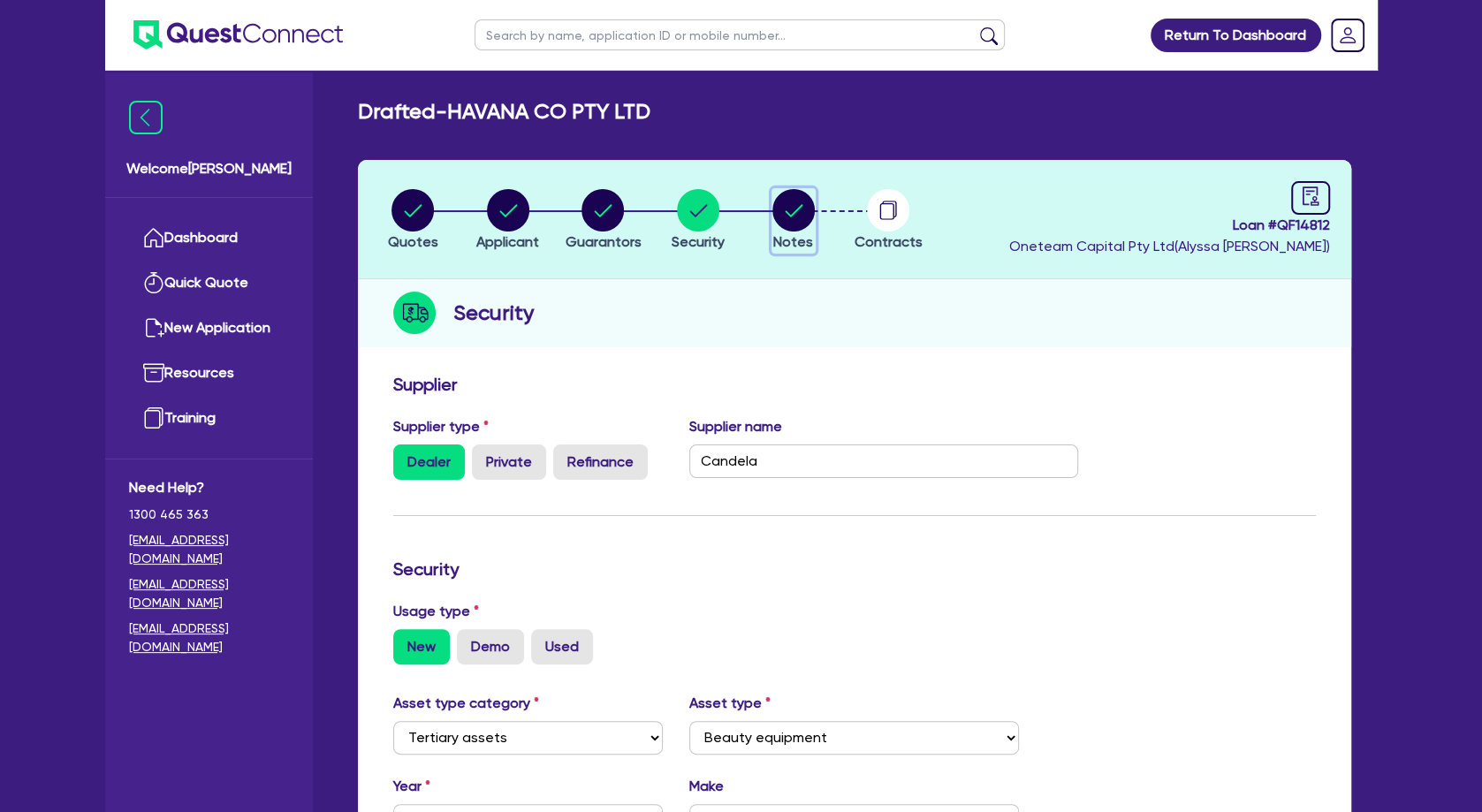
click at [779, 202] on circle "button" at bounding box center [793, 210] width 43 height 43
select select "Other"
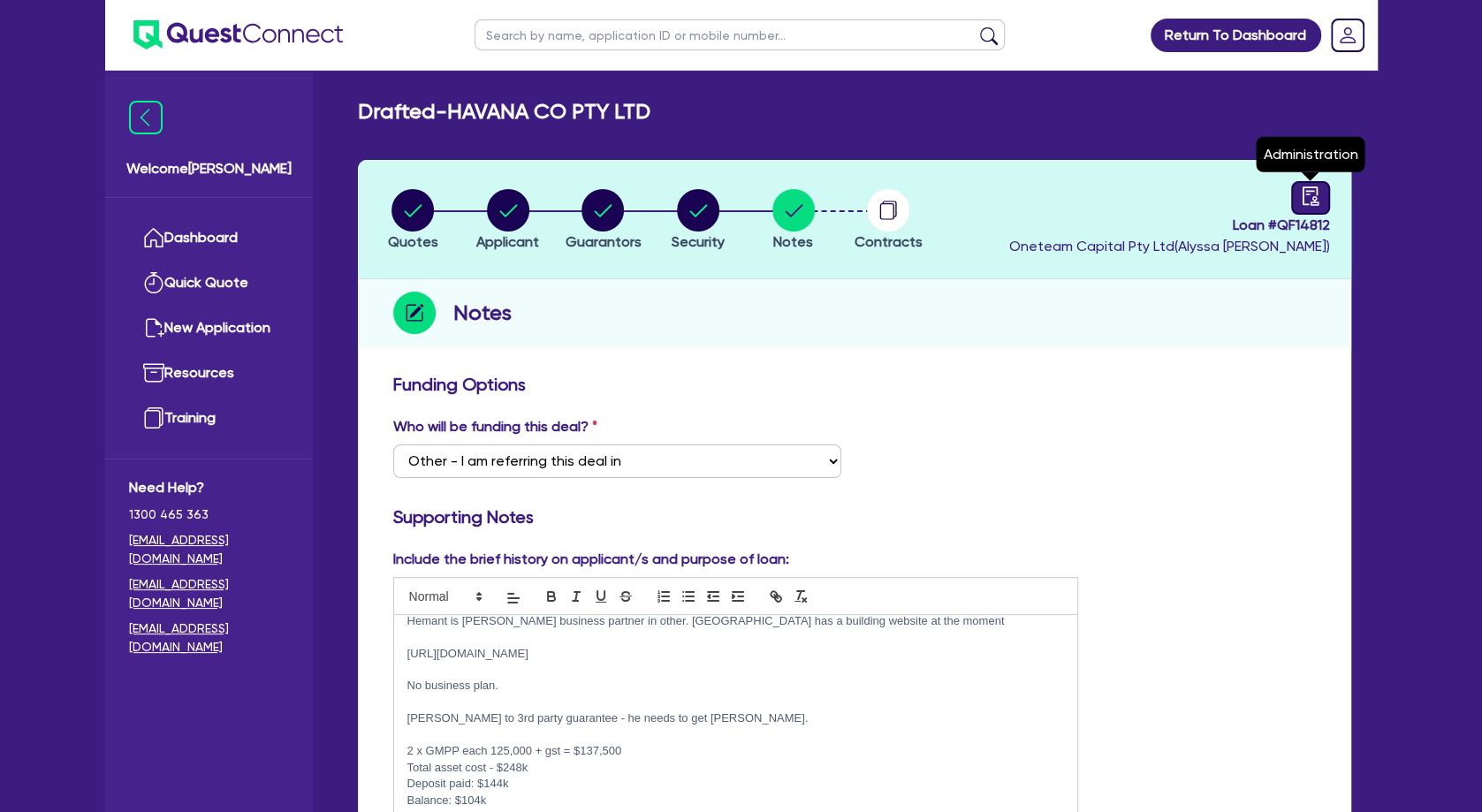
click at [1316, 198] on icon "audit" at bounding box center [1309, 196] width 16 height 19
select select "DRAFTED_AMENDED"
select select "Other"
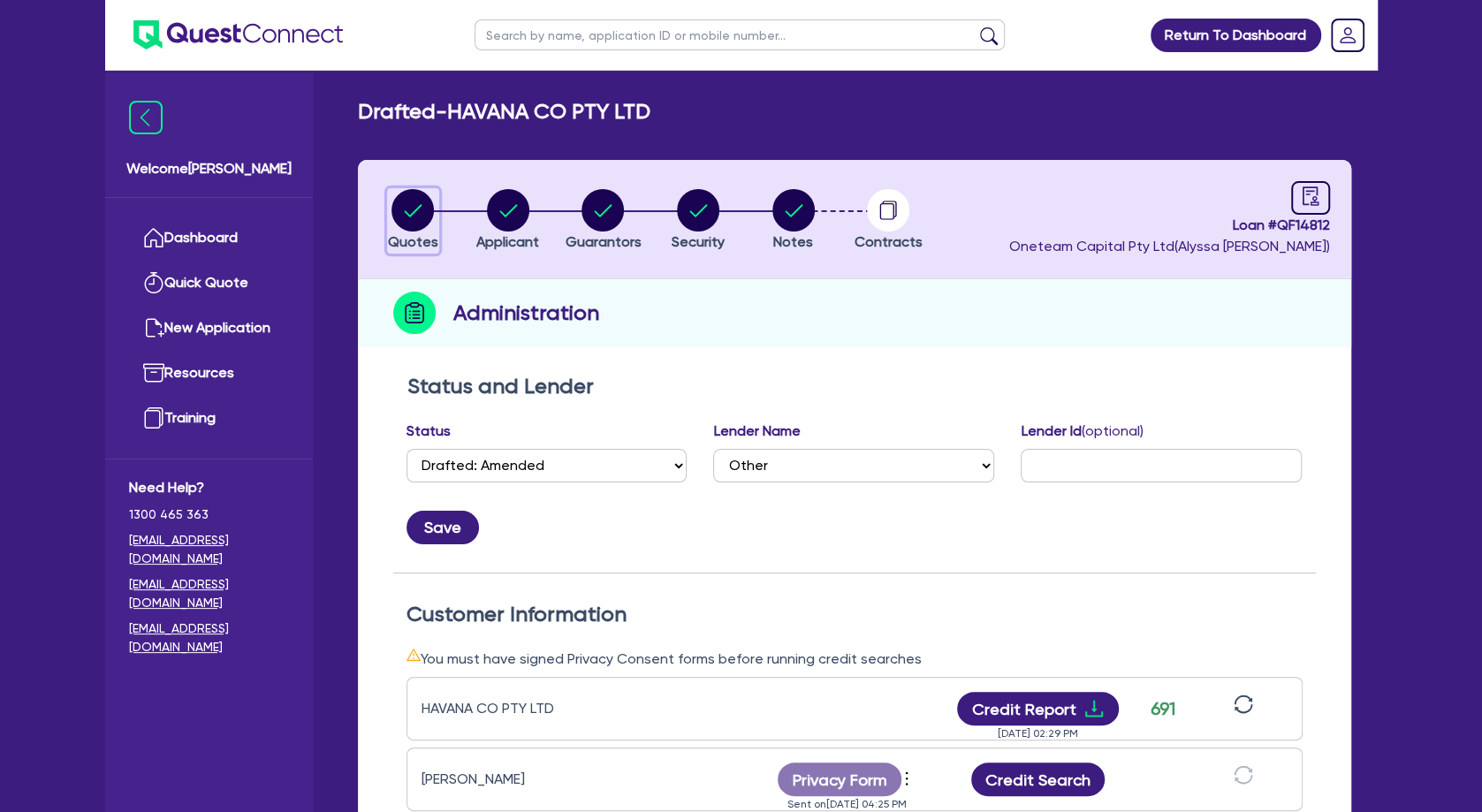
click at [416, 196] on circle "button" at bounding box center [412, 210] width 43 height 43
select select "TERTIARY_ASSETS"
select select "BEAUTY_EQUIPMENT"
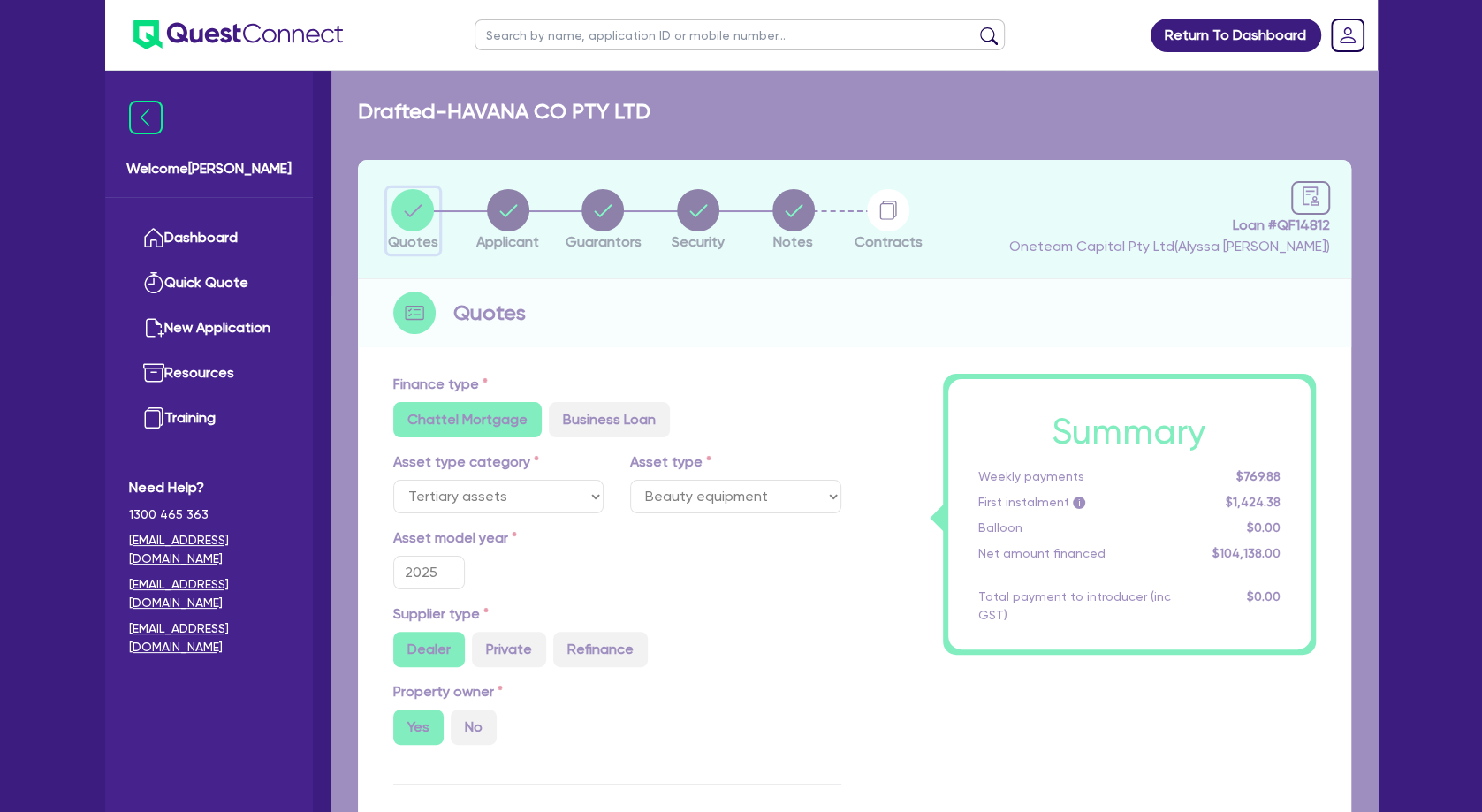
type input "248,138"
type input "144,000"
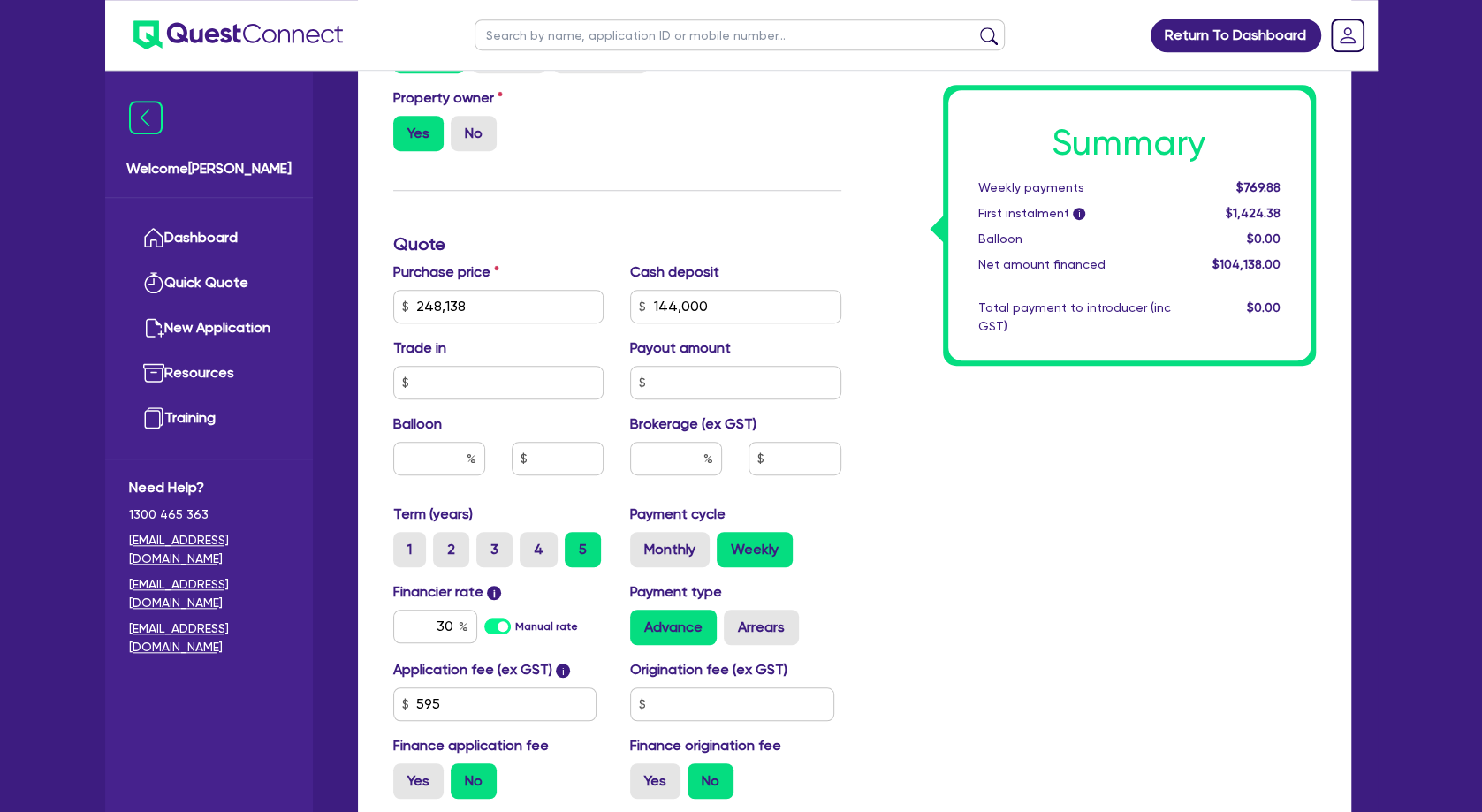
scroll to position [668, 0]
